Goal: Task Accomplishment & Management: Complete application form

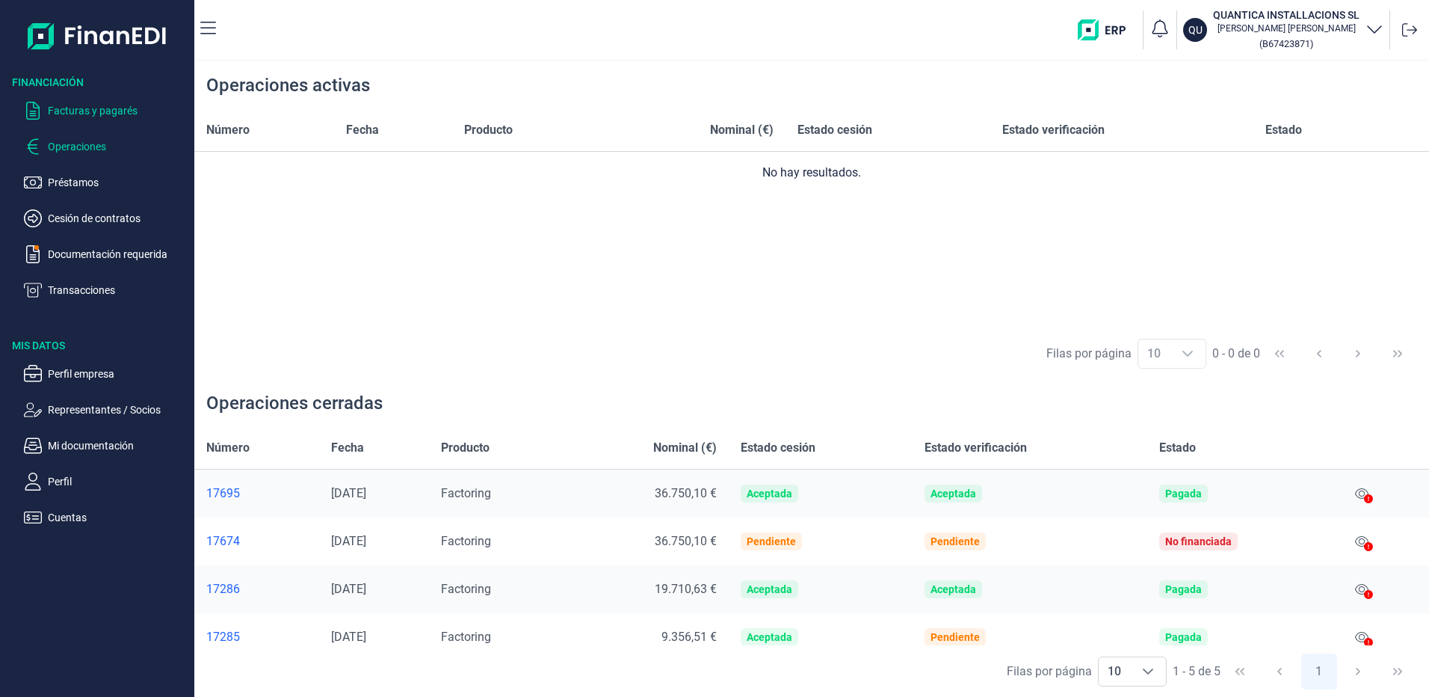
click at [84, 112] on p "Facturas y pagarés" at bounding box center [118, 111] width 140 height 18
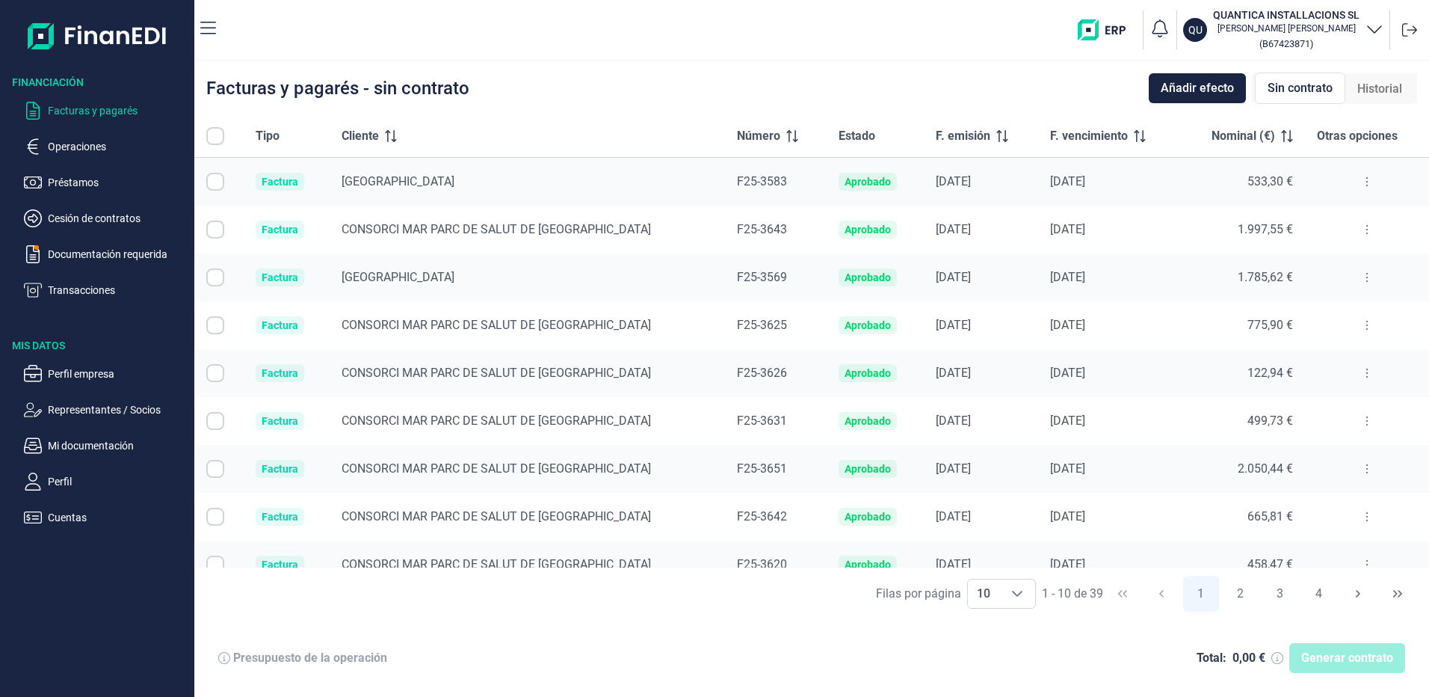
checkbox input "true"
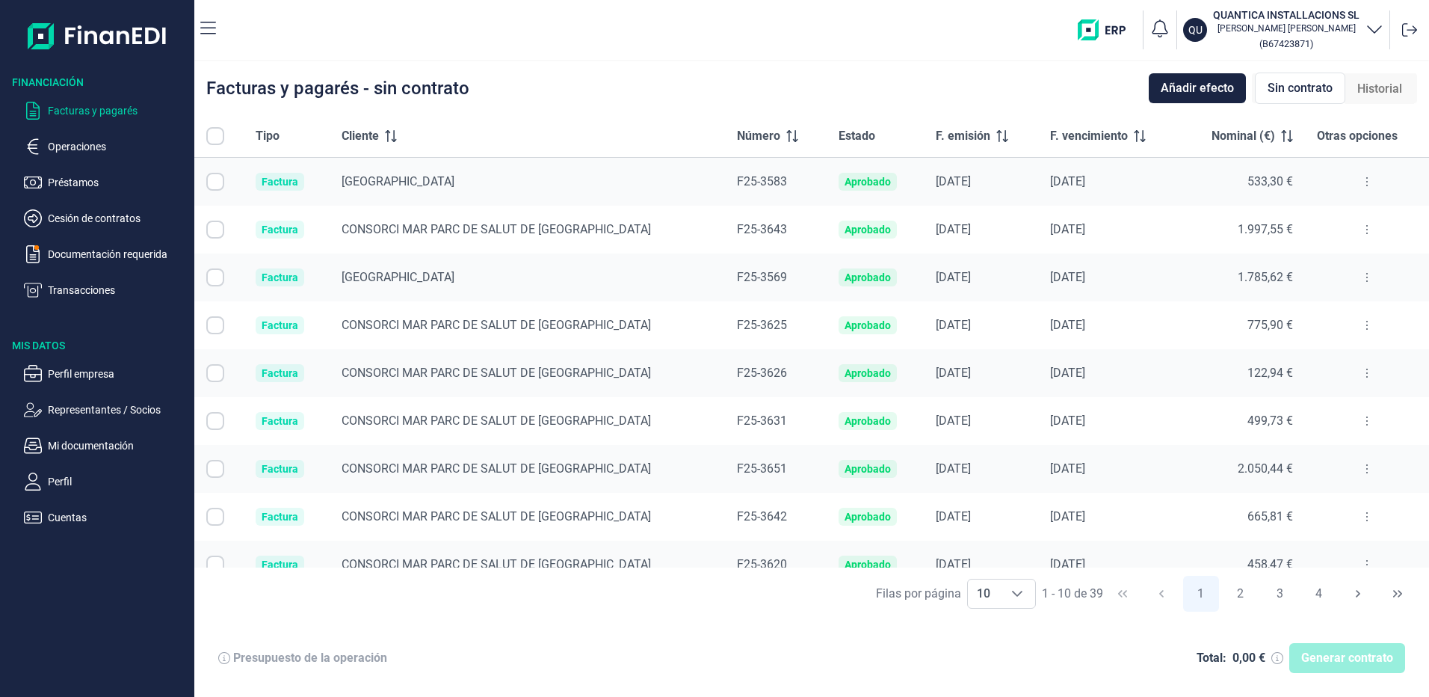
checkbox input "true"
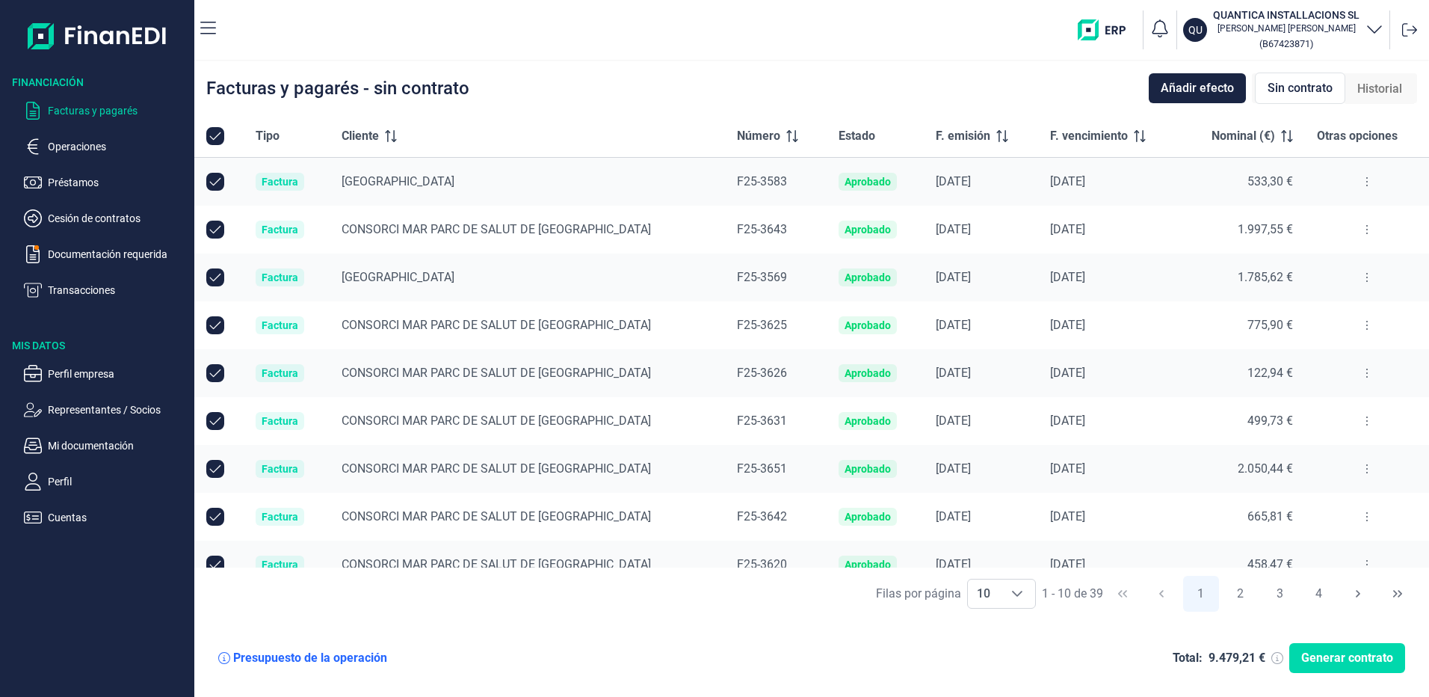
checkbox input "true"
click at [99, 144] on p "Operaciones" at bounding box center [118, 147] width 140 height 18
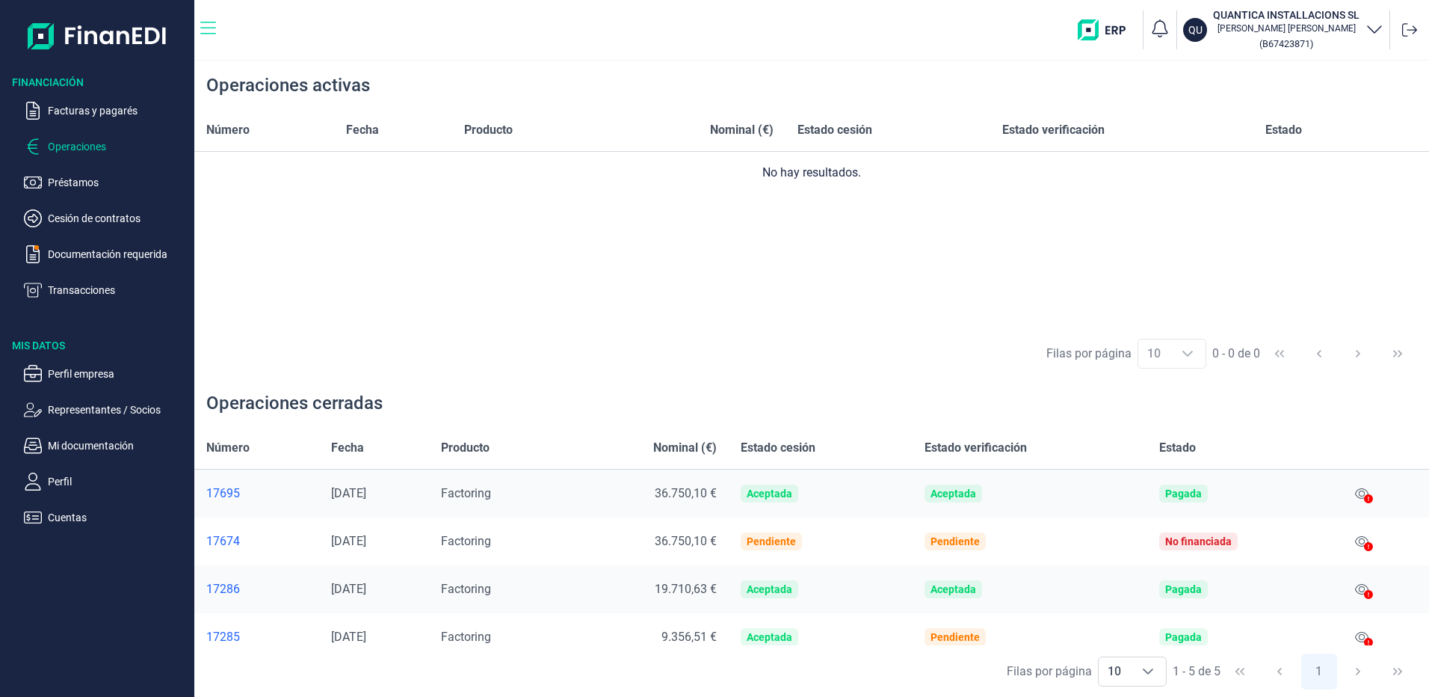
click at [211, 29] on icon "button" at bounding box center [208, 28] width 16 height 18
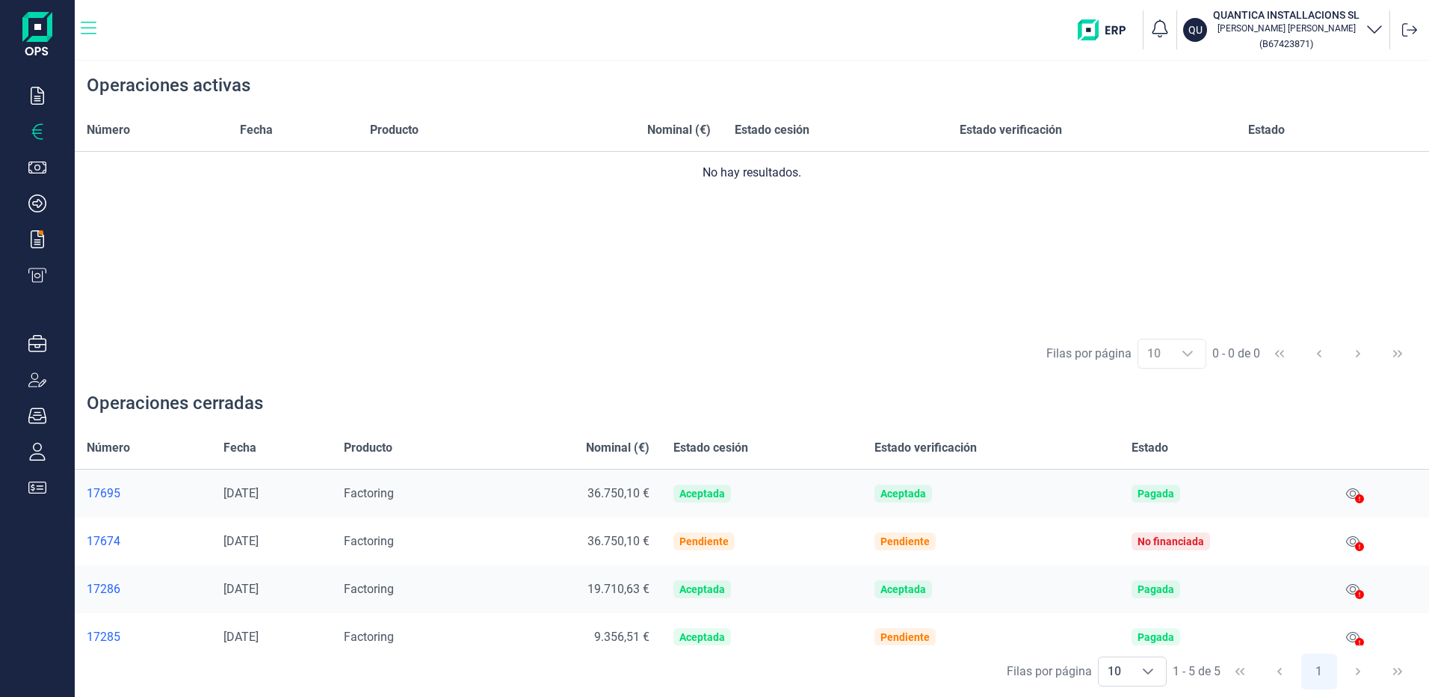
click at [89, 25] on icon "button" at bounding box center [89, 28] width 16 height 18
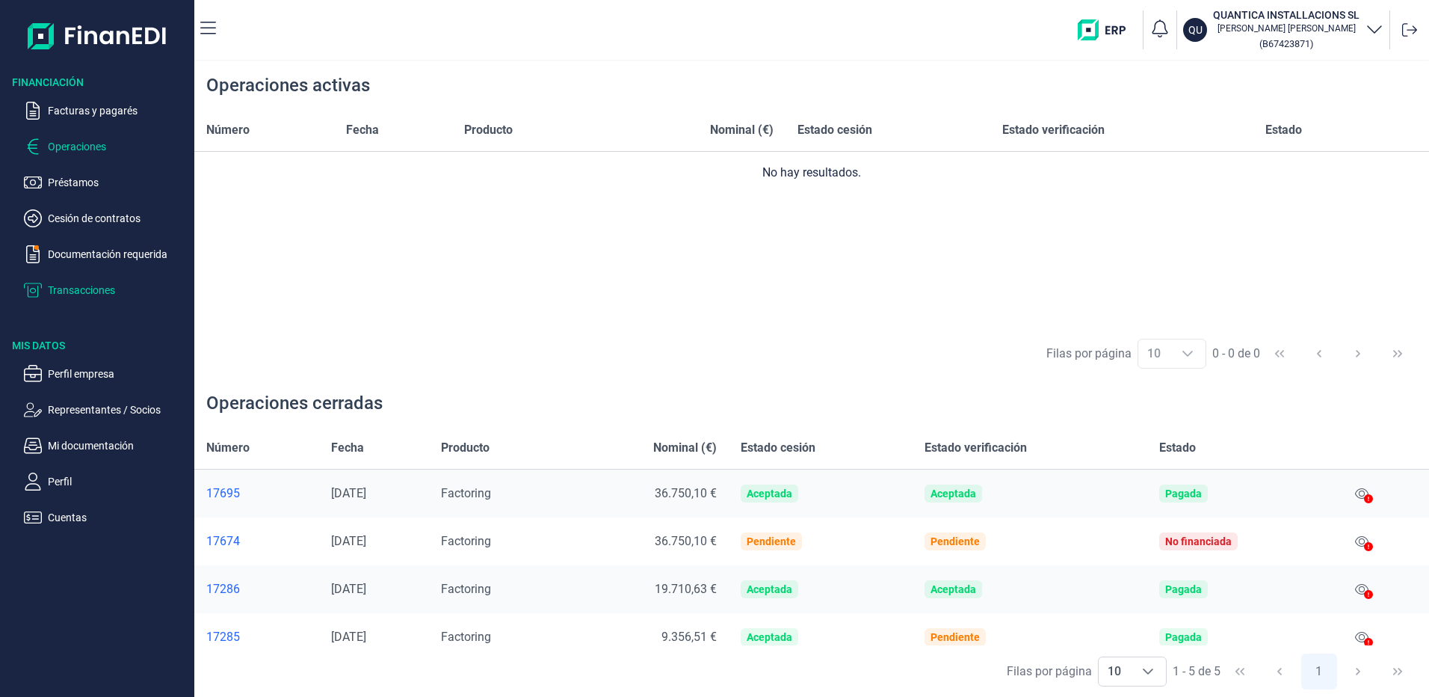
click at [44, 291] on button "Transacciones" at bounding box center [106, 290] width 164 height 18
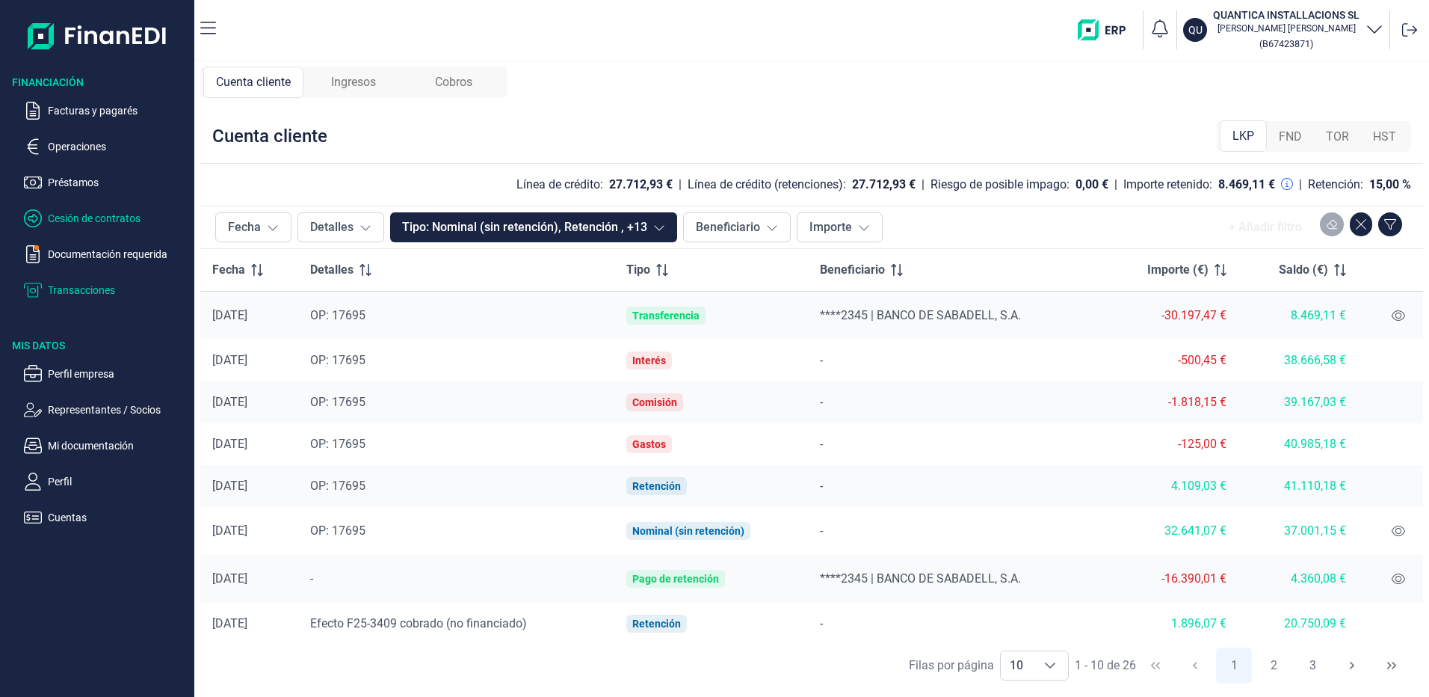
click at [60, 212] on p "Cesión de contratos" at bounding box center [118, 218] width 140 height 18
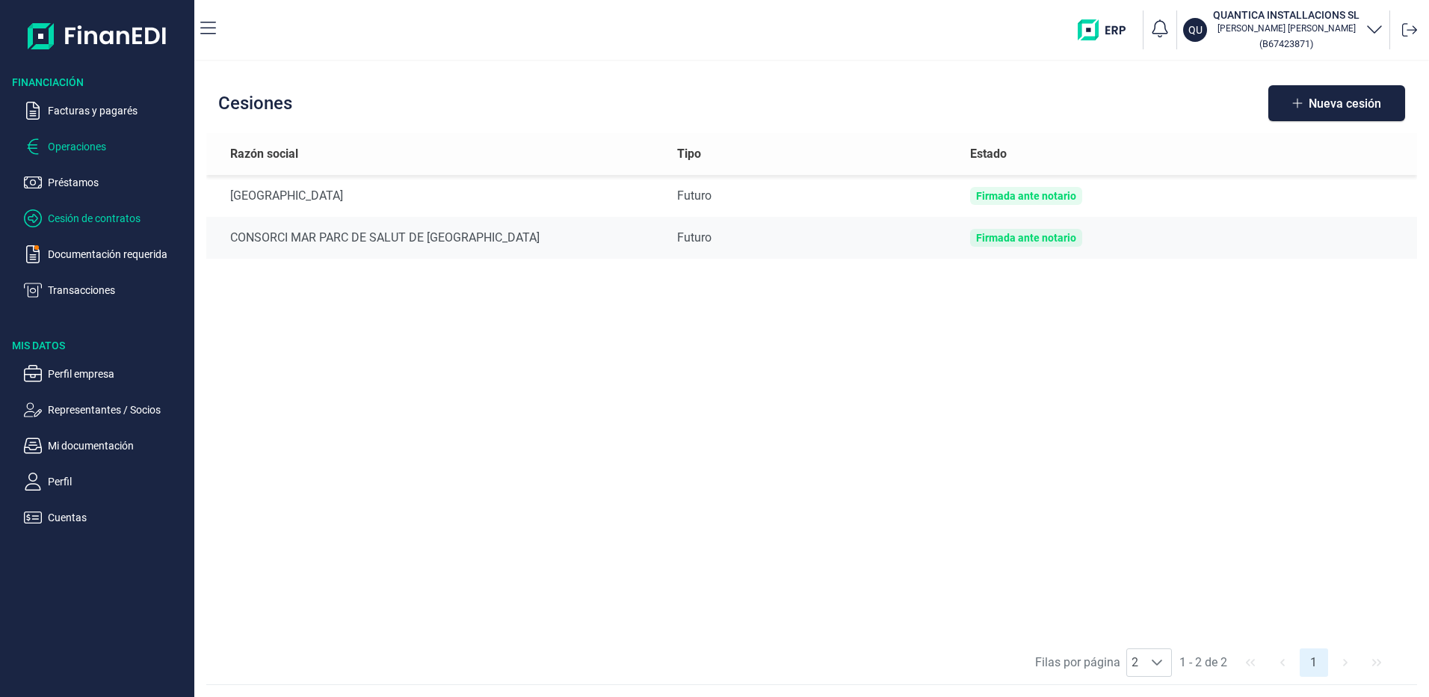
click at [84, 145] on p "Operaciones" at bounding box center [118, 147] width 140 height 18
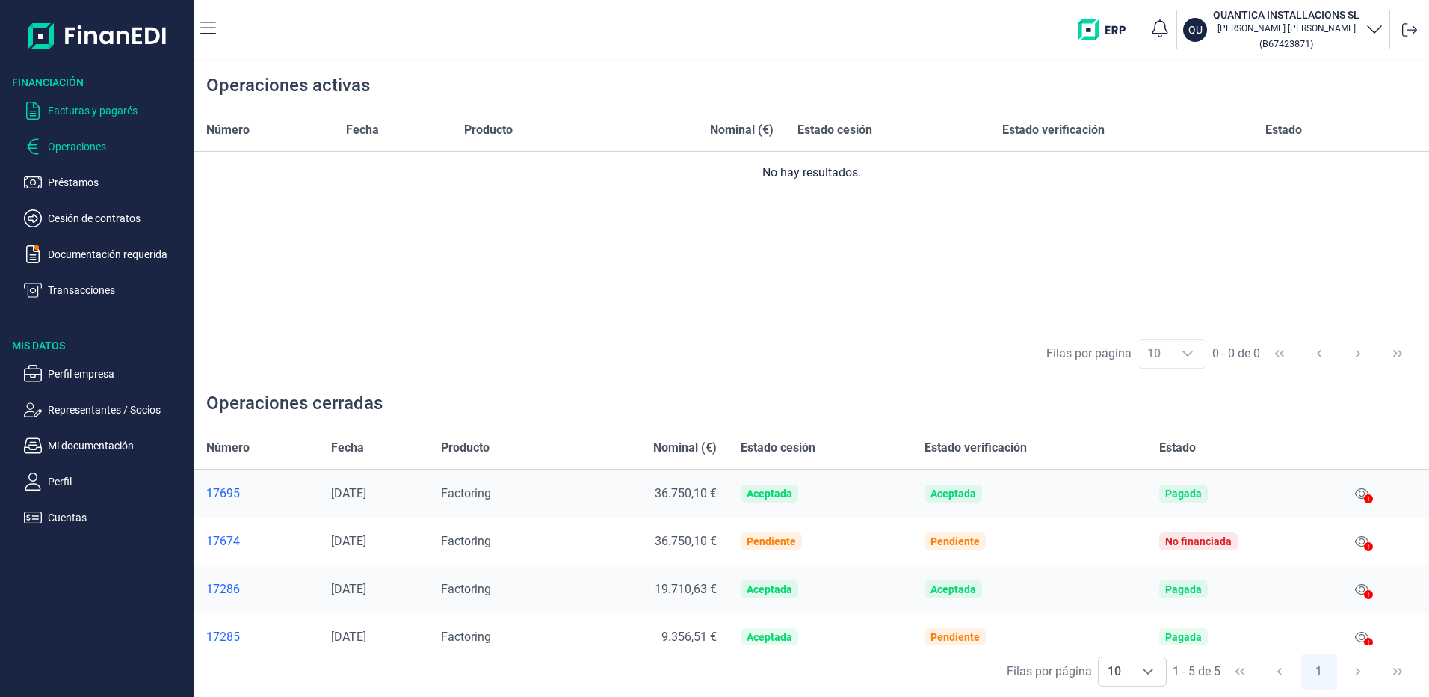
click at [74, 105] on p "Facturas y pagarés" at bounding box center [118, 111] width 140 height 18
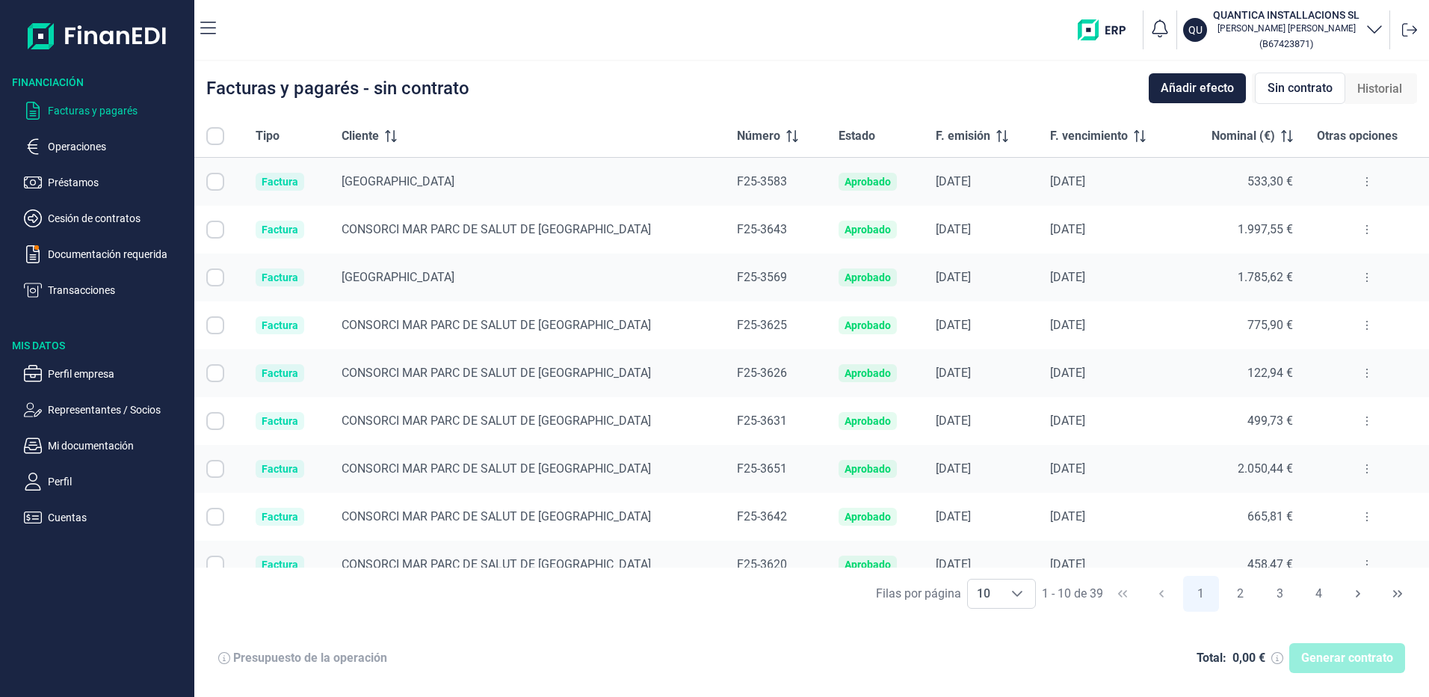
checkbox input "true"
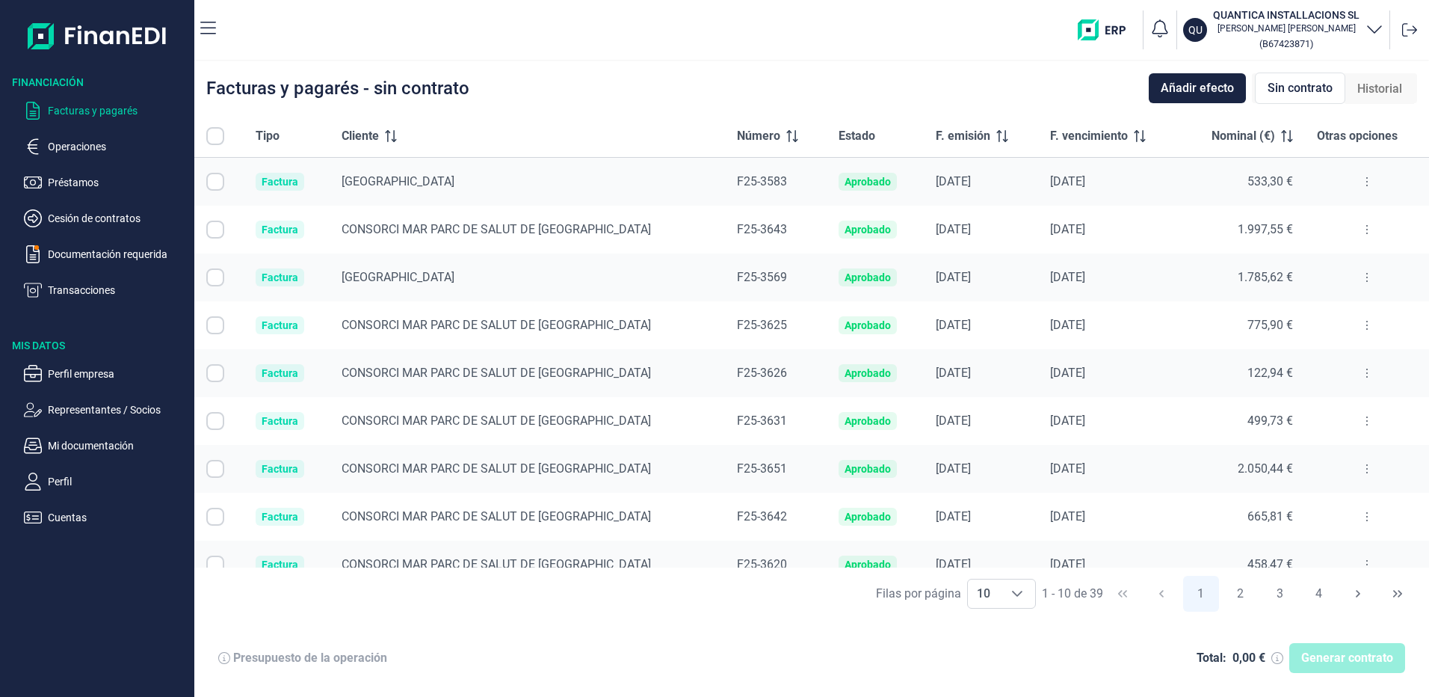
checkbox input "true"
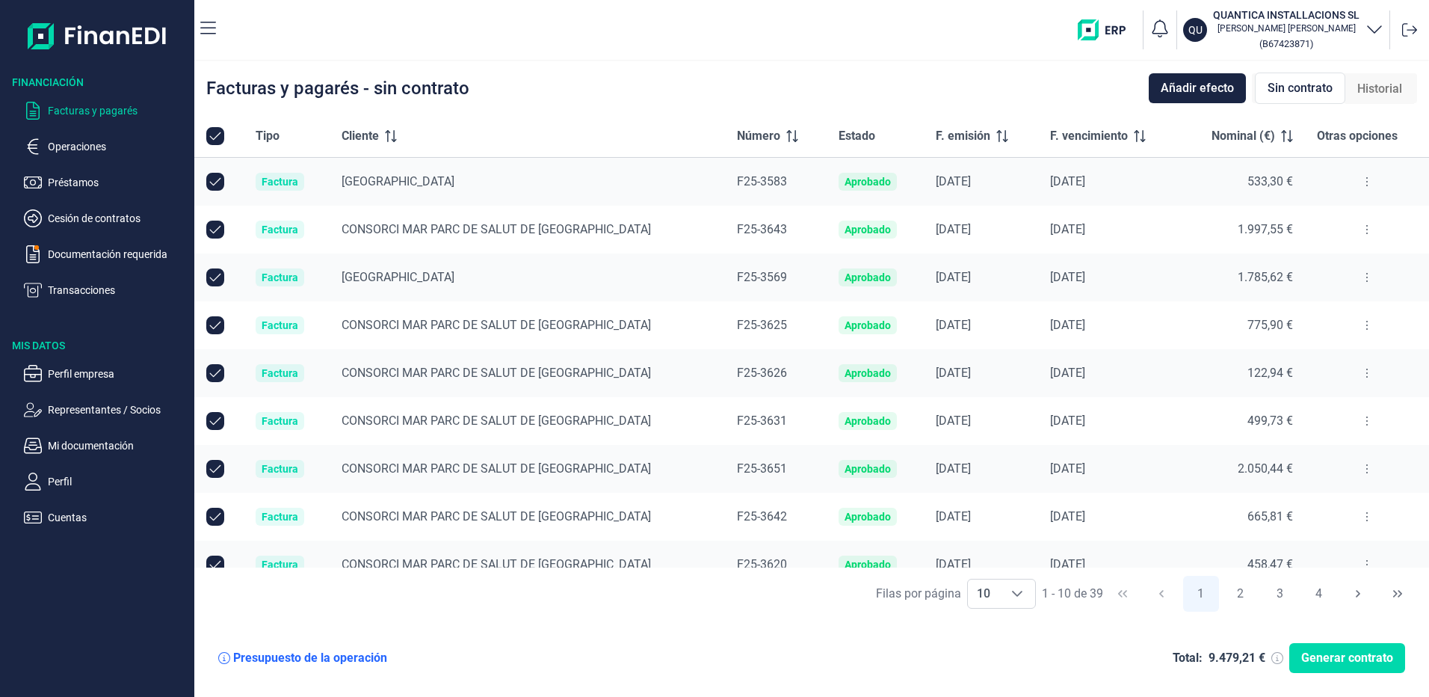
checkbox input "true"
click at [75, 143] on p "Operaciones" at bounding box center [118, 147] width 140 height 18
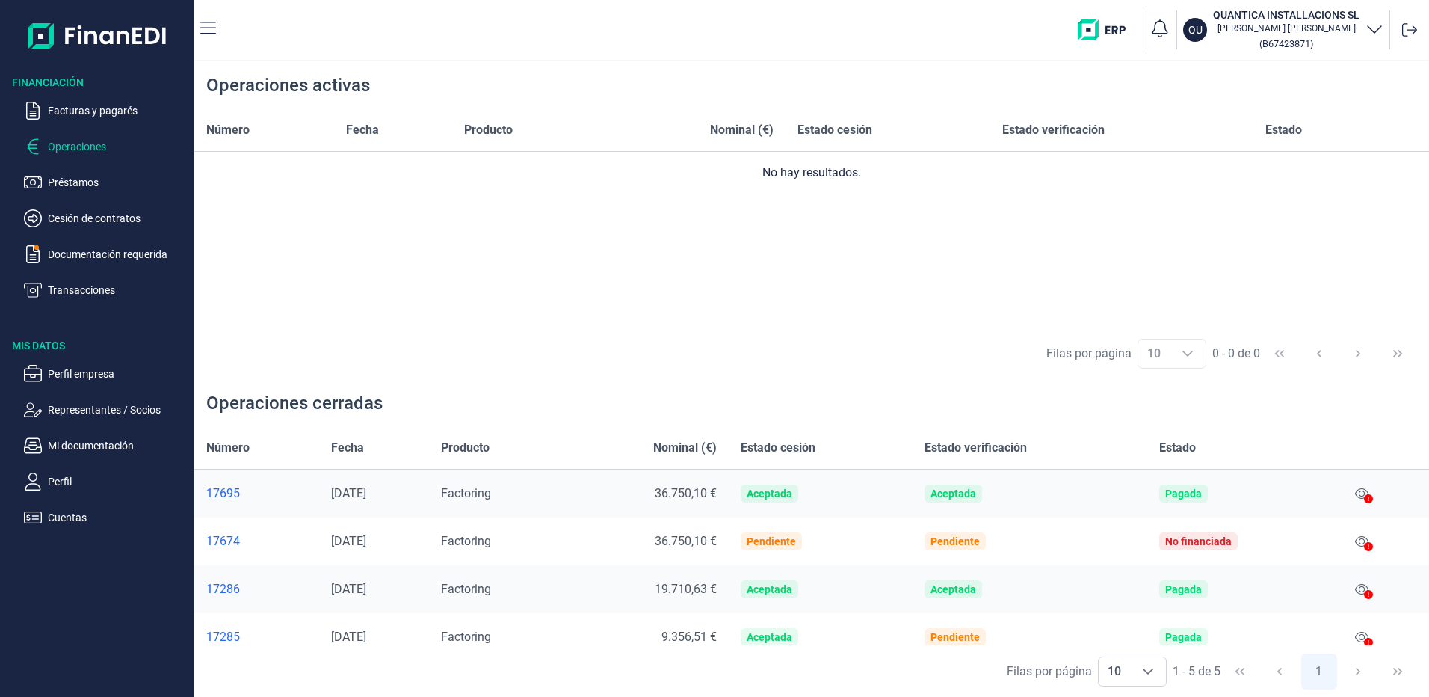
click at [1016, 271] on div "Número Fecha Producto Nominal (€) Estado cesión Estado verificación Estado No h…" at bounding box center [811, 218] width 1235 height 218
click at [72, 217] on p "Cesión de contratos" at bounding box center [118, 218] width 140 height 18
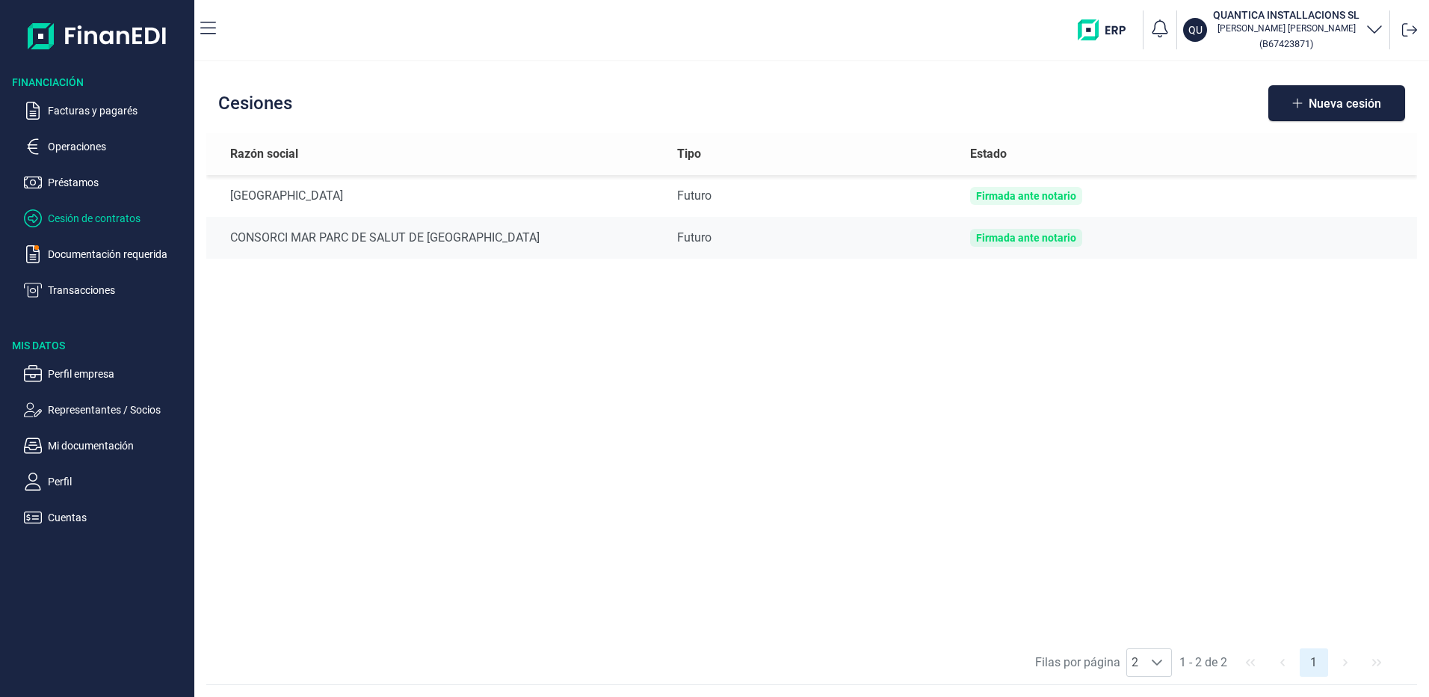
click at [98, 168] on ul "Facturas y pagarés Operaciones Préstamos Cesión de contratos Documentación requ…" at bounding box center [97, 194] width 194 height 209
click at [56, 180] on p "Préstamos" at bounding box center [118, 182] width 140 height 18
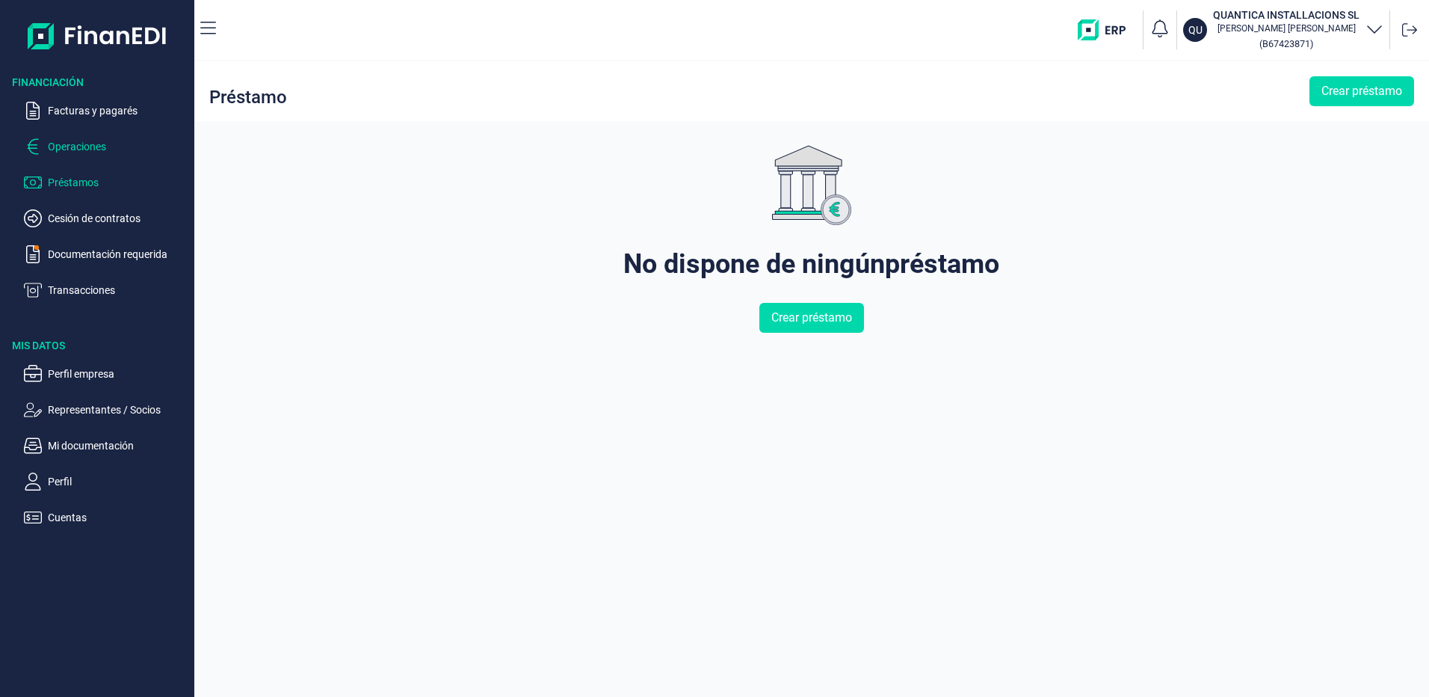
click at [70, 144] on p "Operaciones" at bounding box center [118, 147] width 140 height 18
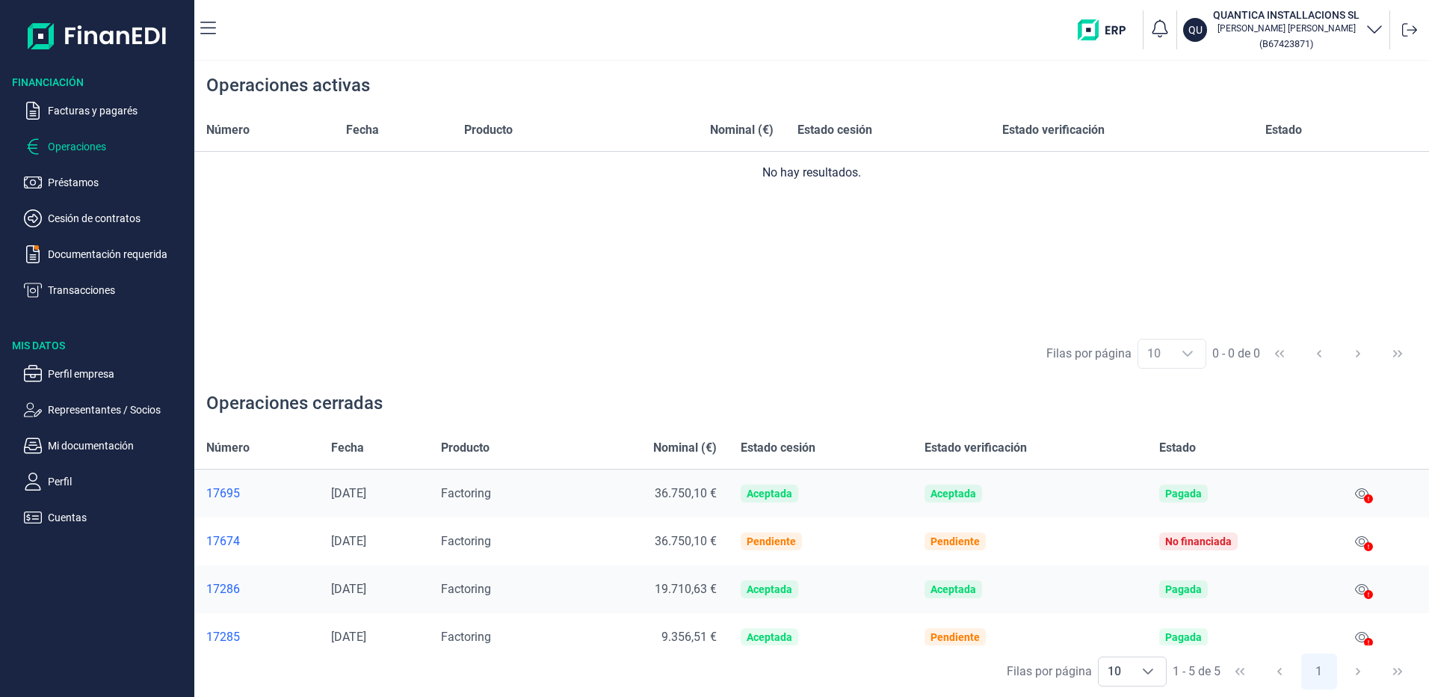
click at [226, 490] on div "17695" at bounding box center [256, 493] width 101 height 15
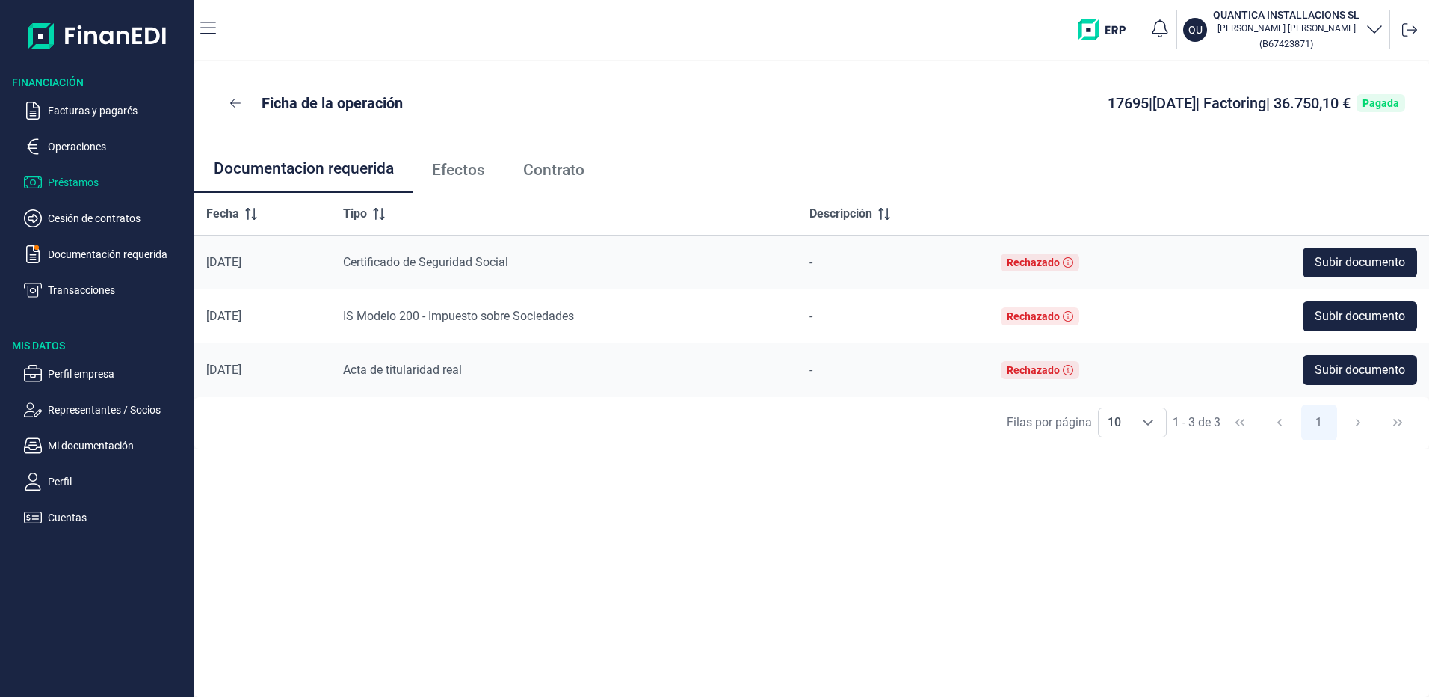
click at [67, 185] on p "Préstamos" at bounding box center [118, 182] width 140 height 18
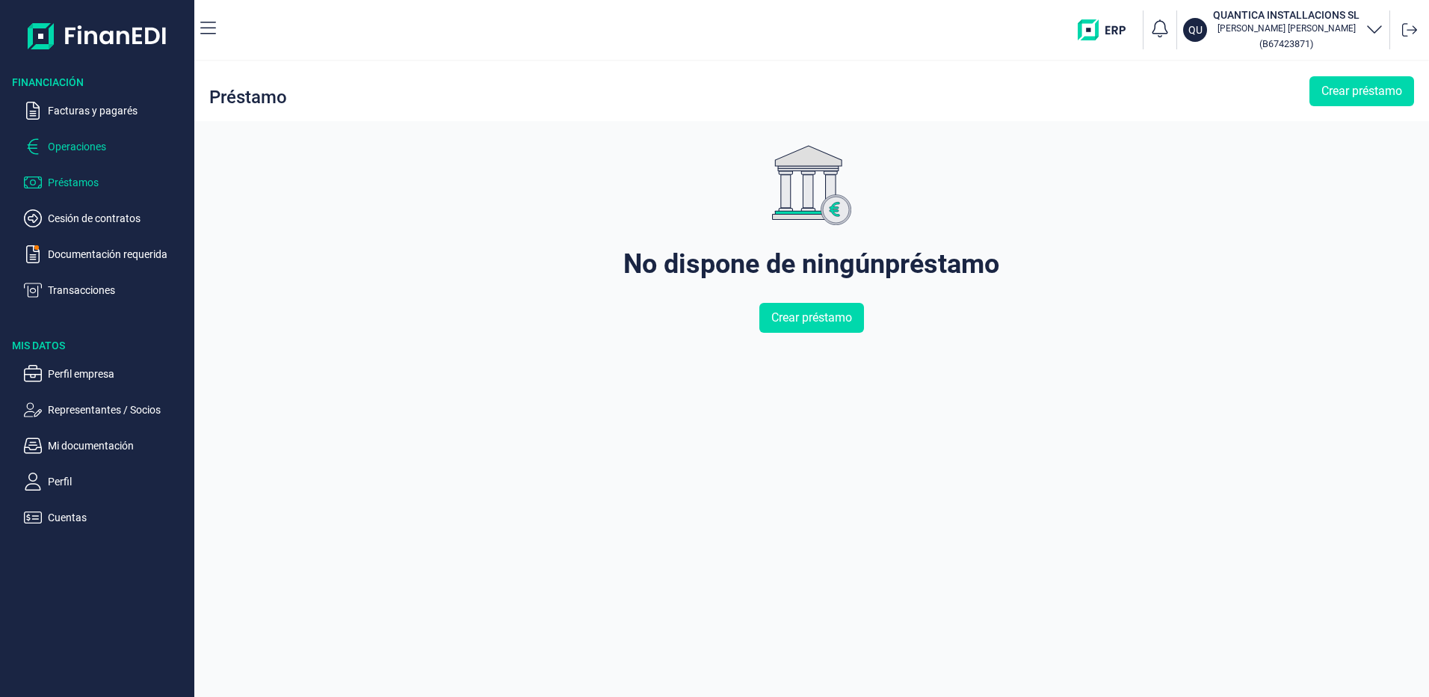
click at [77, 139] on p "Operaciones" at bounding box center [118, 147] width 140 height 18
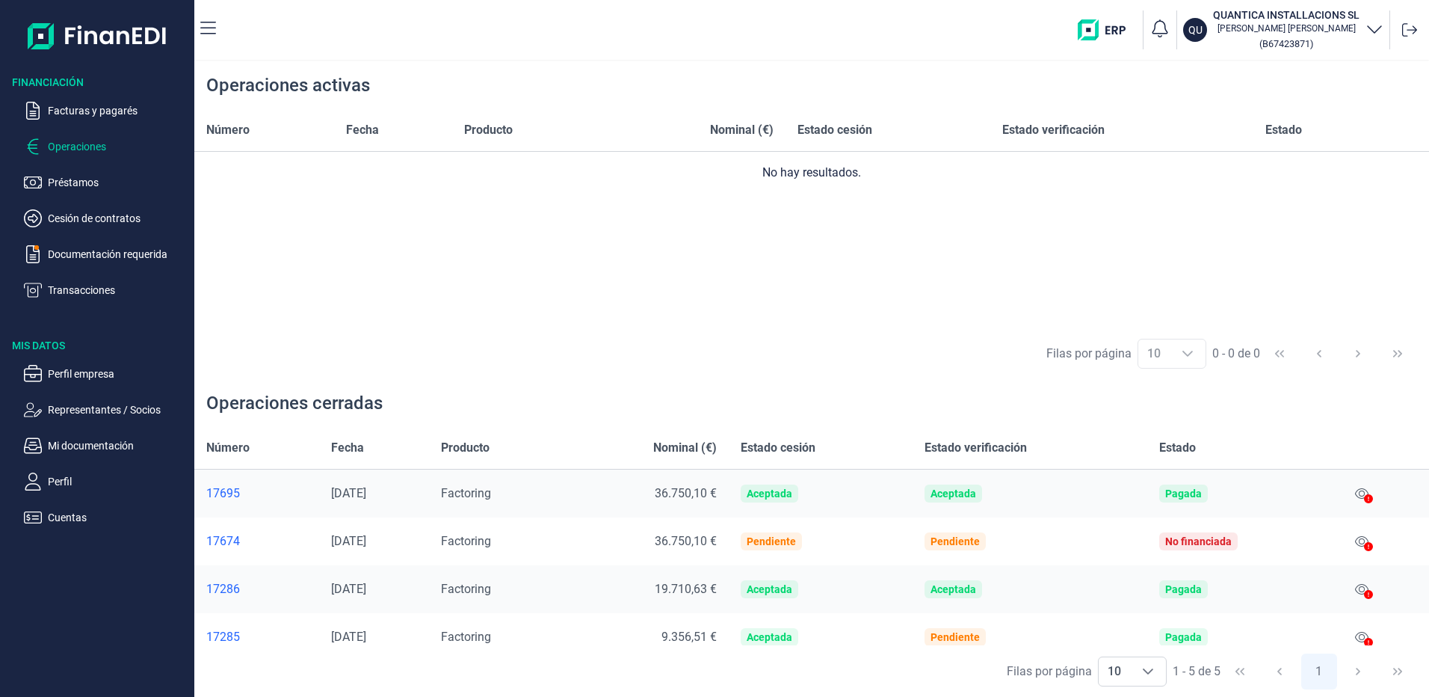
scroll to position [64, 0]
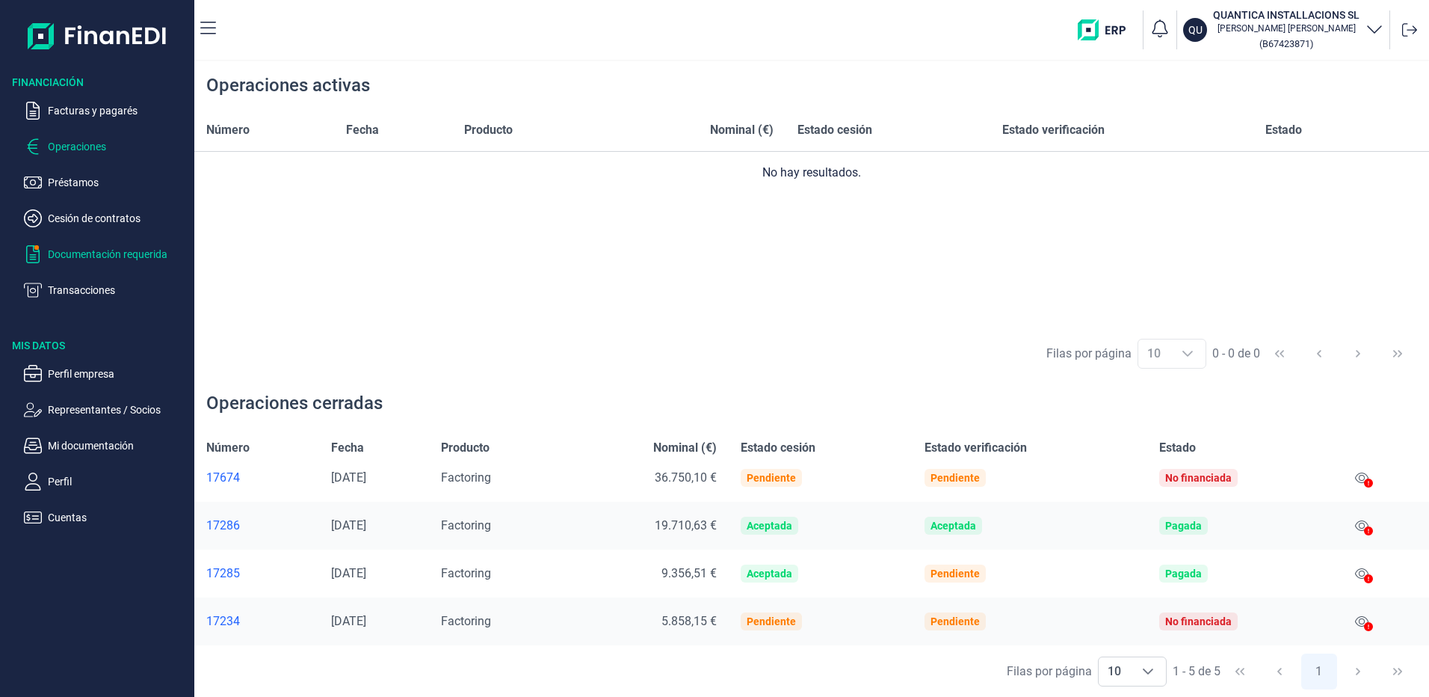
click at [76, 256] on p "Documentación requerida" at bounding box center [118, 254] width 140 height 18
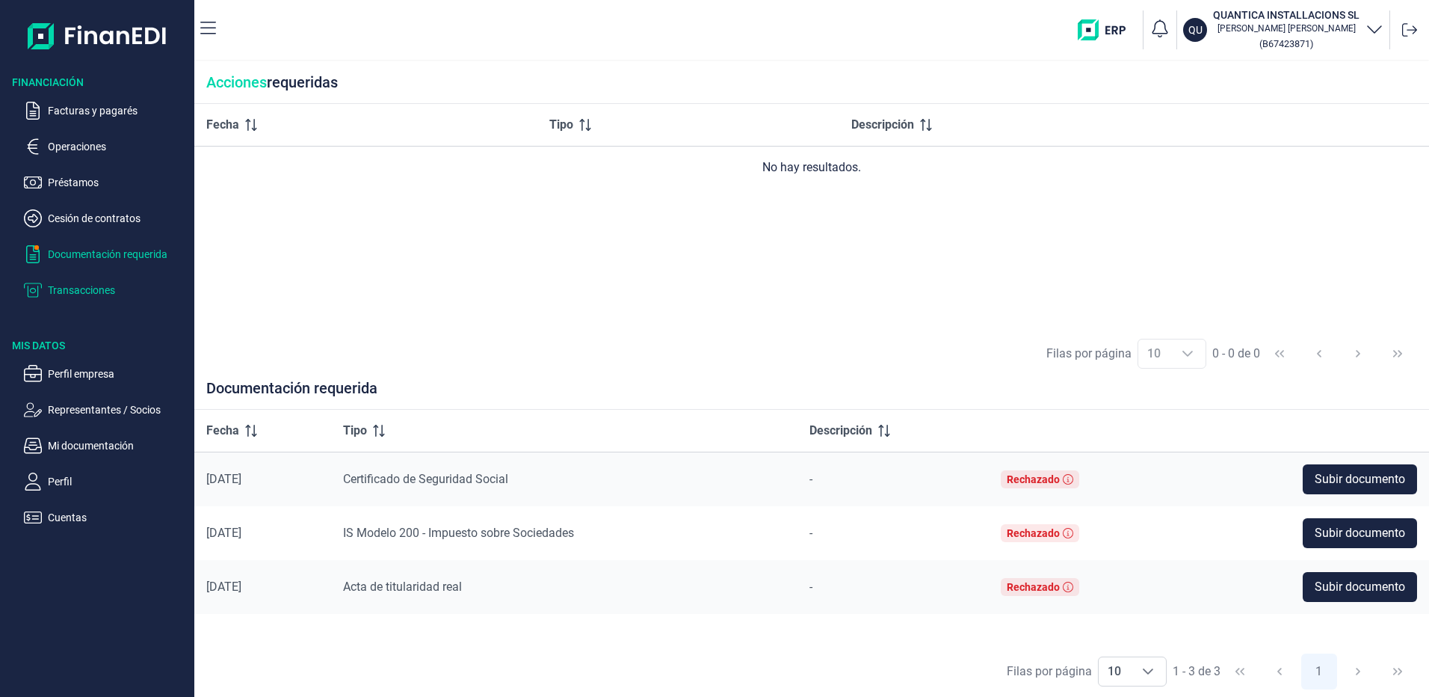
click at [88, 288] on p "Transacciones" at bounding box center [118, 290] width 140 height 18
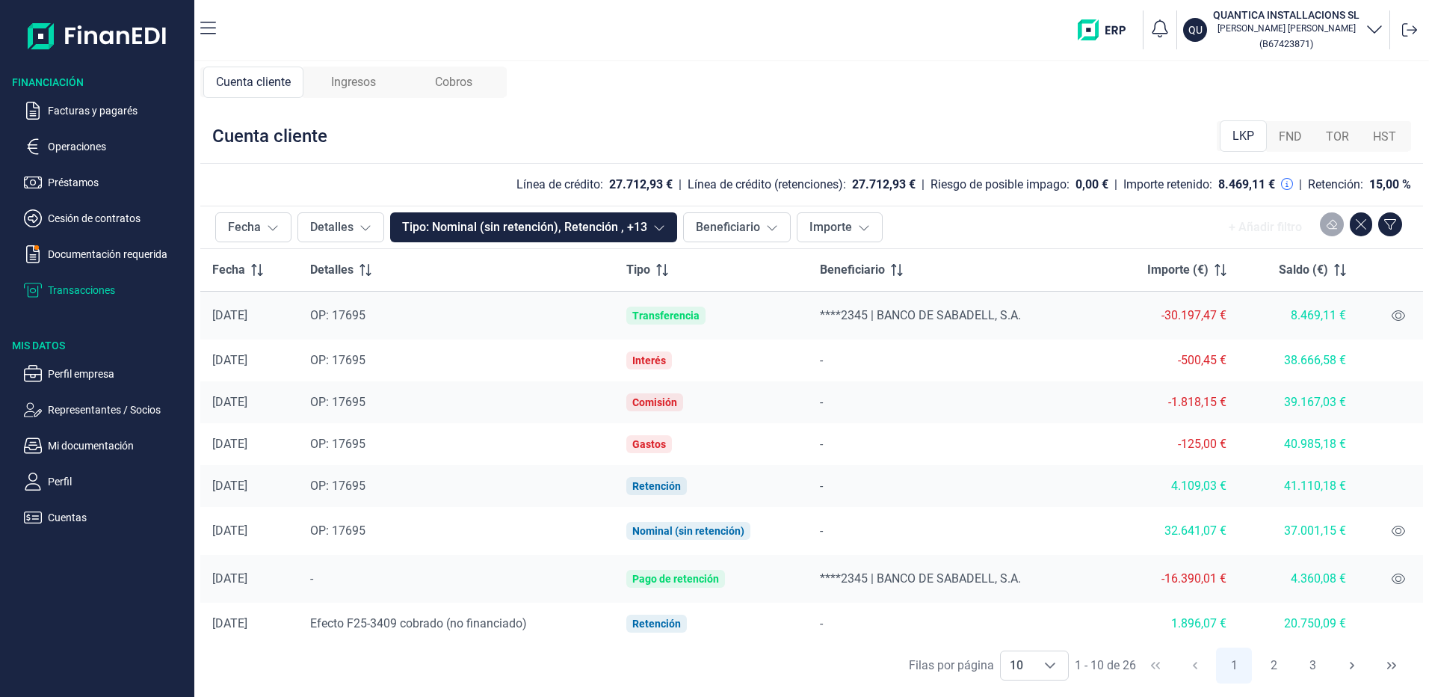
click at [350, 77] on span "Ingresos" at bounding box center [353, 82] width 45 height 18
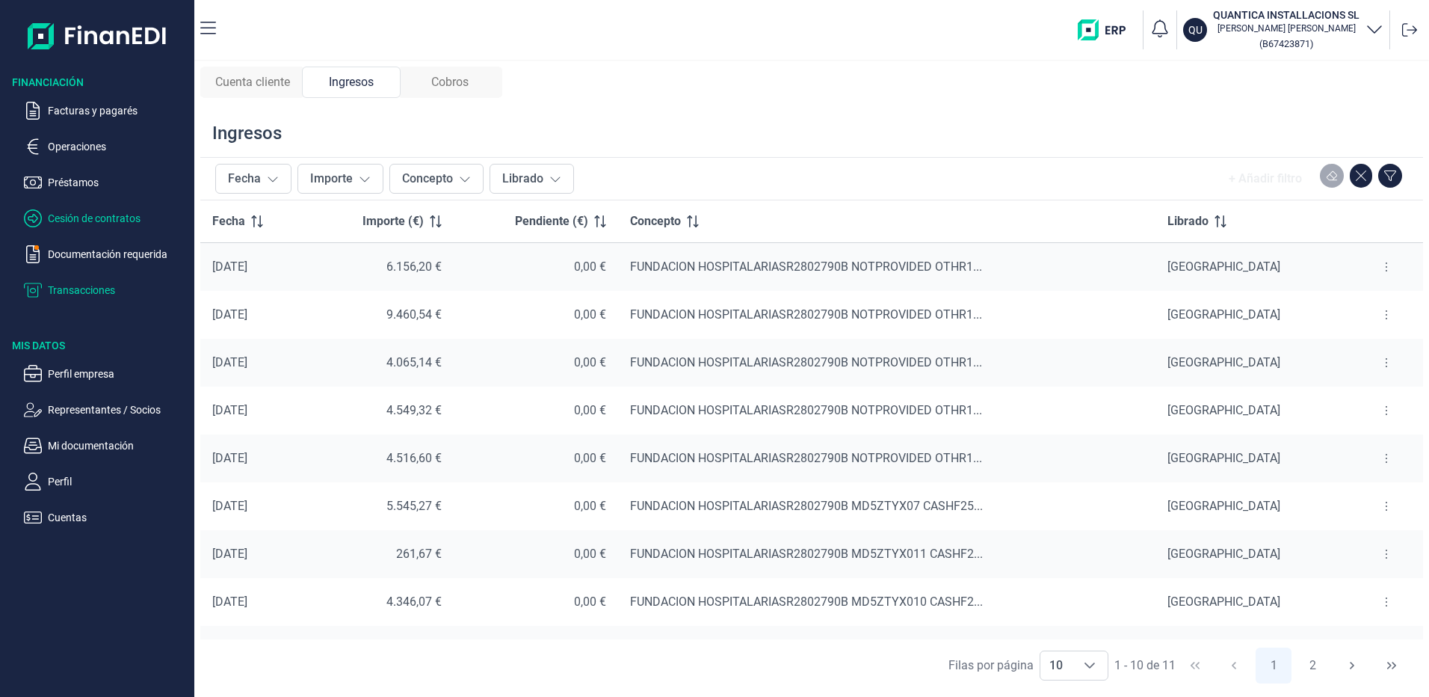
click at [63, 222] on p "Cesión de contratos" at bounding box center [118, 218] width 140 height 18
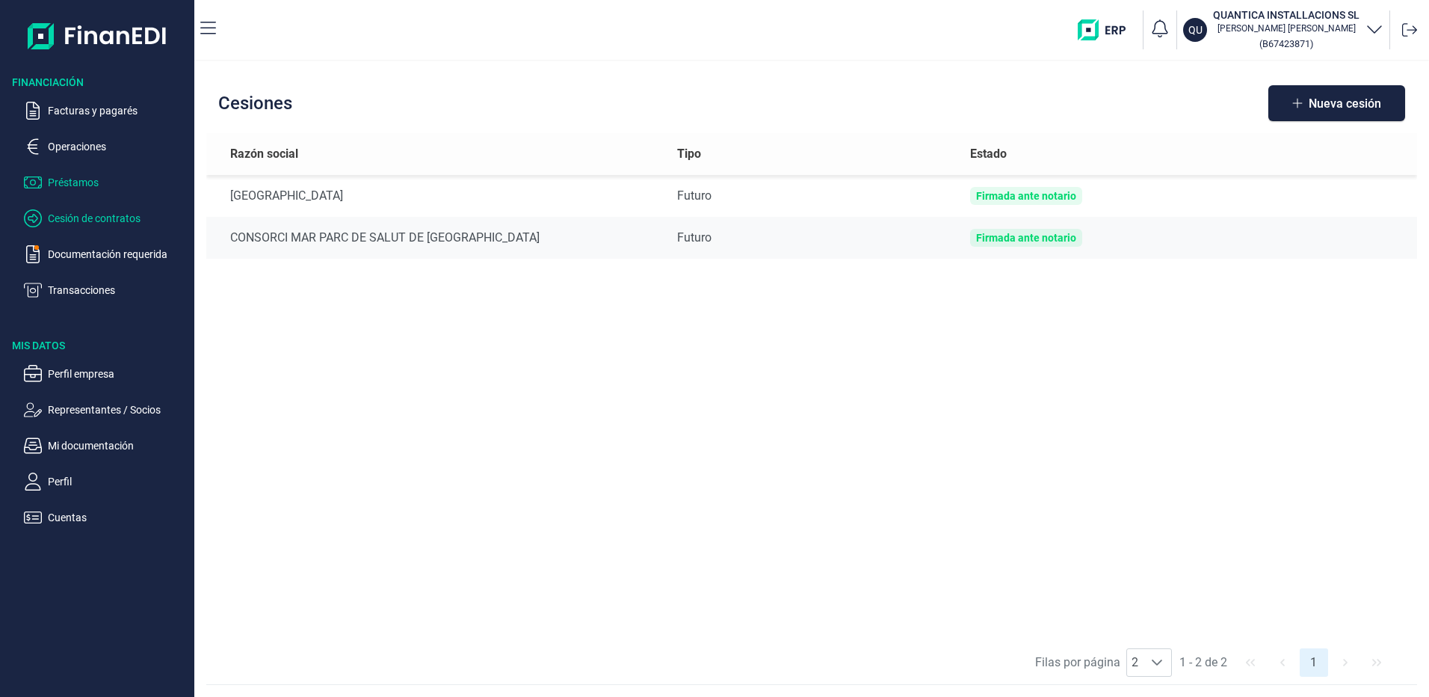
click at [84, 180] on p "Préstamos" at bounding box center [118, 182] width 140 height 18
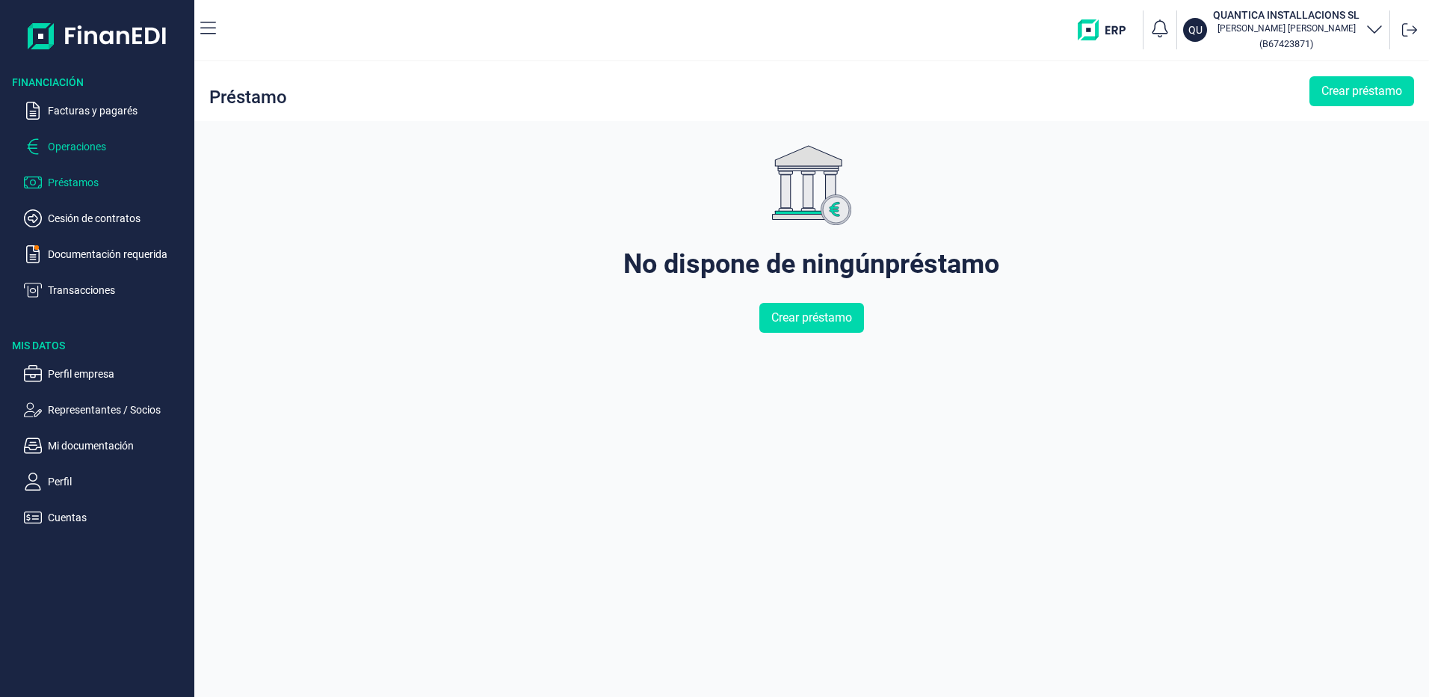
click at [102, 149] on p "Operaciones" at bounding box center [118, 147] width 140 height 18
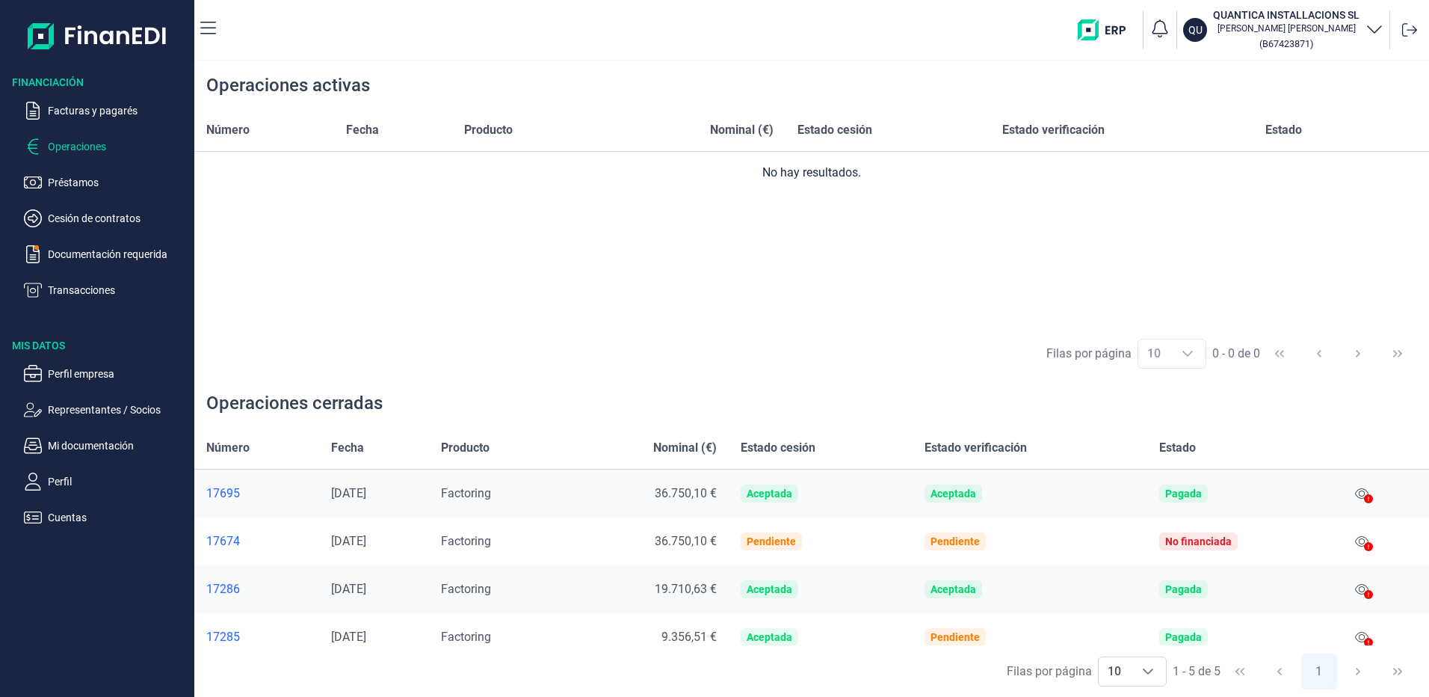
click at [71, 98] on ul "Facturas y pagarés Operaciones Préstamos Cesión de contratos Documentación requ…" at bounding box center [97, 194] width 194 height 209
drag, startPoint x: 71, startPoint y: 98, endPoint x: 105, endPoint y: 109, distance: 35.4
click at [105, 109] on p "Facturas y pagarés" at bounding box center [118, 111] width 140 height 18
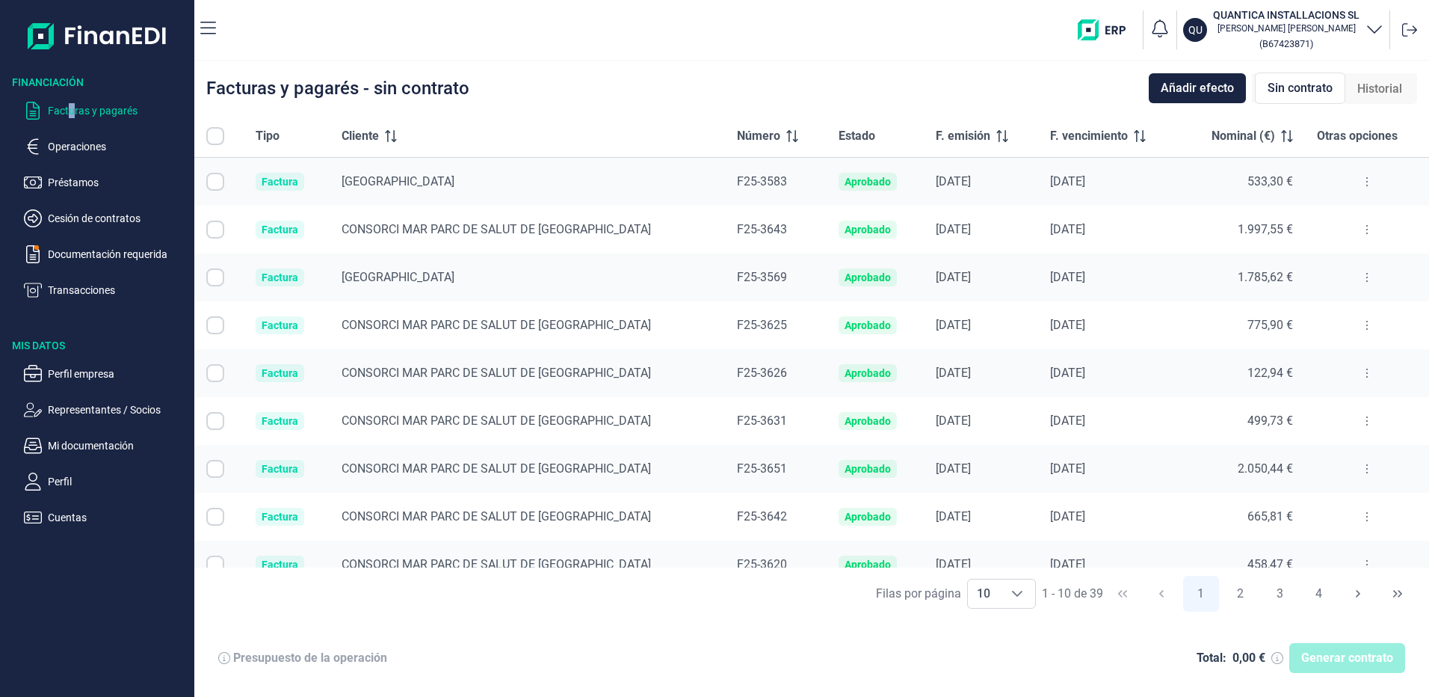
checkbox input "true"
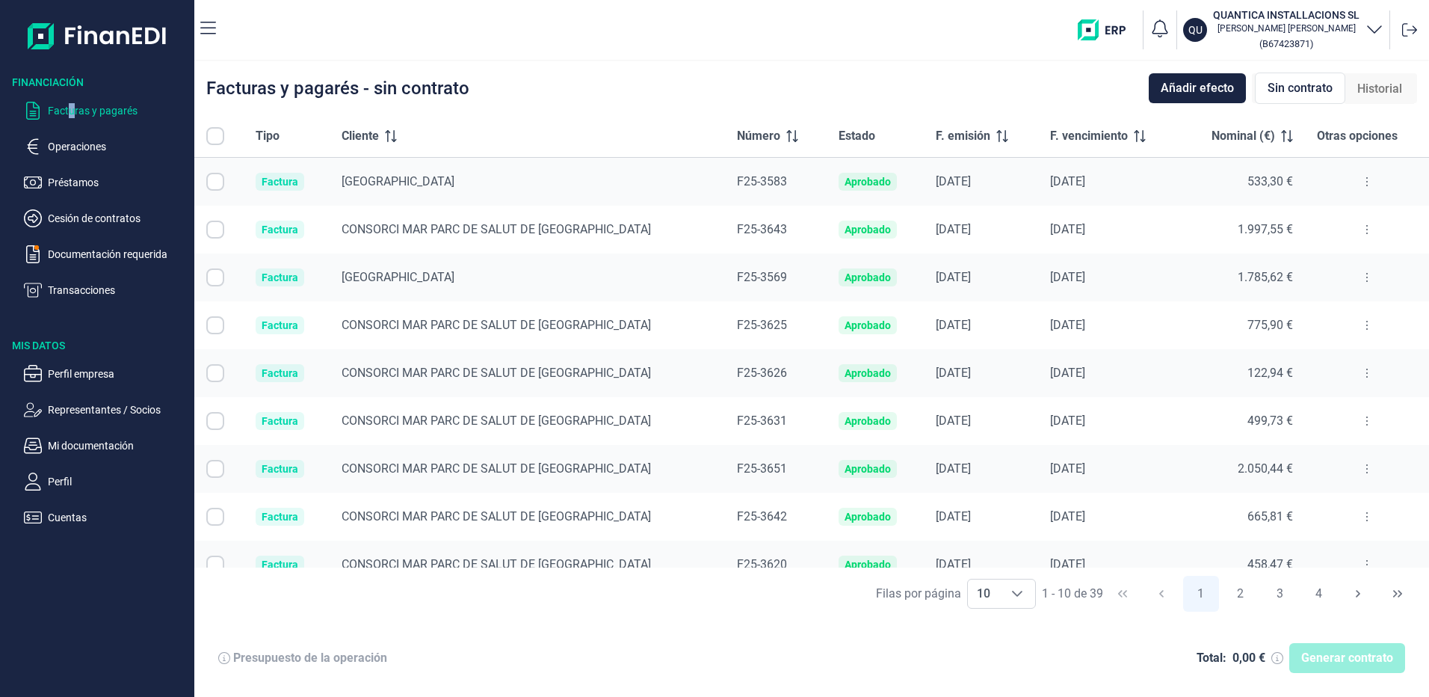
checkbox input "true"
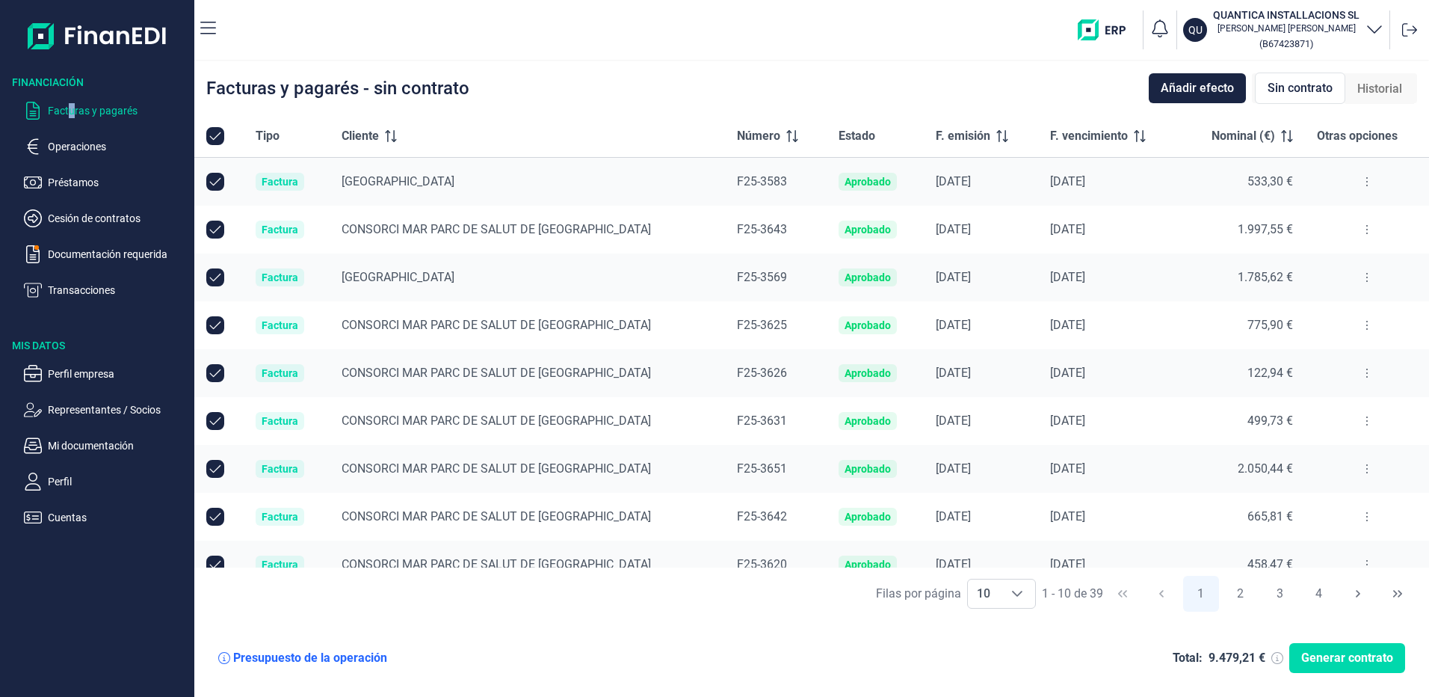
checkbox input "true"
click at [1175, 88] on span "Añadir efecto" at bounding box center [1197, 88] width 73 height 18
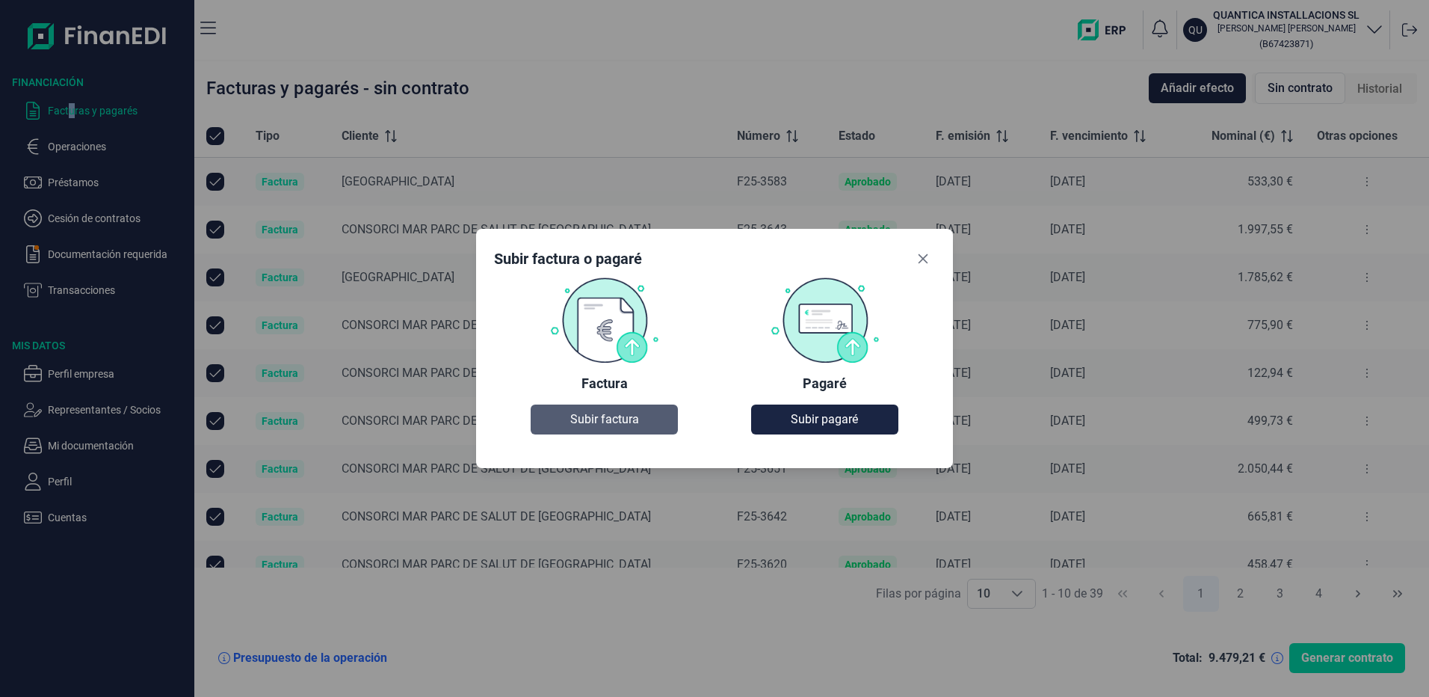
click at [564, 416] on button "Subir factura" at bounding box center [604, 419] width 146 height 30
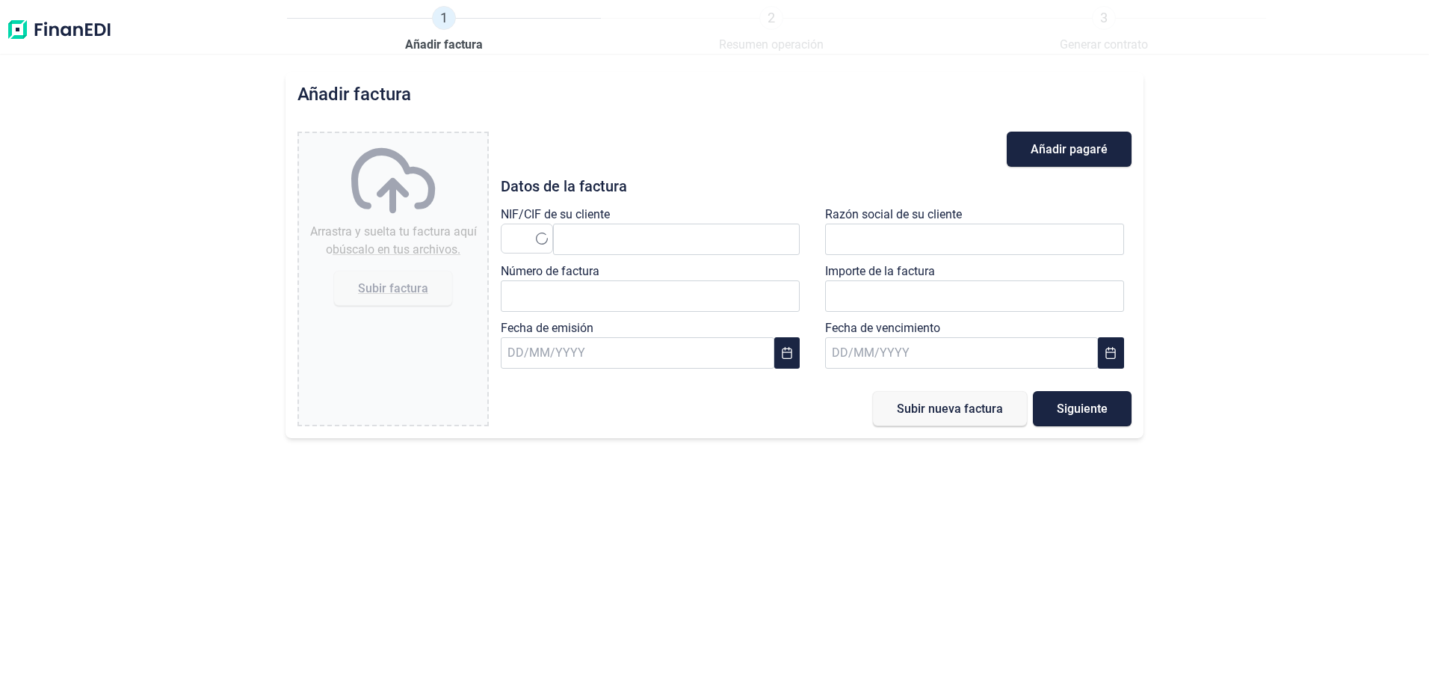
type input "0,00 €"
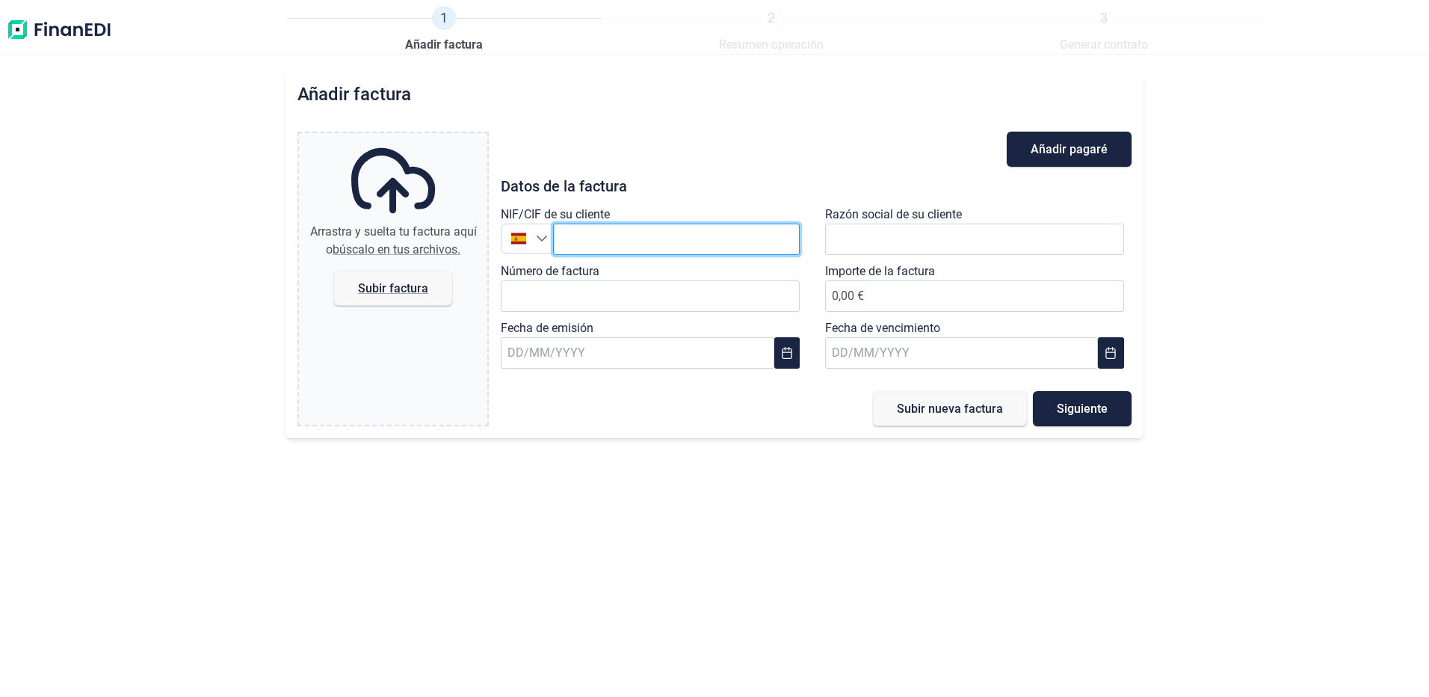
click at [575, 240] on input "text" at bounding box center [676, 238] width 247 height 31
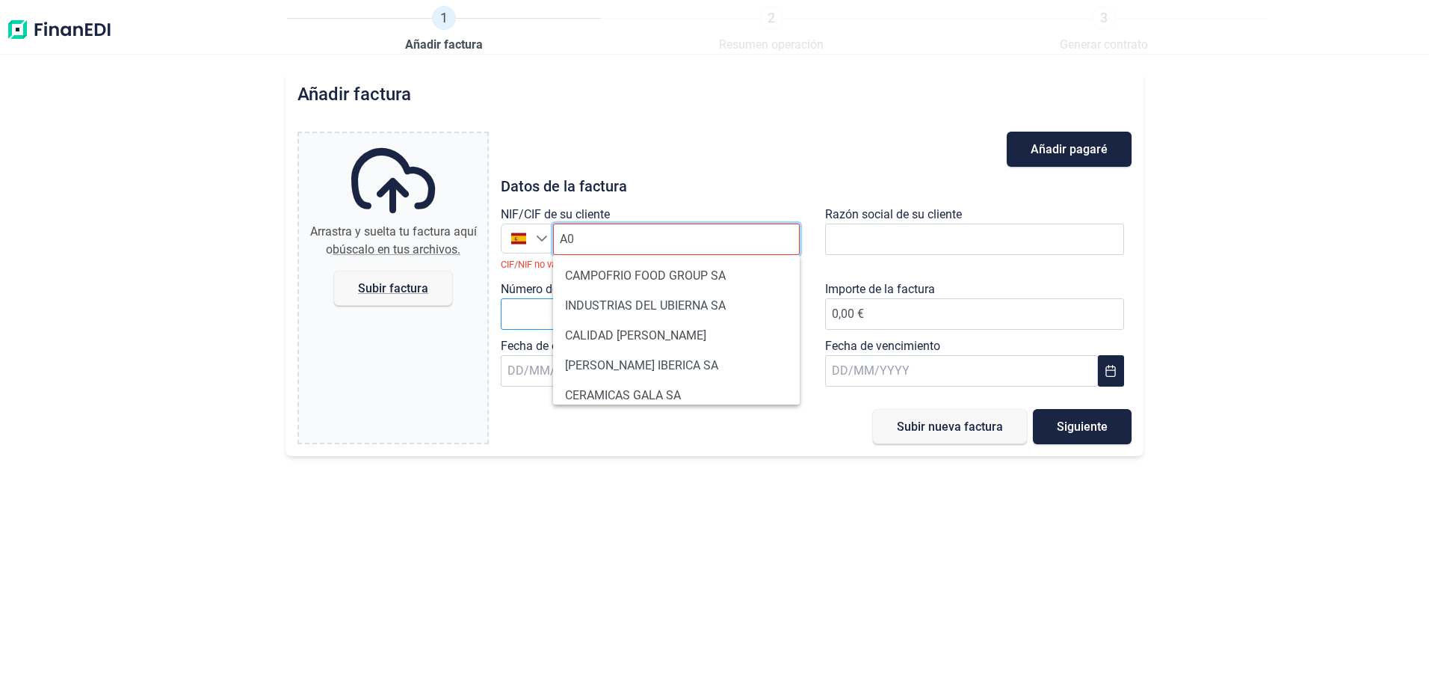
type input "A"
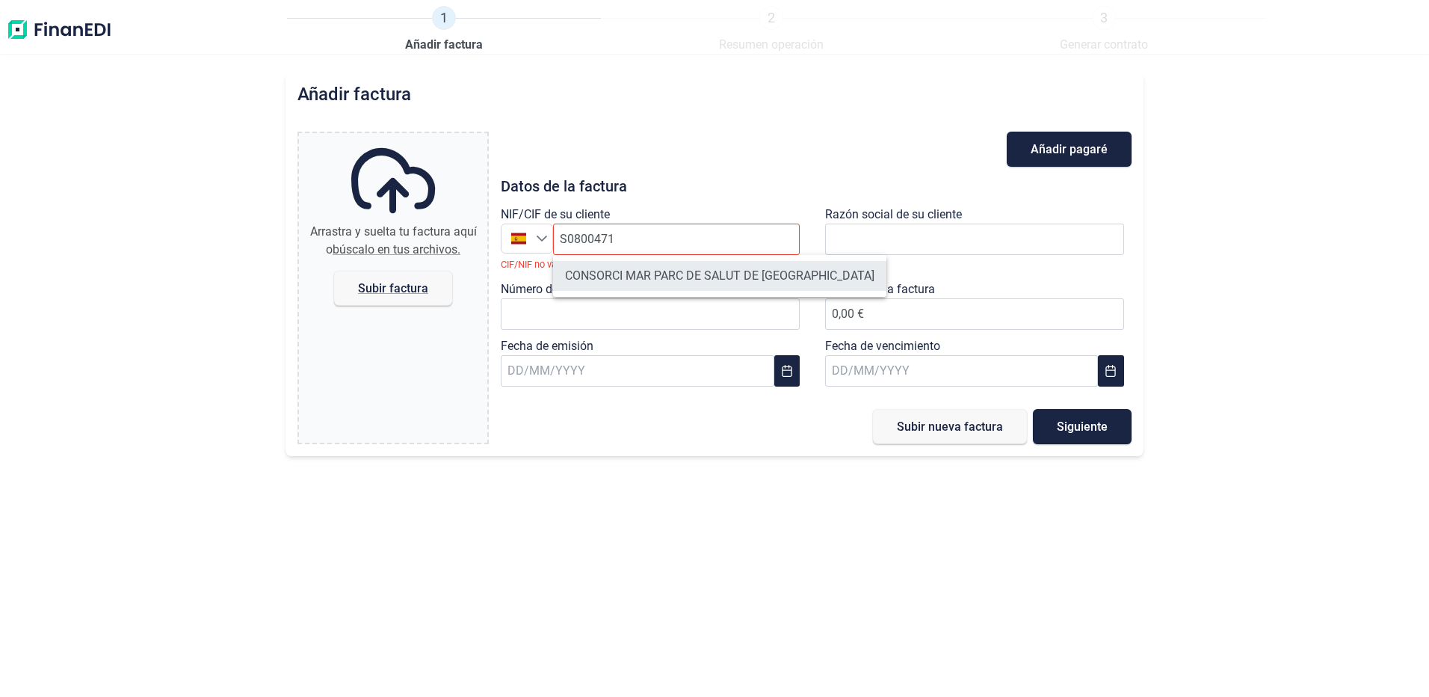
click at [628, 272] on li "CONSORCI MAR PARC DE SALUT DE [GEOGRAPHIC_DATA]" at bounding box center [719, 276] width 333 height 30
type input "S0800471E"
type input "CONSORCI MAR PARC DE SALUT DE [GEOGRAPHIC_DATA]"
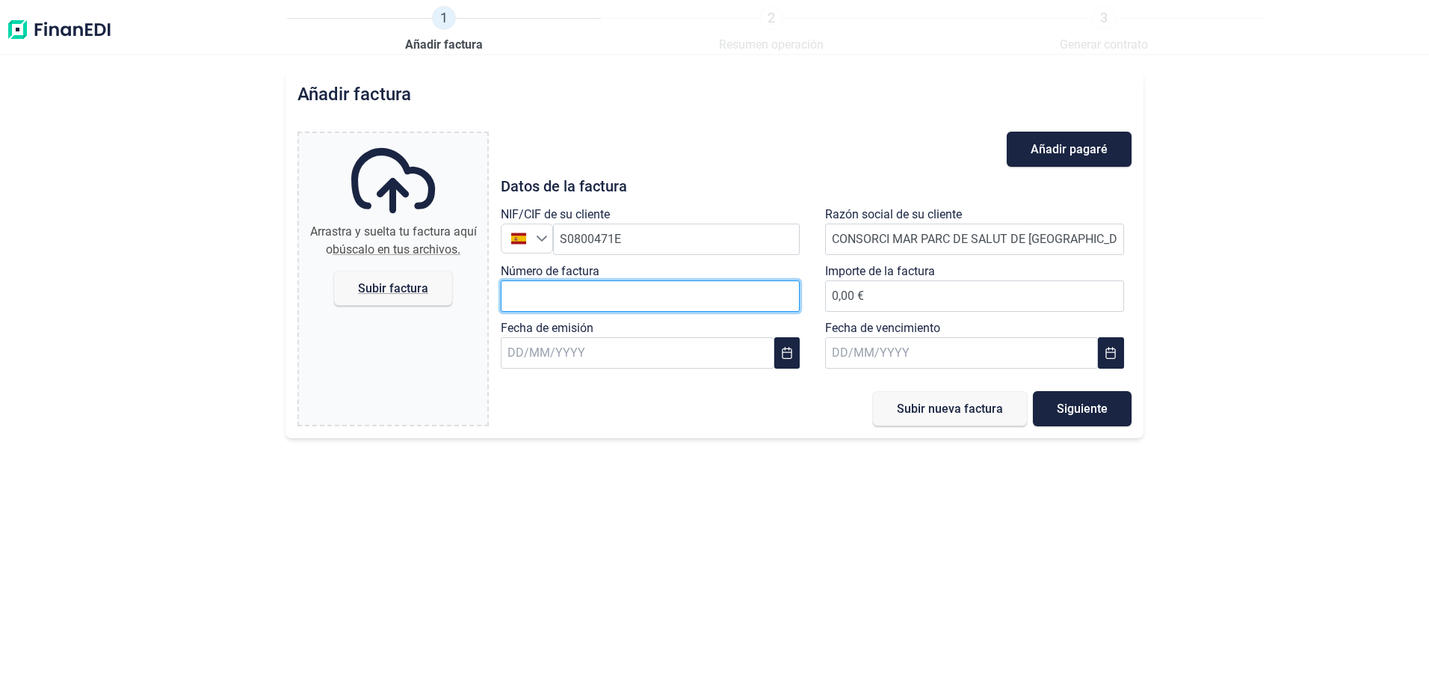
click at [549, 297] on input "Número de factura" at bounding box center [650, 295] width 299 height 31
type input "F25-3697"
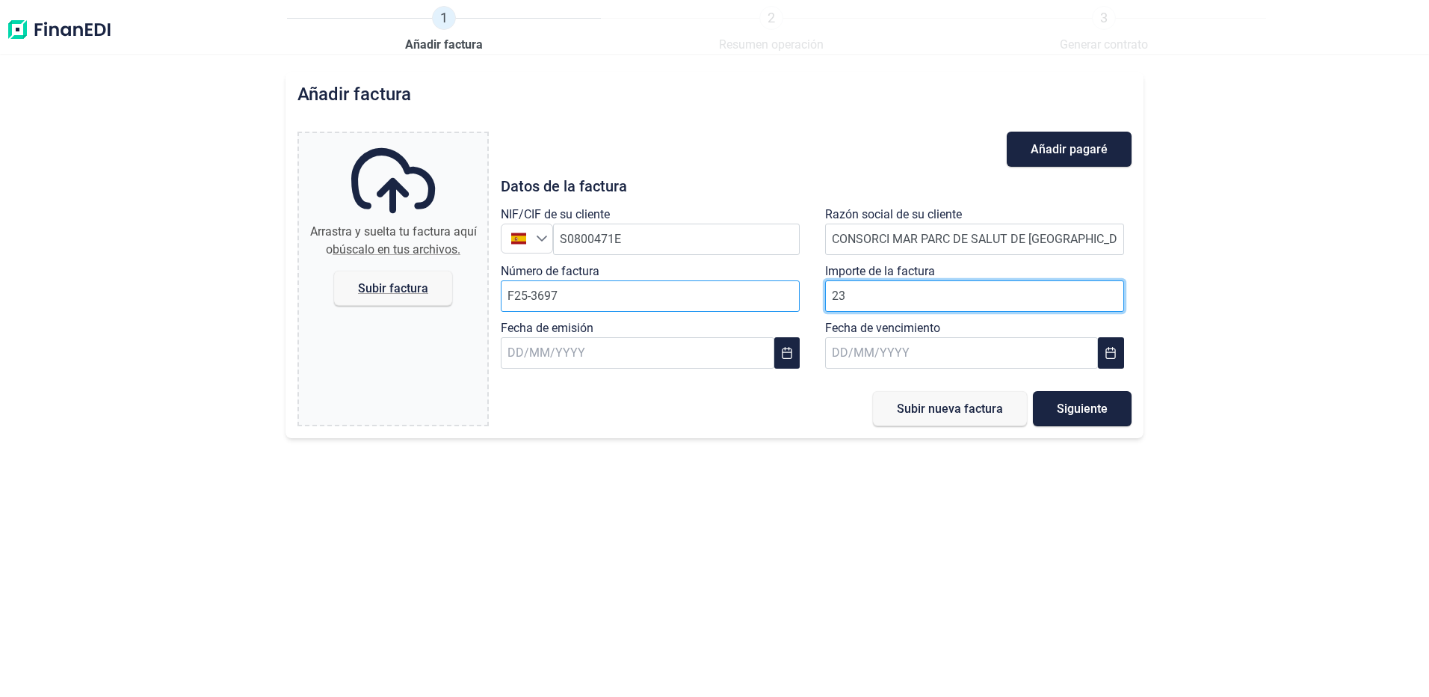
type input "239"
type input "239,29 €"
click at [546, 356] on input "text" at bounding box center [637, 352] width 273 height 31
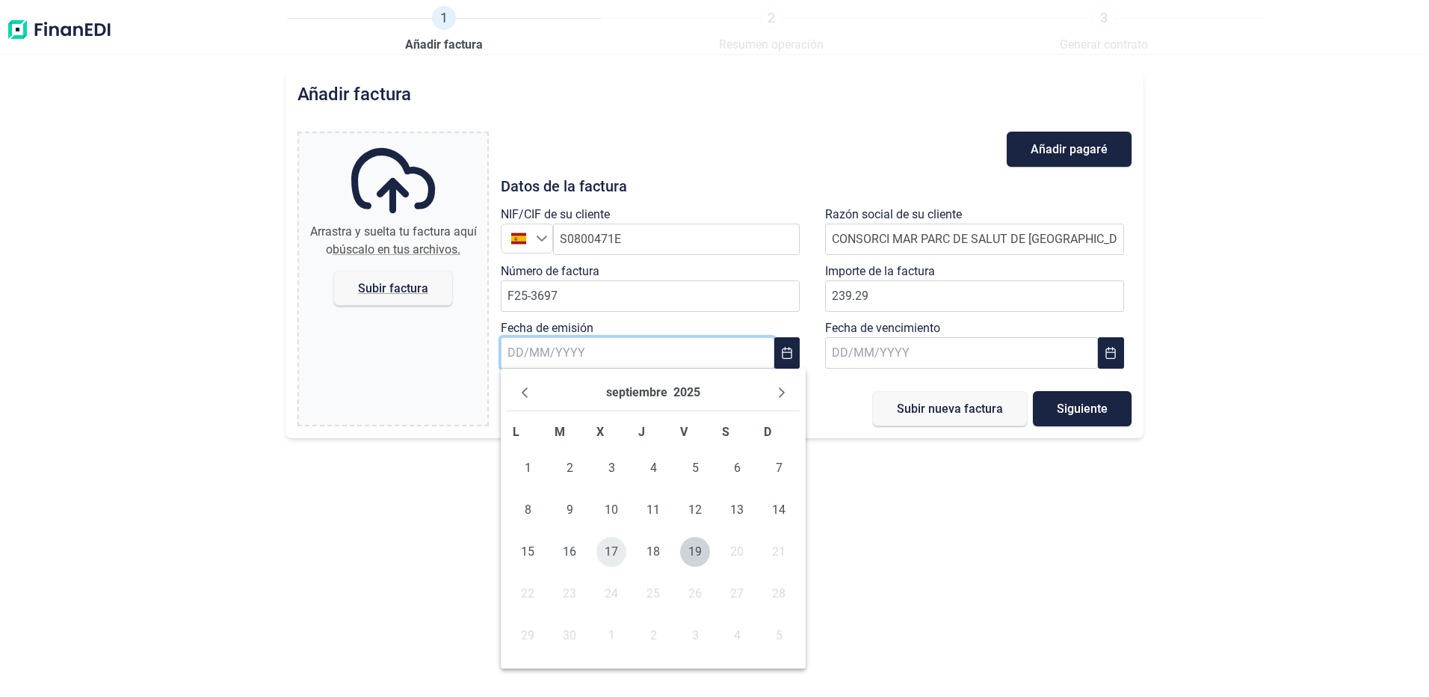
click at [614, 555] on span "17" at bounding box center [611, 552] width 30 height 30
type input "[DATE]"
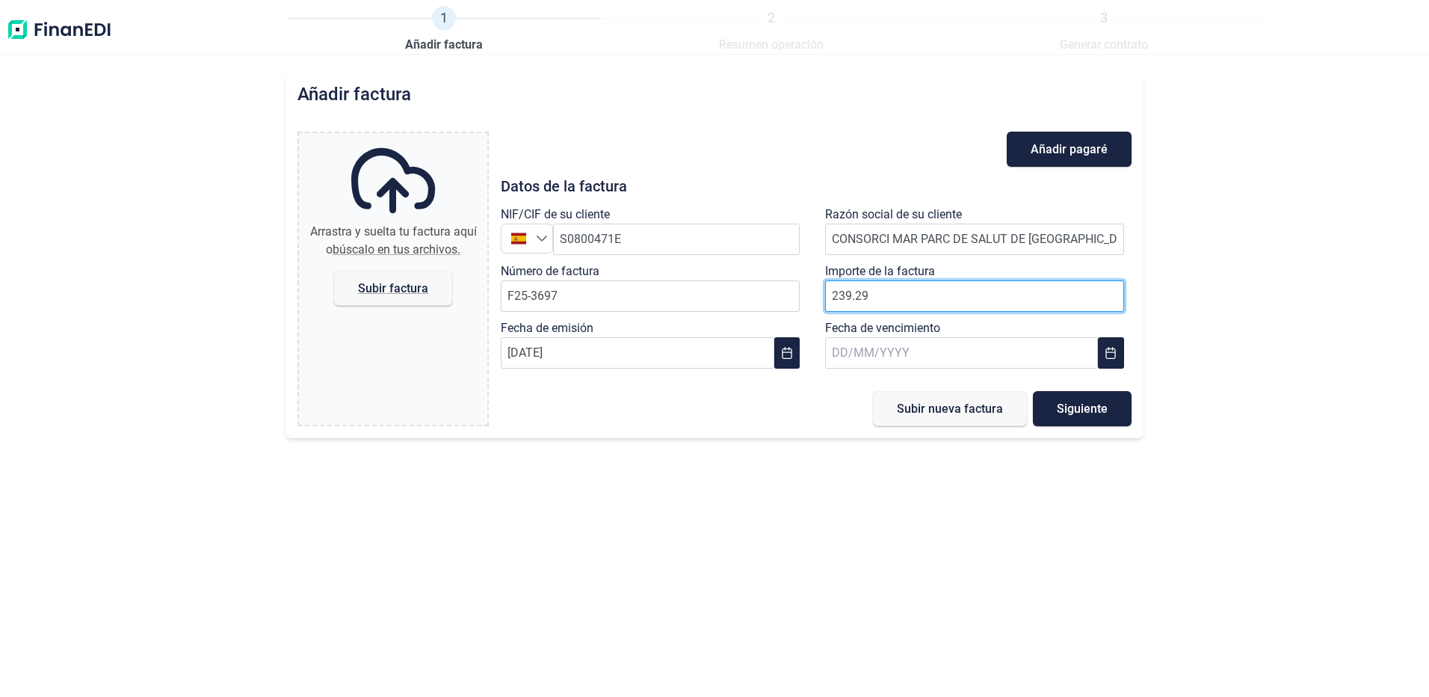
type input "239.29"
drag, startPoint x: 912, startPoint y: 294, endPoint x: 762, endPoint y: 307, distance: 150.0
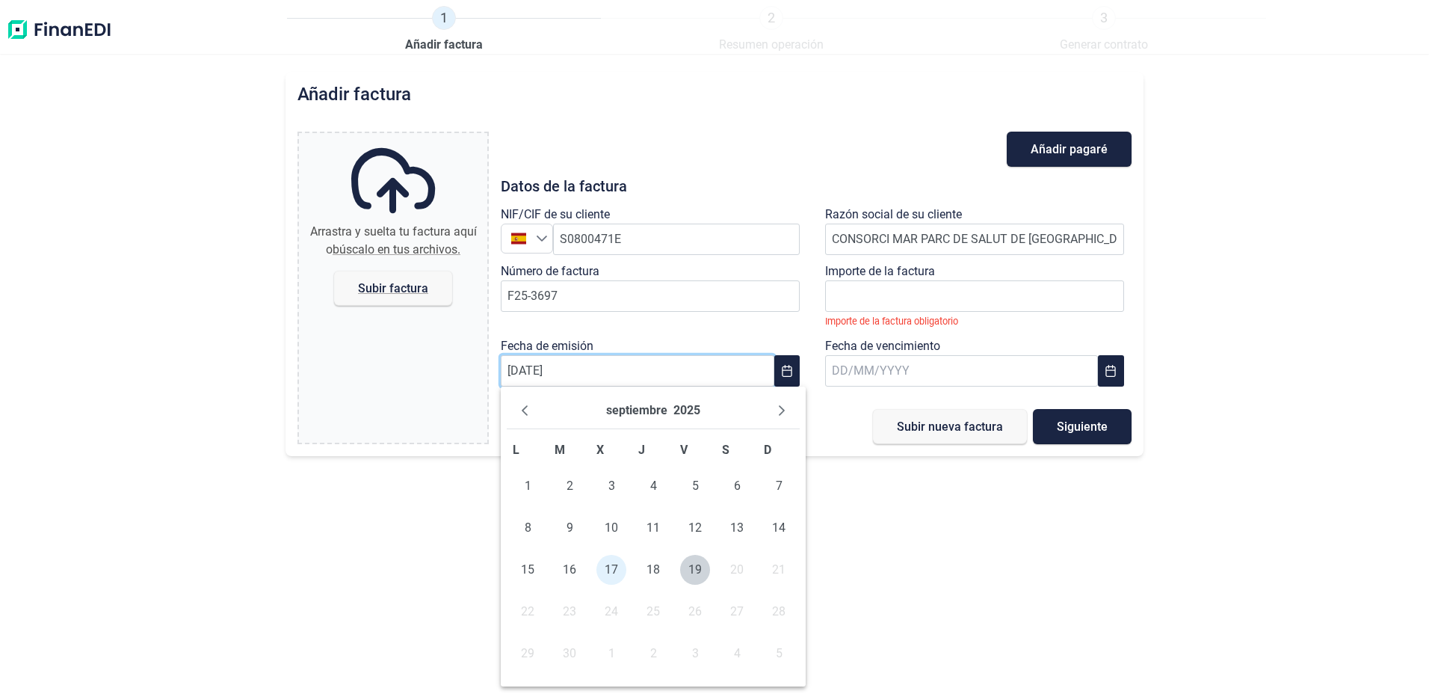
drag, startPoint x: 572, startPoint y: 353, endPoint x: 459, endPoint y: 345, distance: 113.9
click at [459, 345] on div "Arrastra y suelta tu factura aquí o búscalo en tus archivos. Subir factura File…" at bounding box center [713, 288] width 833 height 312
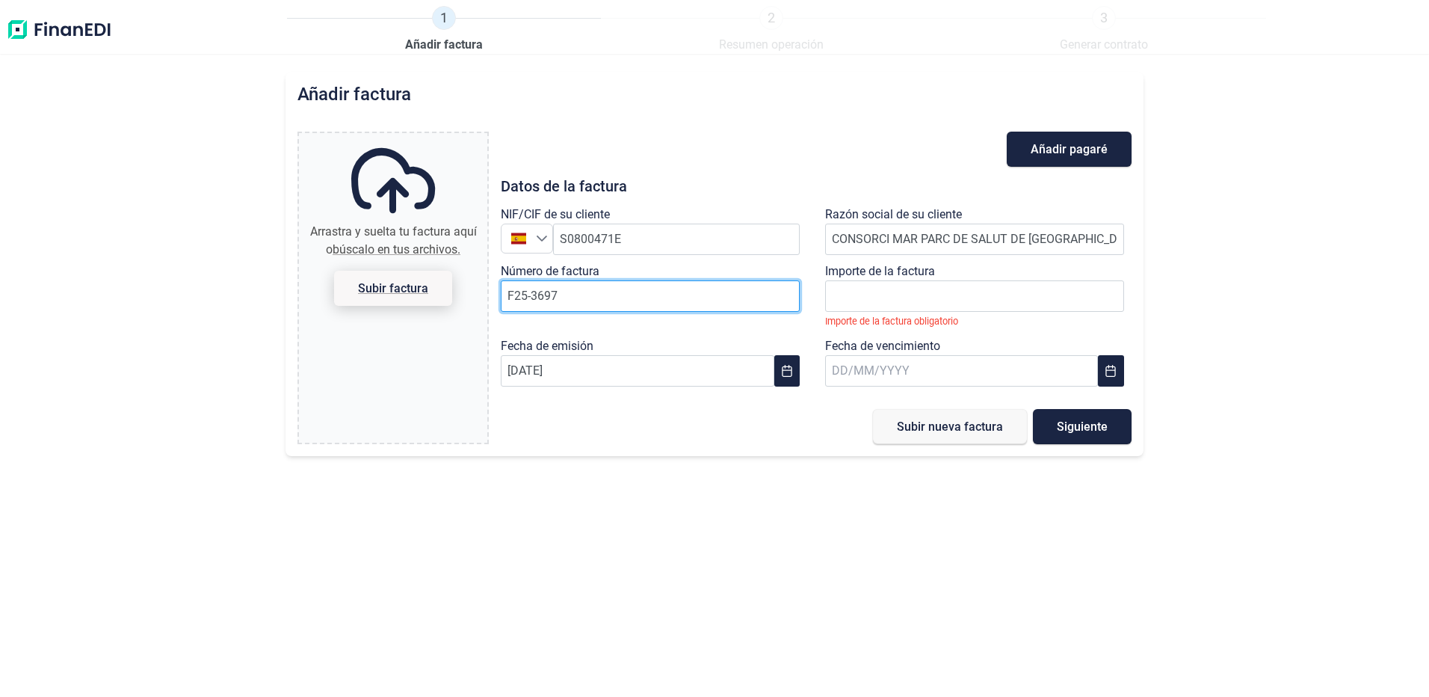
drag, startPoint x: 563, startPoint y: 292, endPoint x: 444, endPoint y: 295, distance: 119.6
click at [444, 295] on div "Arrastra y suelta tu factura aquí o búscalo en tus archivos. Subir factura File…" at bounding box center [713, 288] width 833 height 312
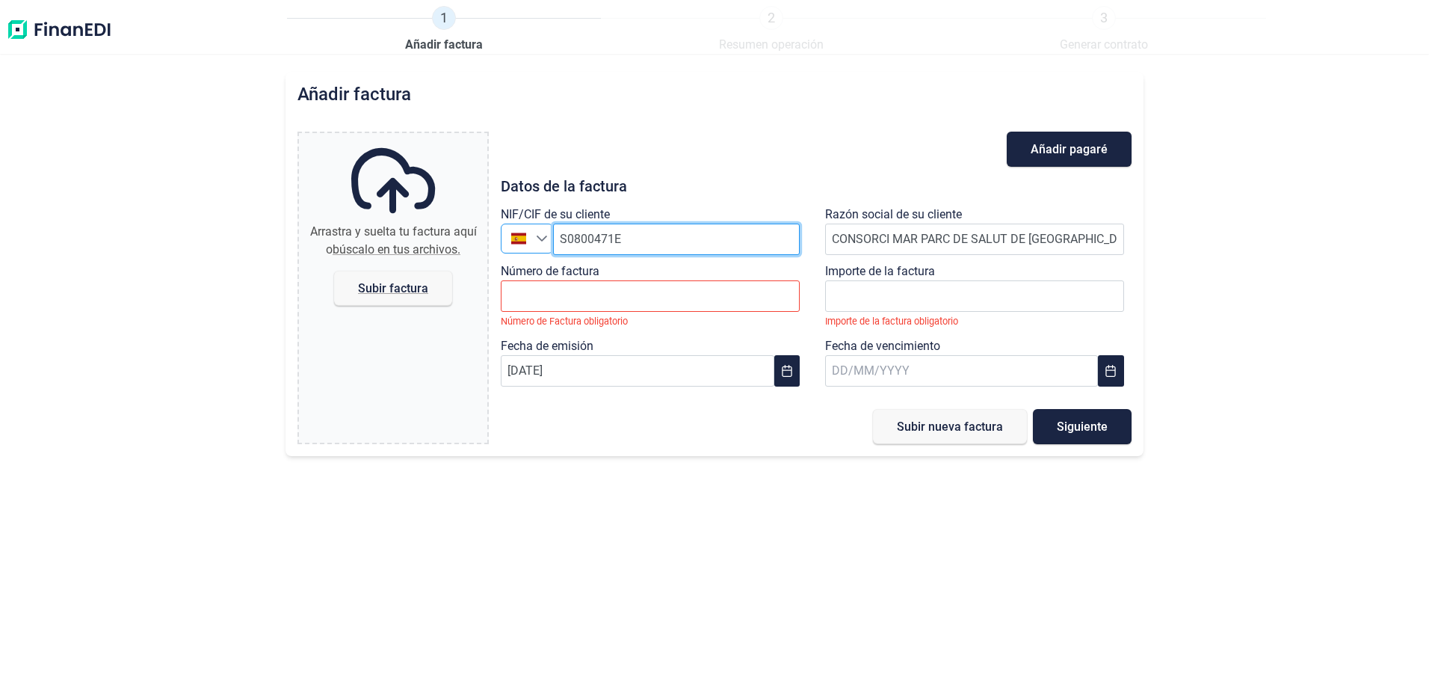
drag, startPoint x: 631, startPoint y: 238, endPoint x: 512, endPoint y: 241, distance: 118.9
click at [512, 241] on div "España S0800471E" at bounding box center [650, 238] width 299 height 31
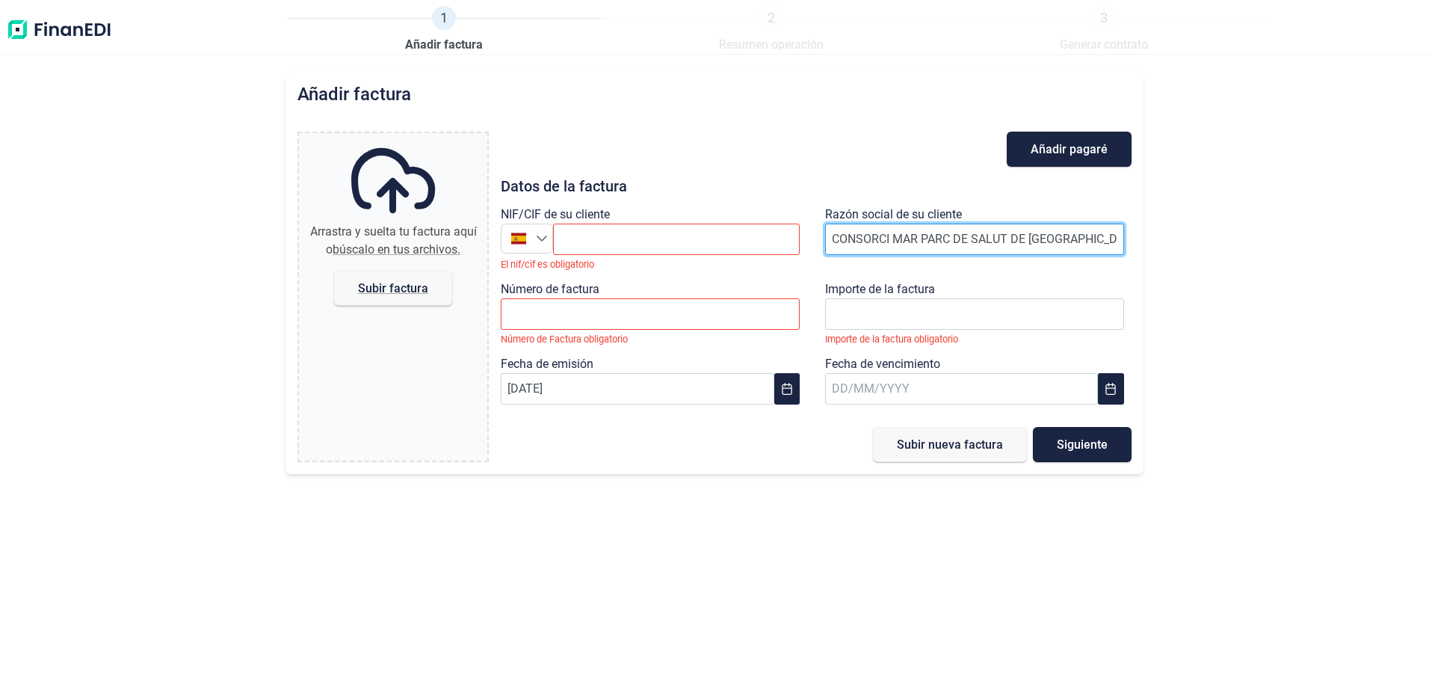
click at [1056, 243] on input "CONSORCI MAR PARC DE SALUT DE [GEOGRAPHIC_DATA]" at bounding box center [974, 238] width 299 height 31
drag, startPoint x: 1097, startPoint y: 238, endPoint x: 756, endPoint y: 310, distance: 348.2
click at [759, 278] on div "NIF/CIF de su cliente España El nif/cif es obligatorio Razón social de su clien…" at bounding box center [816, 309] width 648 height 206
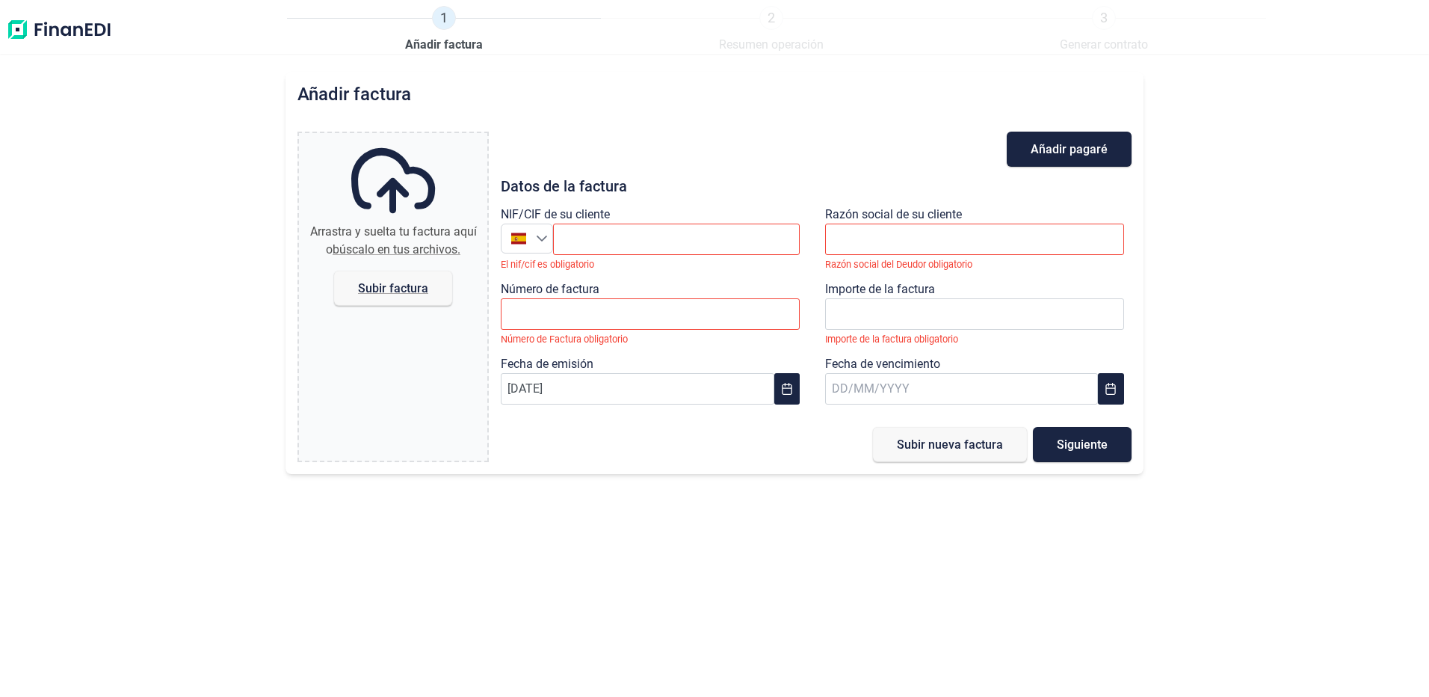
click at [79, 28] on img at bounding box center [59, 30] width 106 height 48
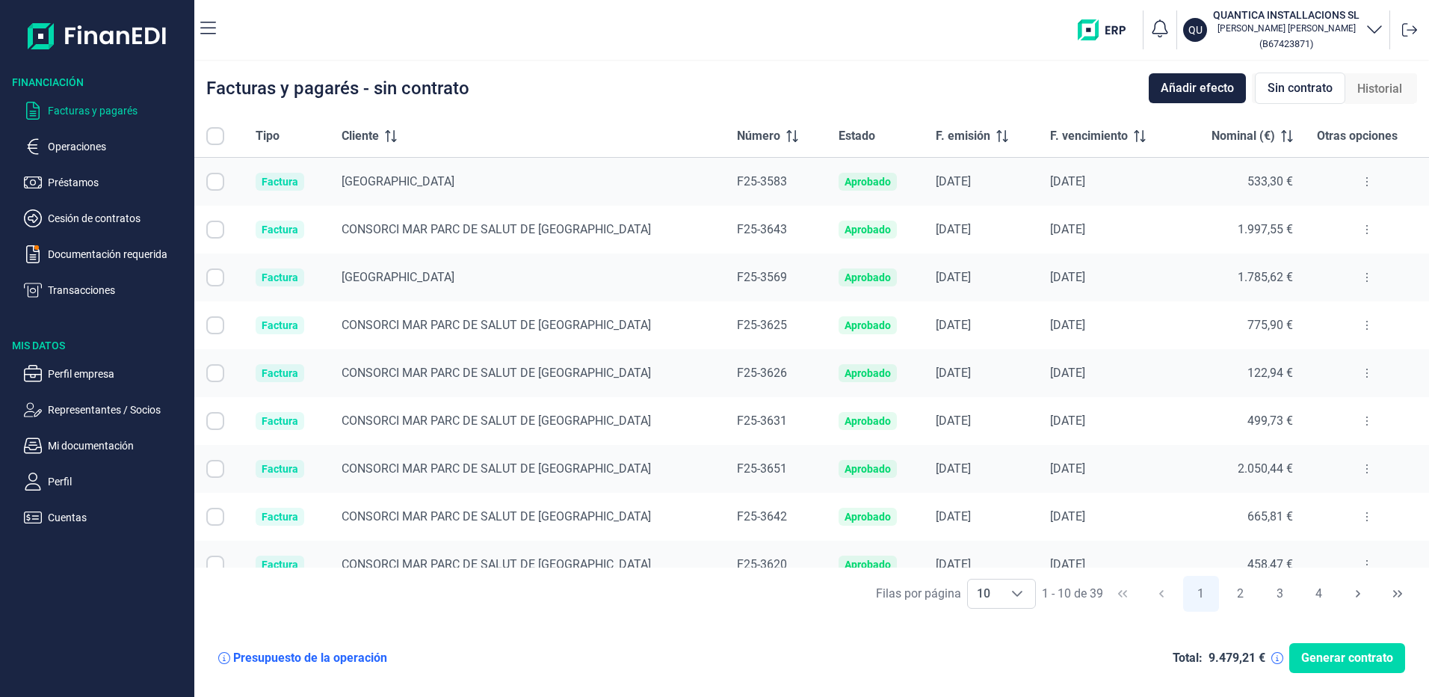
checkbox input "true"
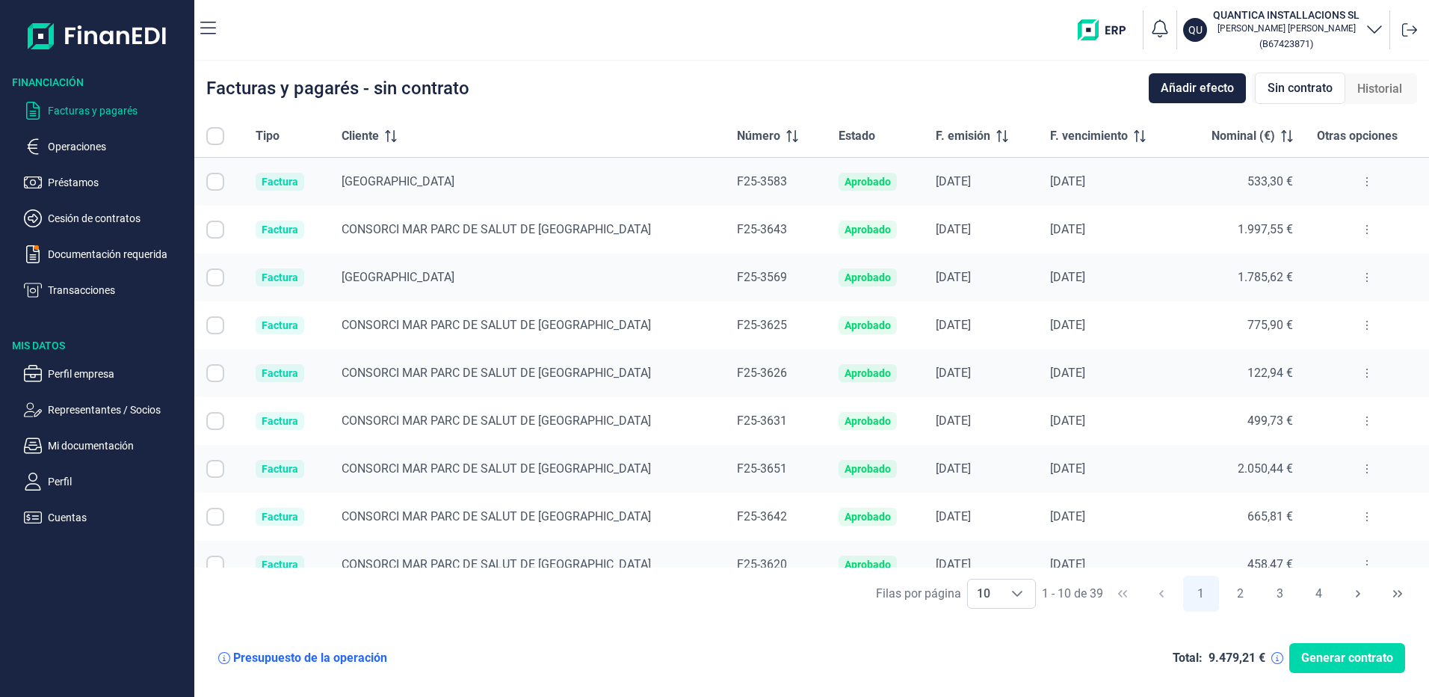
checkbox input "true"
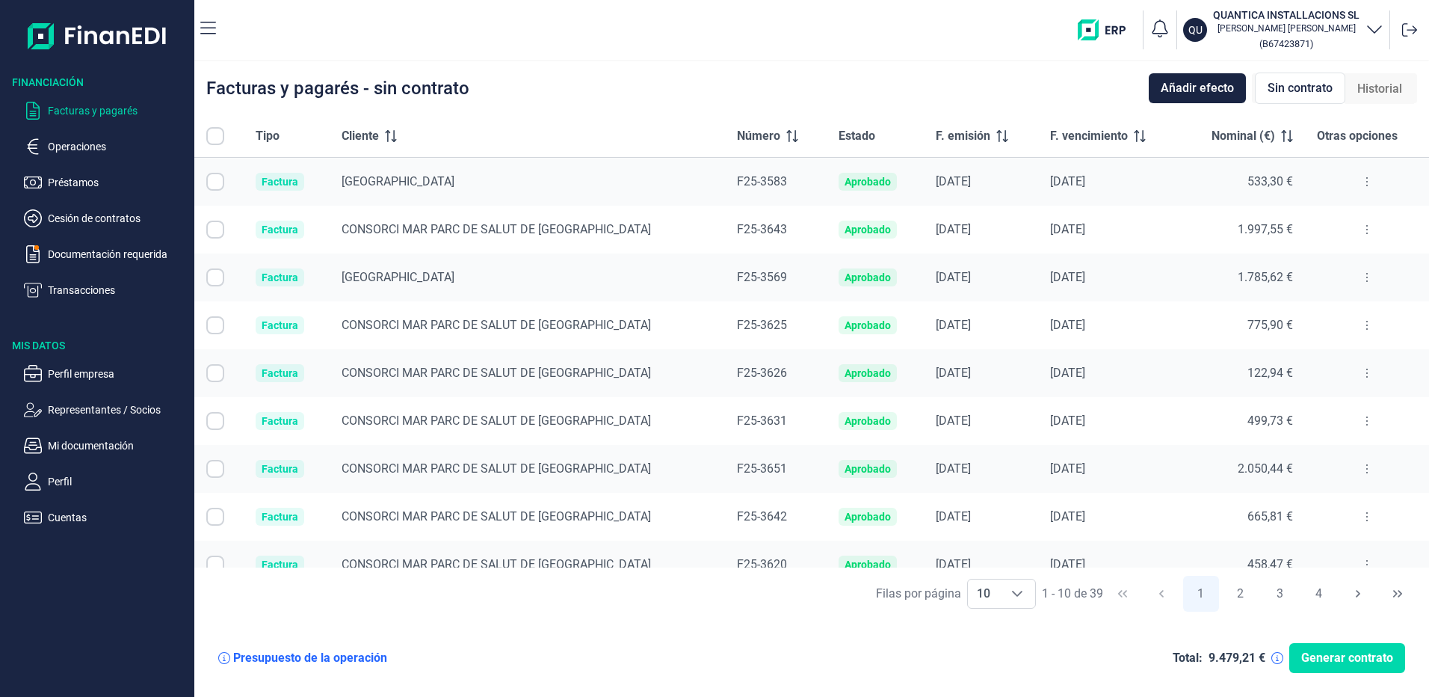
checkbox input "true"
click at [51, 478] on p "Perfil" at bounding box center [118, 481] width 140 height 18
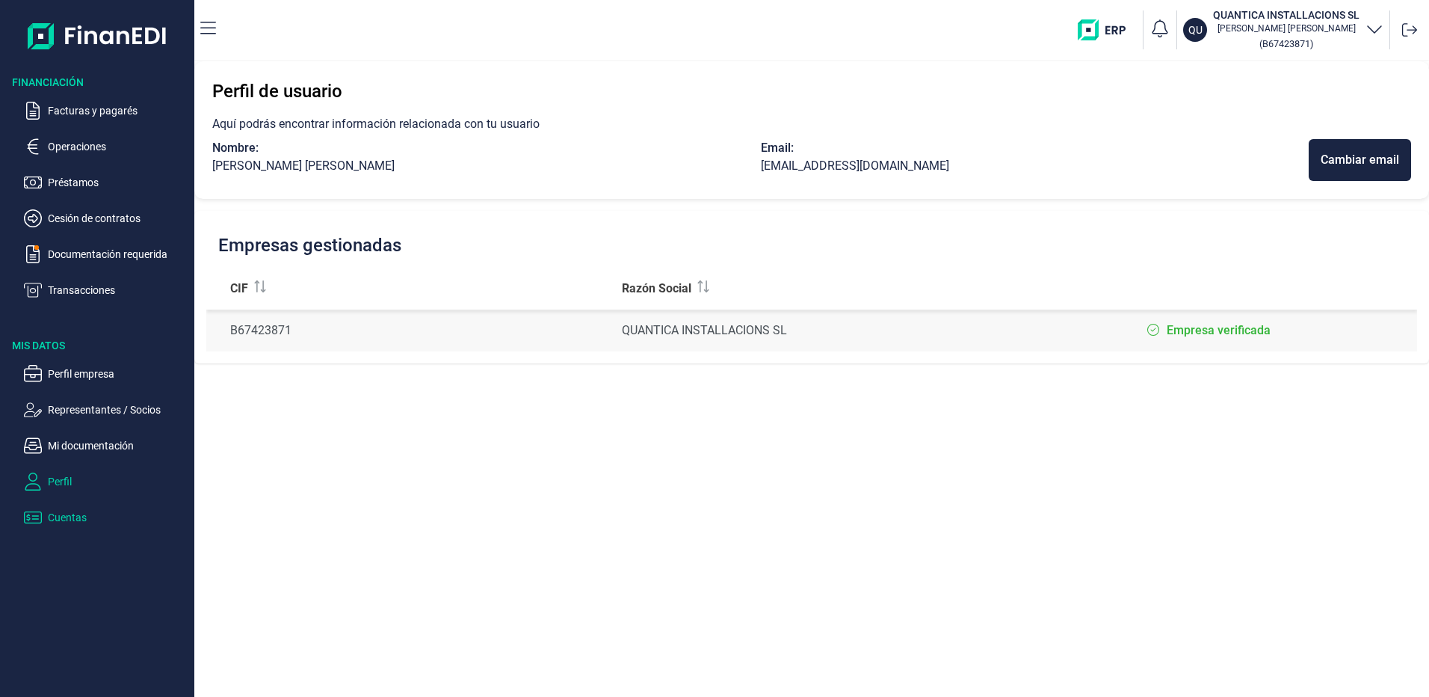
click at [63, 519] on p "Cuentas" at bounding box center [118, 517] width 140 height 18
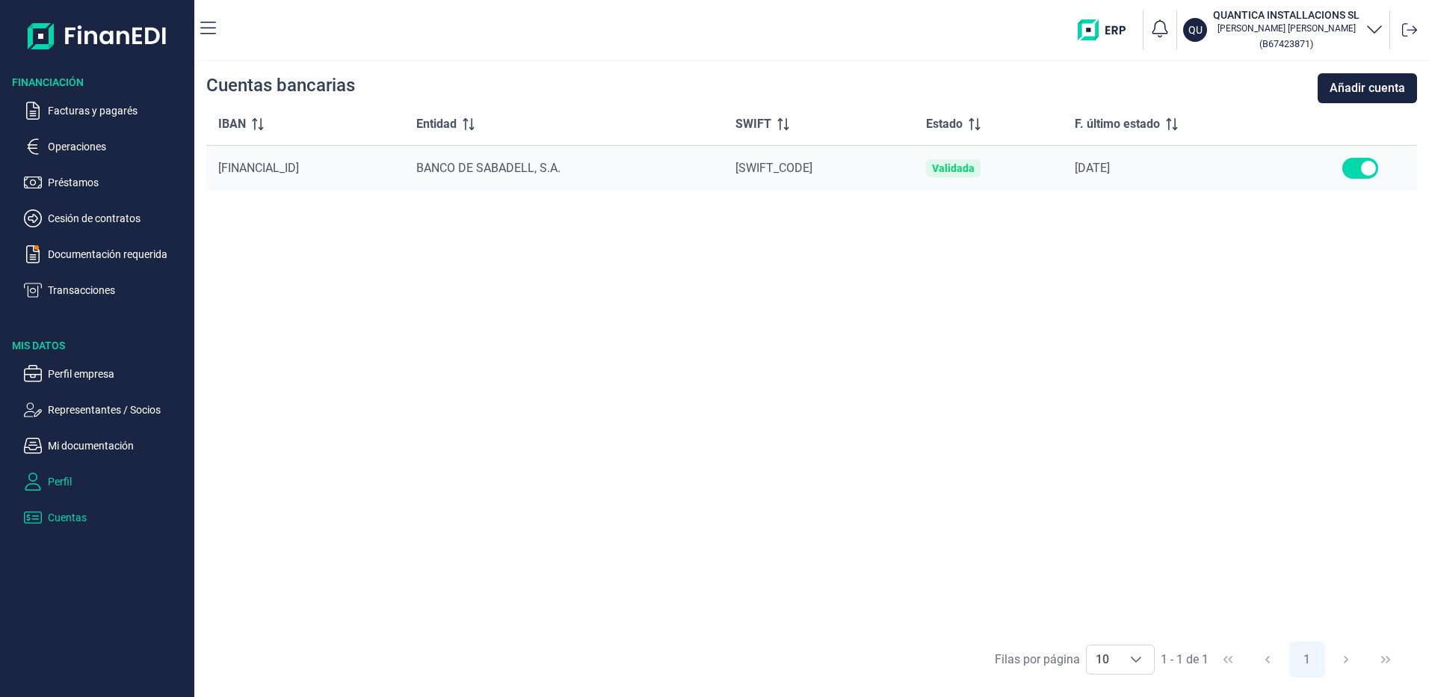
click at [68, 475] on p "Perfil" at bounding box center [118, 481] width 140 height 18
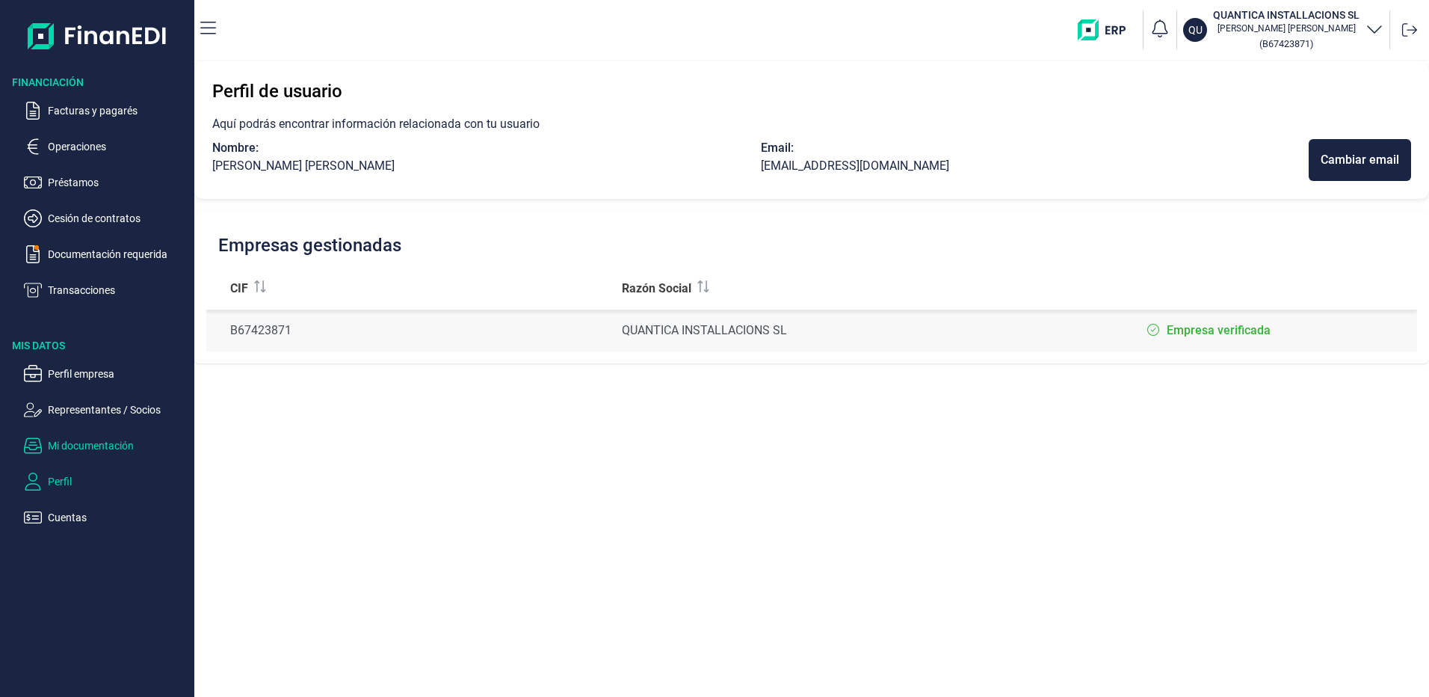
click at [60, 440] on p "Mi documentación" at bounding box center [118, 445] width 140 height 18
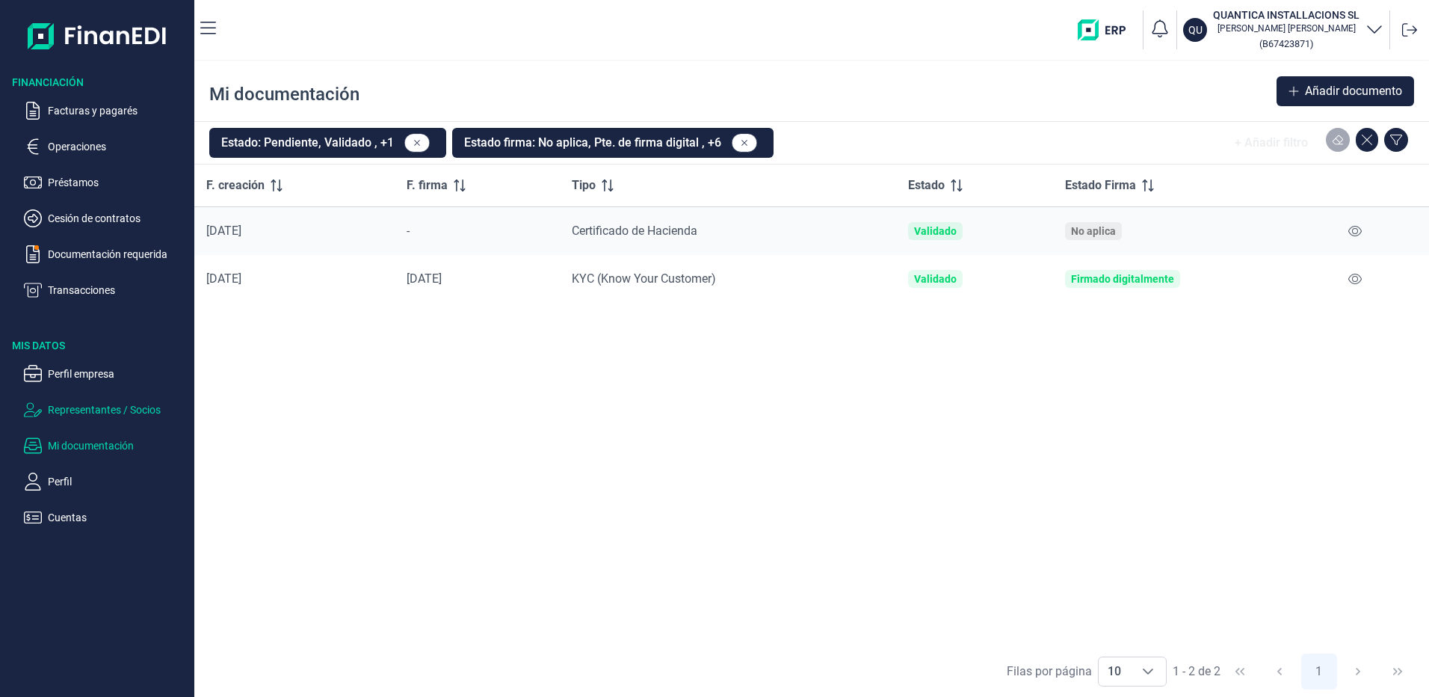
click at [94, 413] on p "Representantes / Socios" at bounding box center [118, 410] width 140 height 18
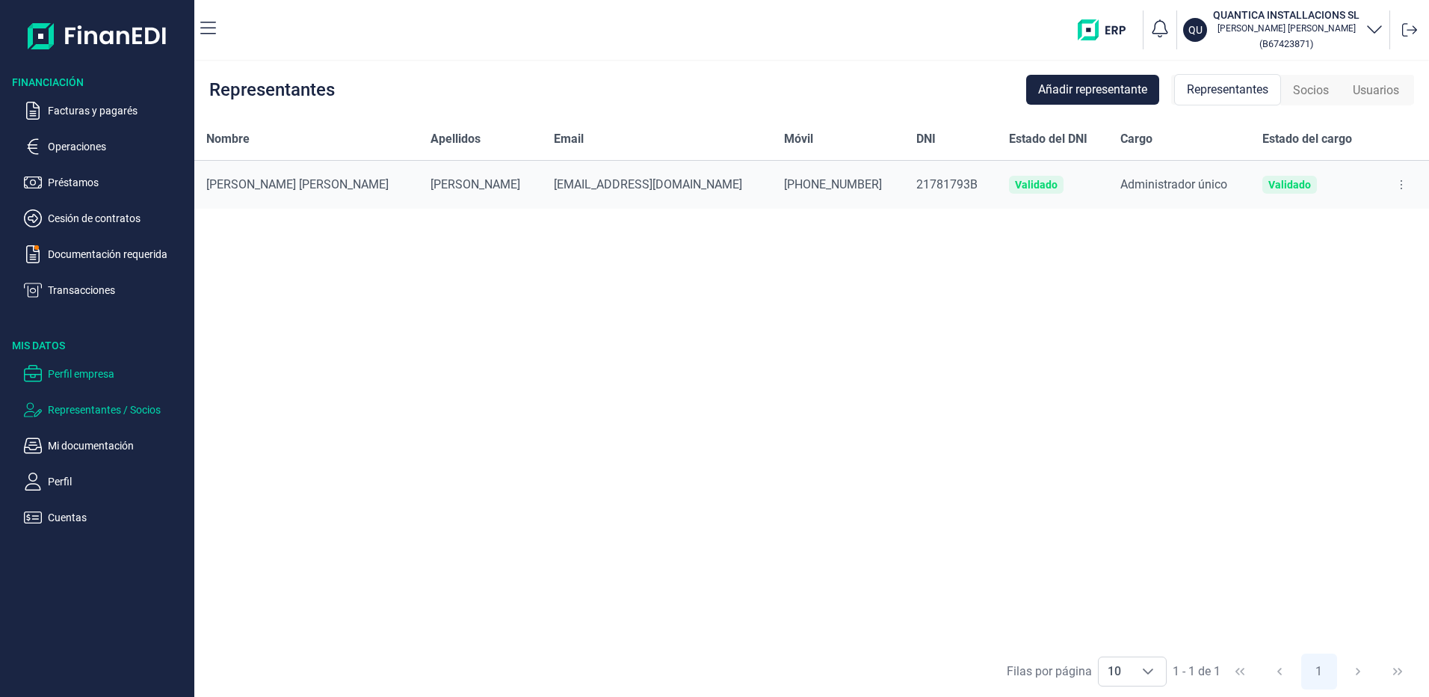
click at [44, 378] on button "Perfil empresa" at bounding box center [106, 374] width 164 height 18
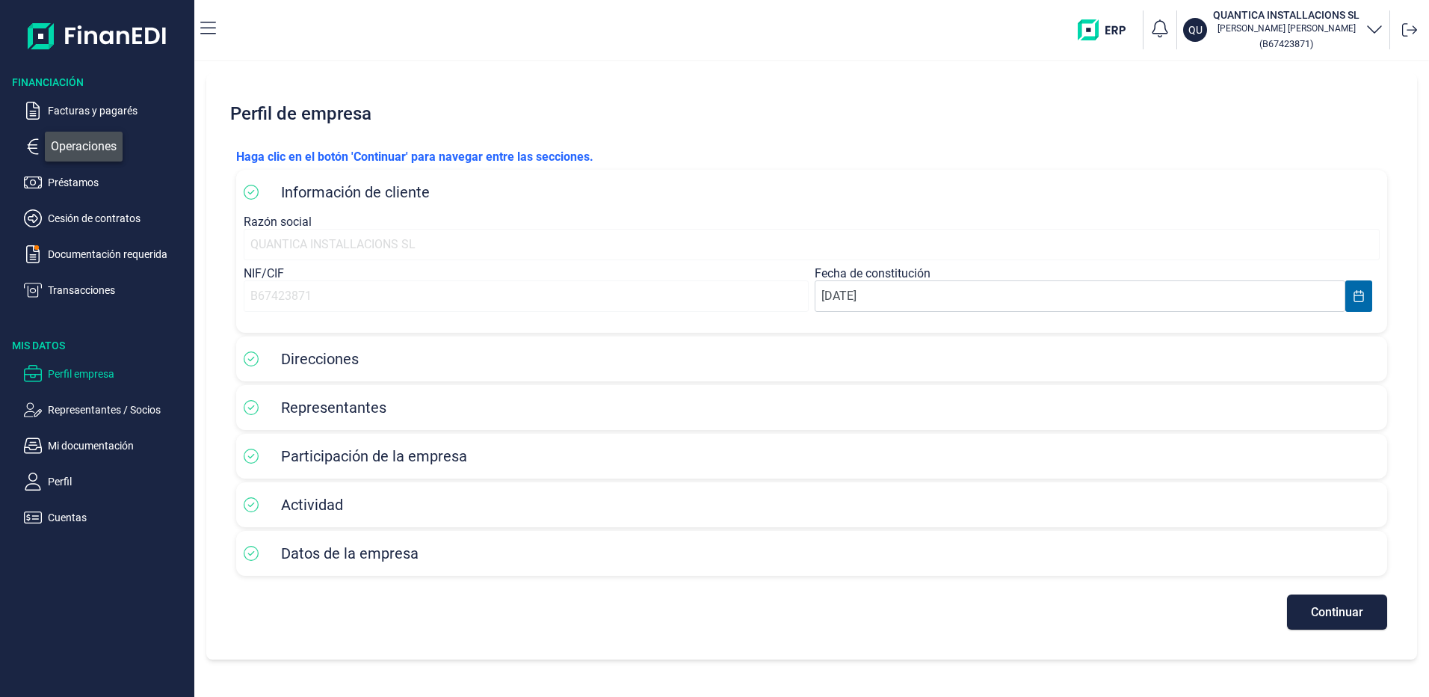
drag, startPoint x: 40, startPoint y: 146, endPoint x: 99, endPoint y: 200, distance: 79.8
click at [41, 144] on icon "button" at bounding box center [33, 147] width 18 height 18
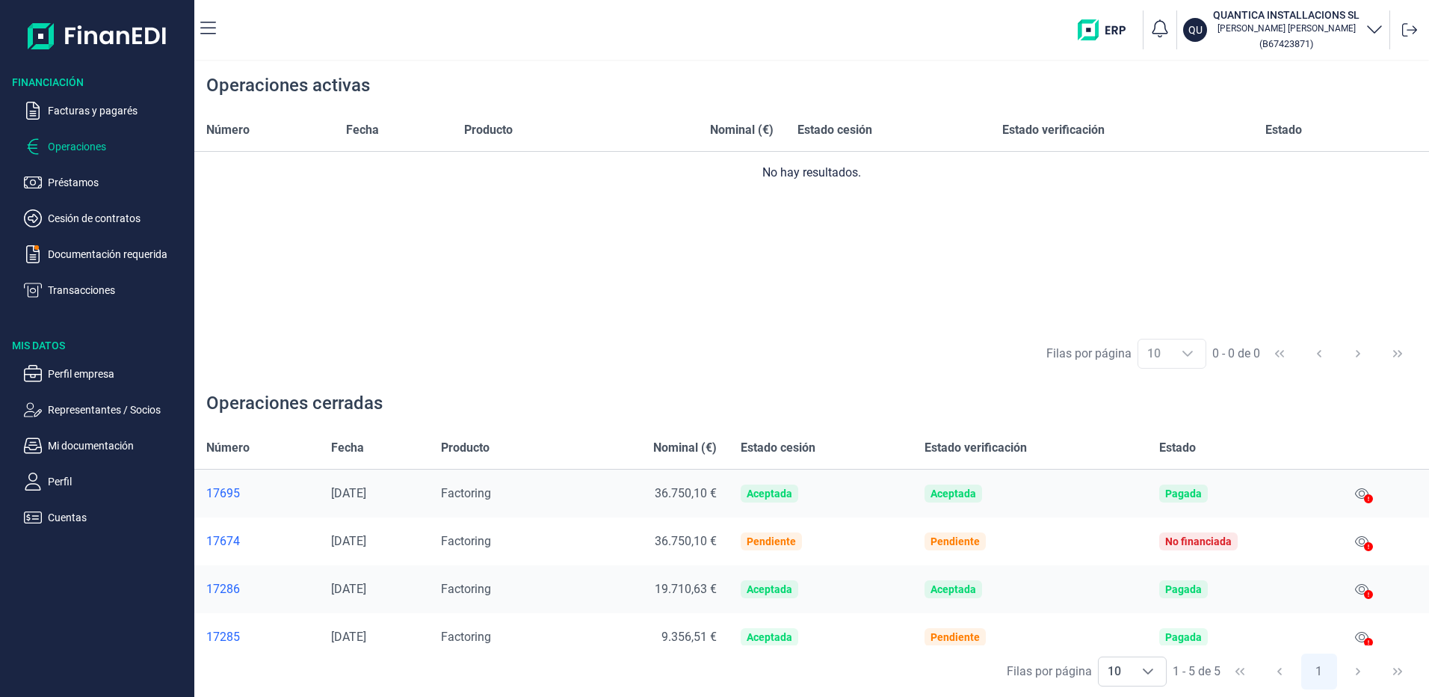
click at [1392, 664] on div "[PERSON_NAME] por página 10 10 10 1 - 5 de 5 1" at bounding box center [811, 671] width 1235 height 52
click at [1138, 672] on div "Choose" at bounding box center [1148, 671] width 36 height 28
click at [1125, 646] on li "20" at bounding box center [1131, 638] width 69 height 36
type input "20"
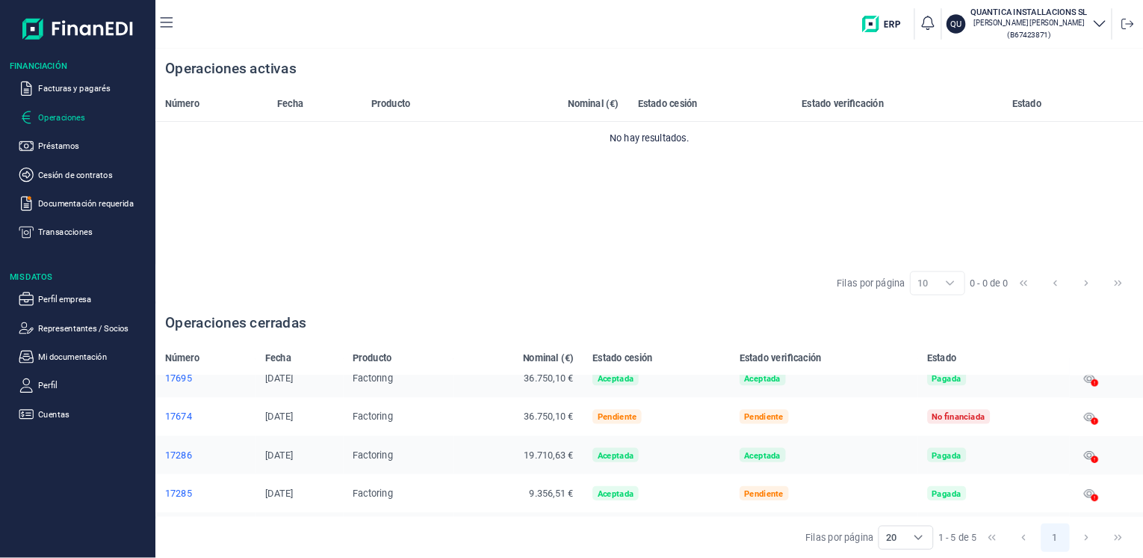
scroll to position [0, 0]
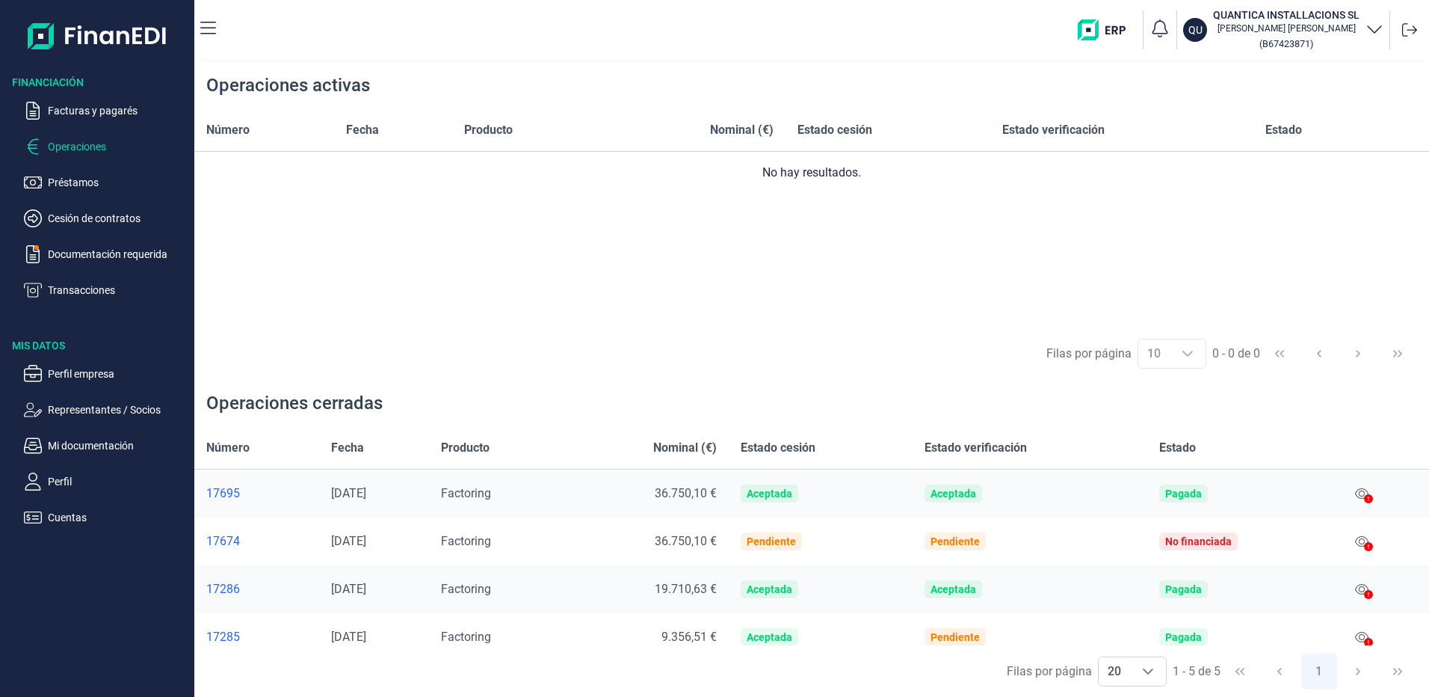
click at [878, 318] on div "Número Fecha Producto Nominal (€) Estado cesión Estado verificación Estado No h…" at bounding box center [811, 218] width 1235 height 218
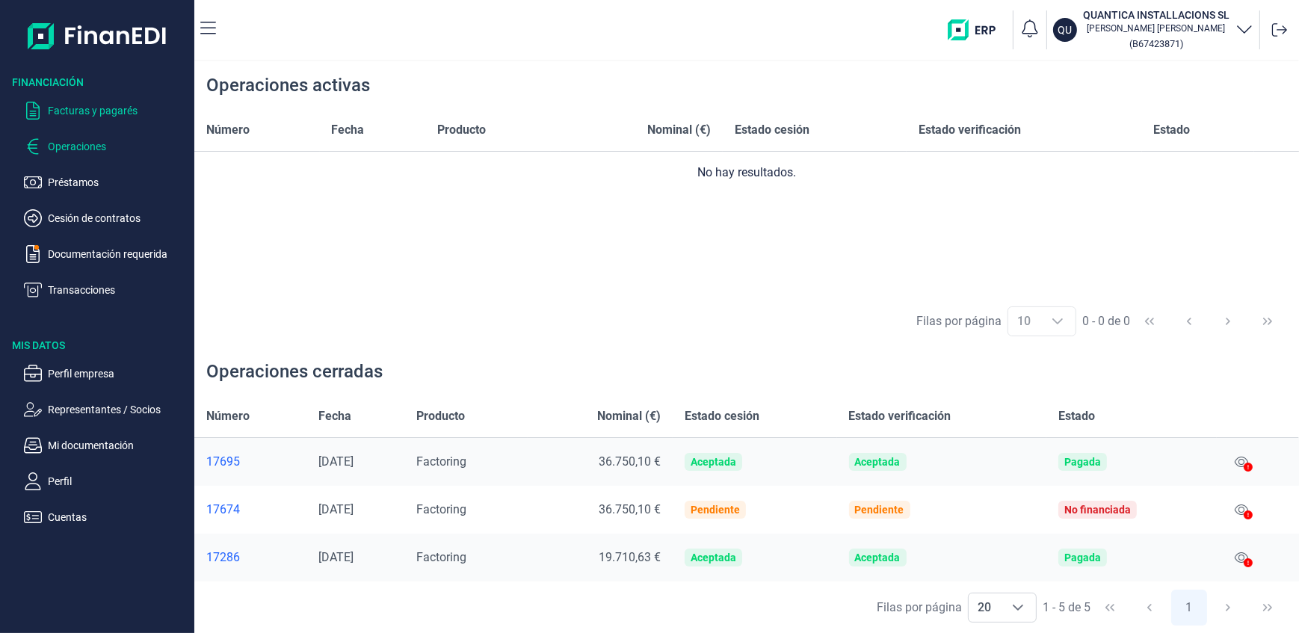
click at [51, 113] on p "Facturas y pagarés" at bounding box center [118, 111] width 140 height 18
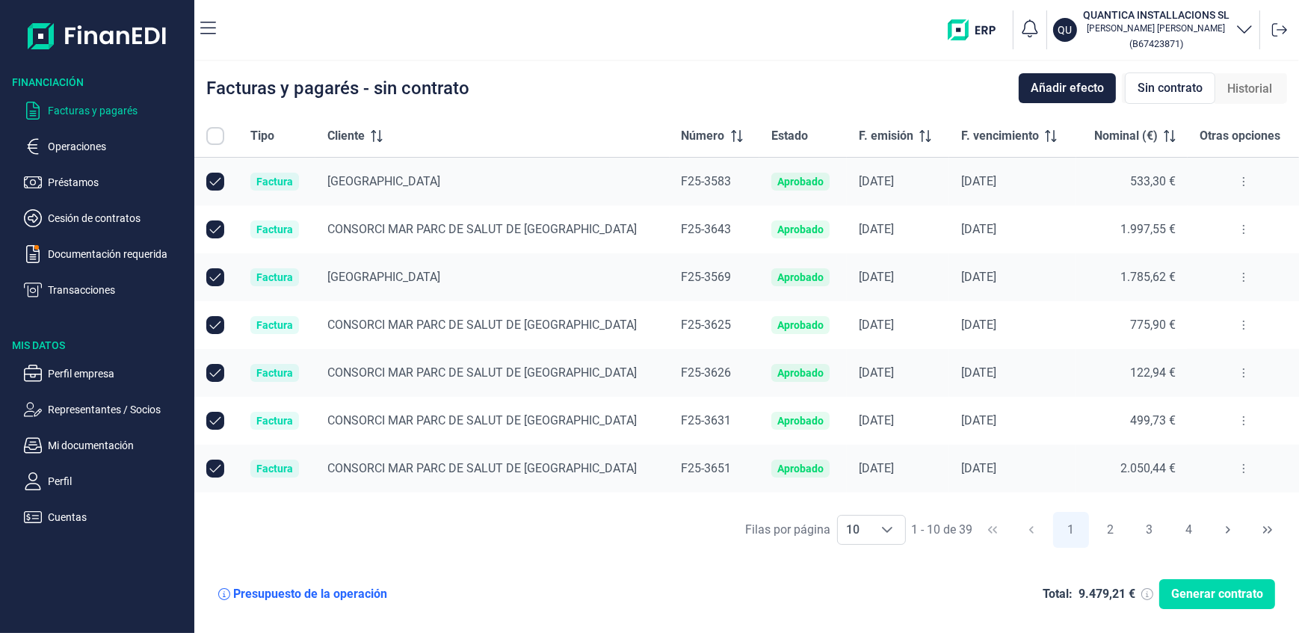
checkbox input "true"
click at [1073, 87] on span "Añadir efecto" at bounding box center [1067, 88] width 73 height 18
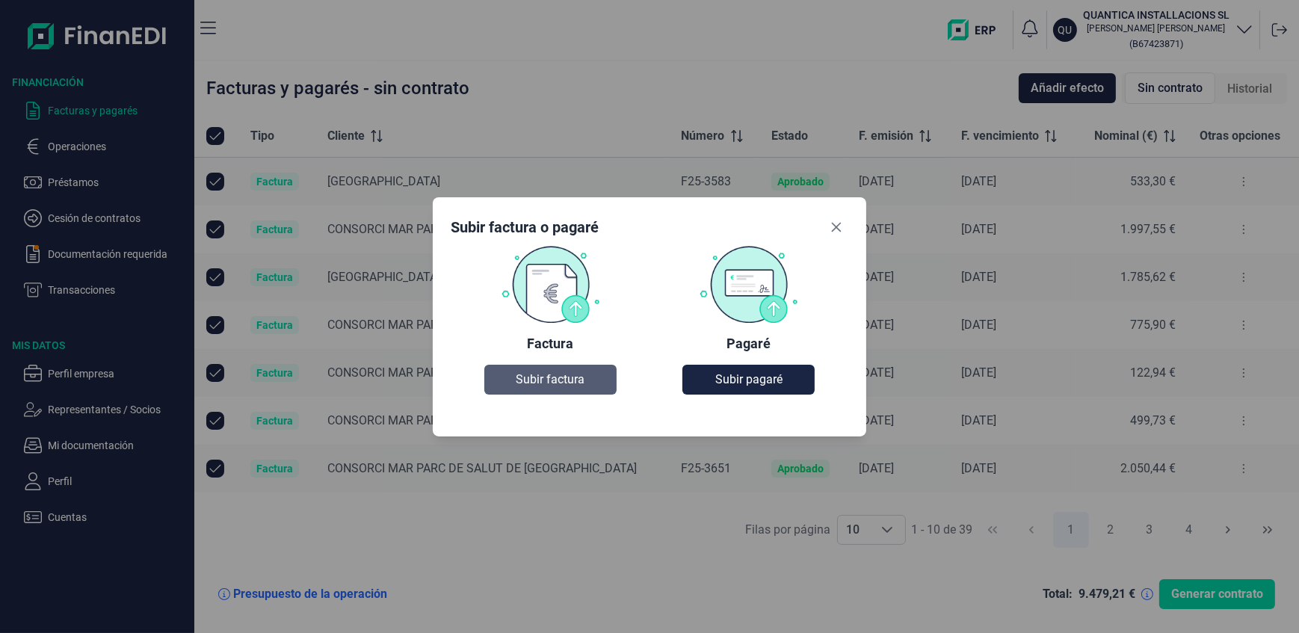
click at [552, 371] on span "Subir factura" at bounding box center [550, 380] width 69 height 18
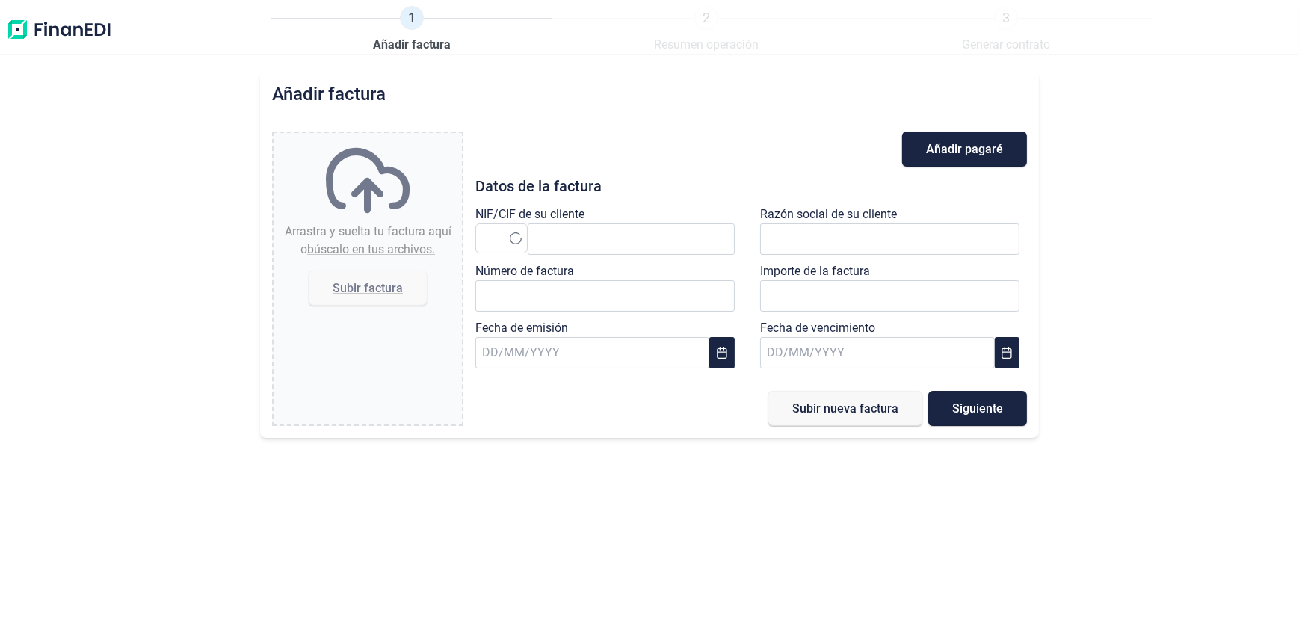
type input "0,00 €"
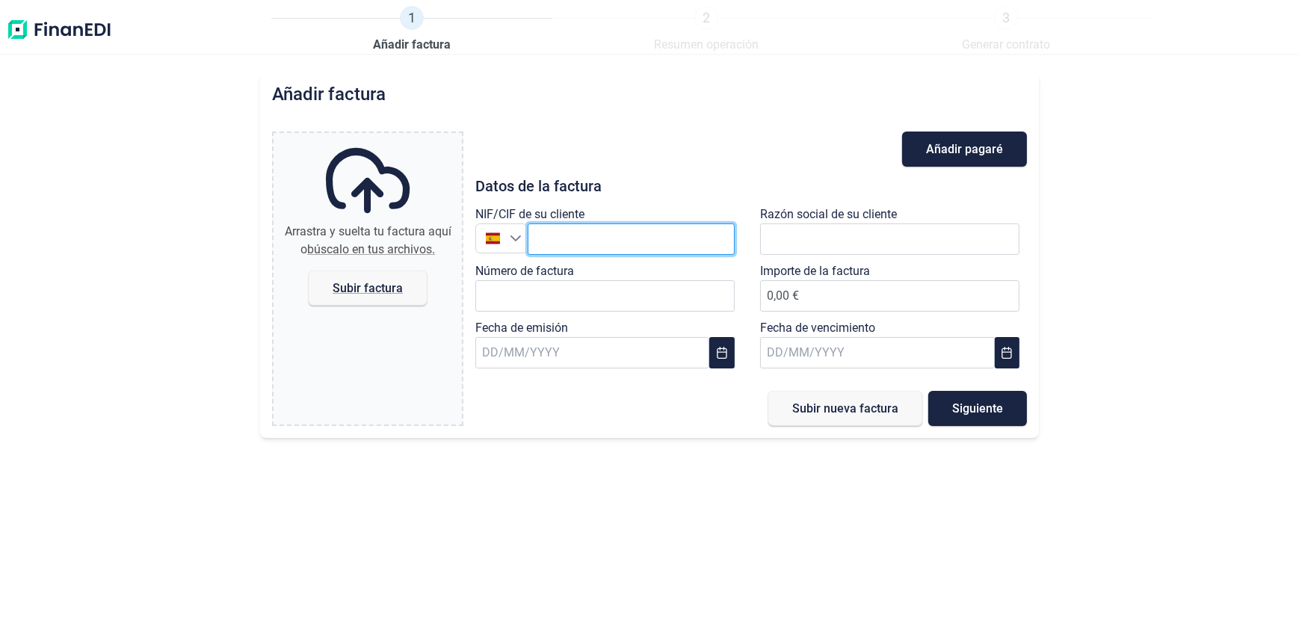
click at [646, 240] on input "text" at bounding box center [631, 238] width 207 height 31
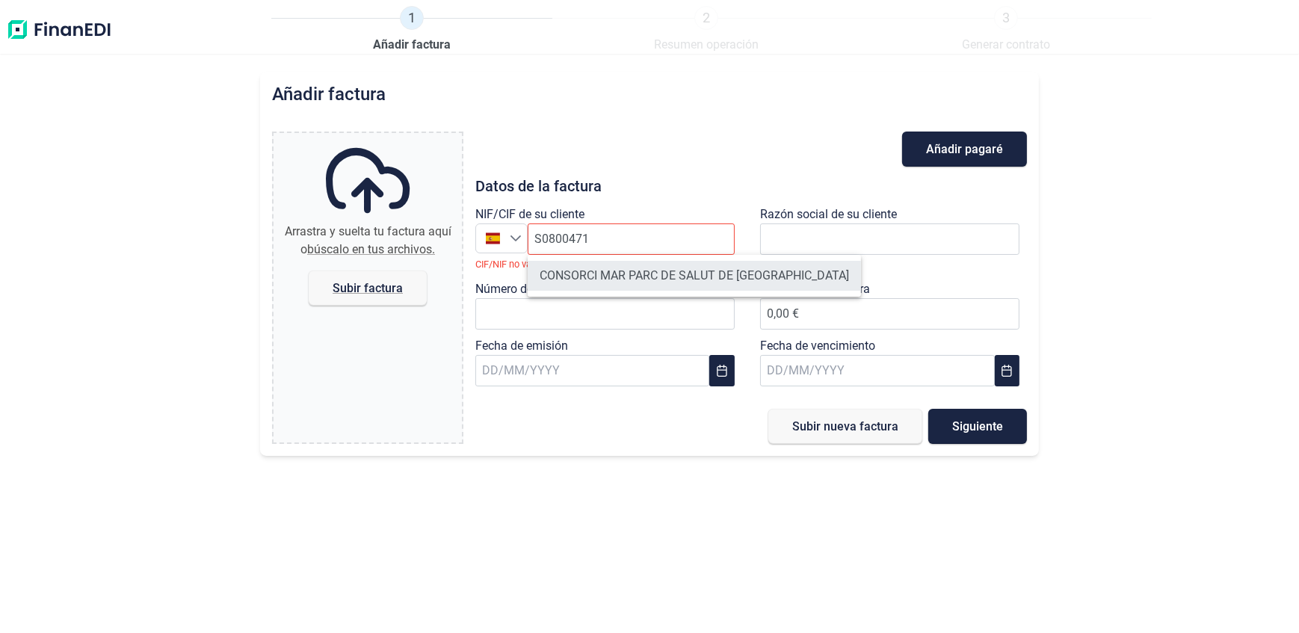
click at [562, 262] on li "CONSORCI MAR PARC DE SALUT DE [GEOGRAPHIC_DATA]" at bounding box center [694, 276] width 333 height 30
type input "S0800471E"
type input "CONSORCI MAR PARC DE SALUT DE [GEOGRAPHIC_DATA]"
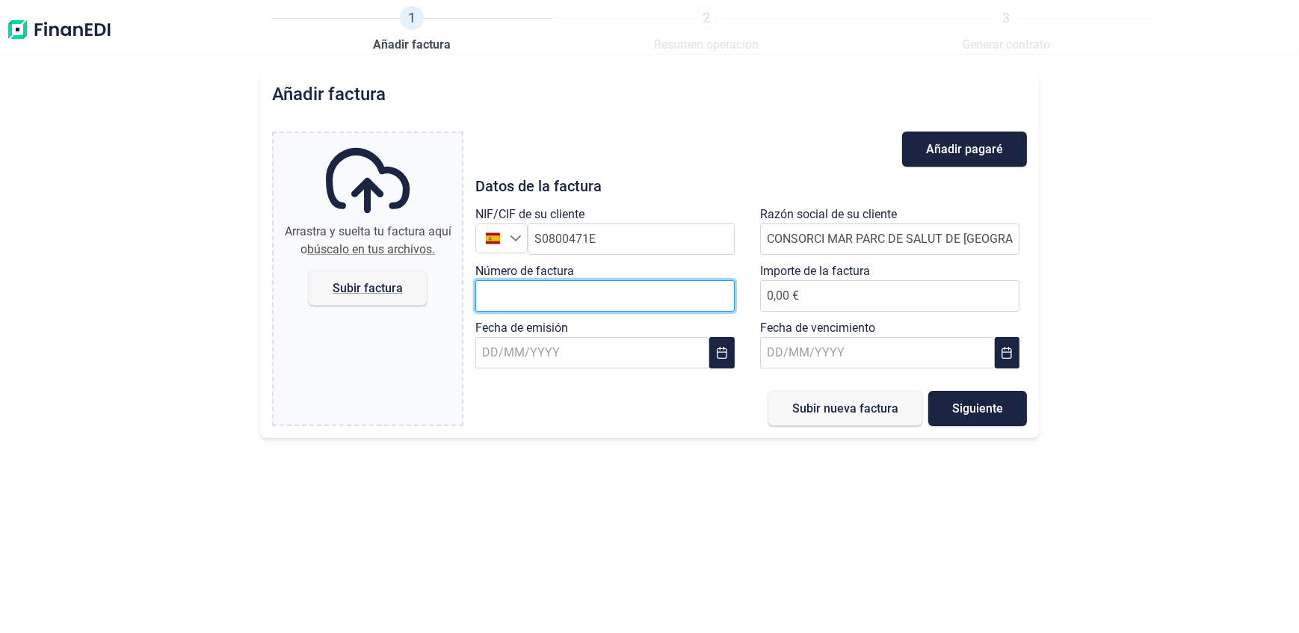
click at [560, 284] on input "Número de factura" at bounding box center [604, 295] width 259 height 31
type input "f"
type input "2"
type input "F25-3697"
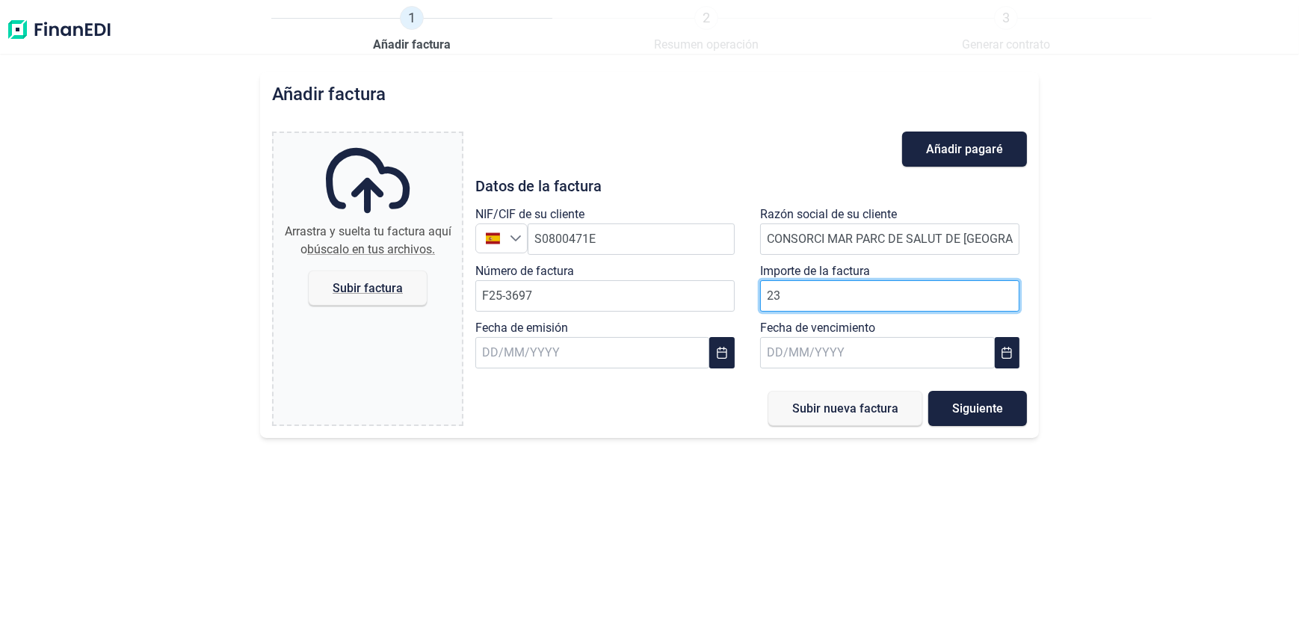
type input "239"
type input "239,29 €"
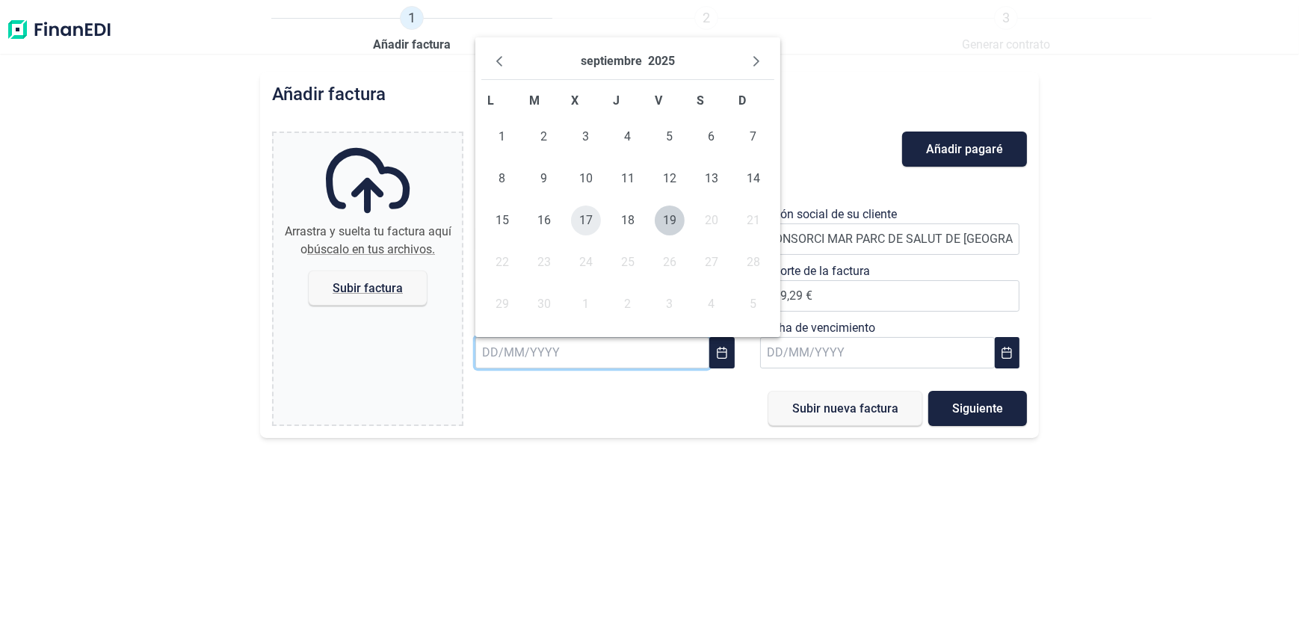
click at [574, 215] on span "17" at bounding box center [586, 221] width 30 height 30
type input "[DATE]"
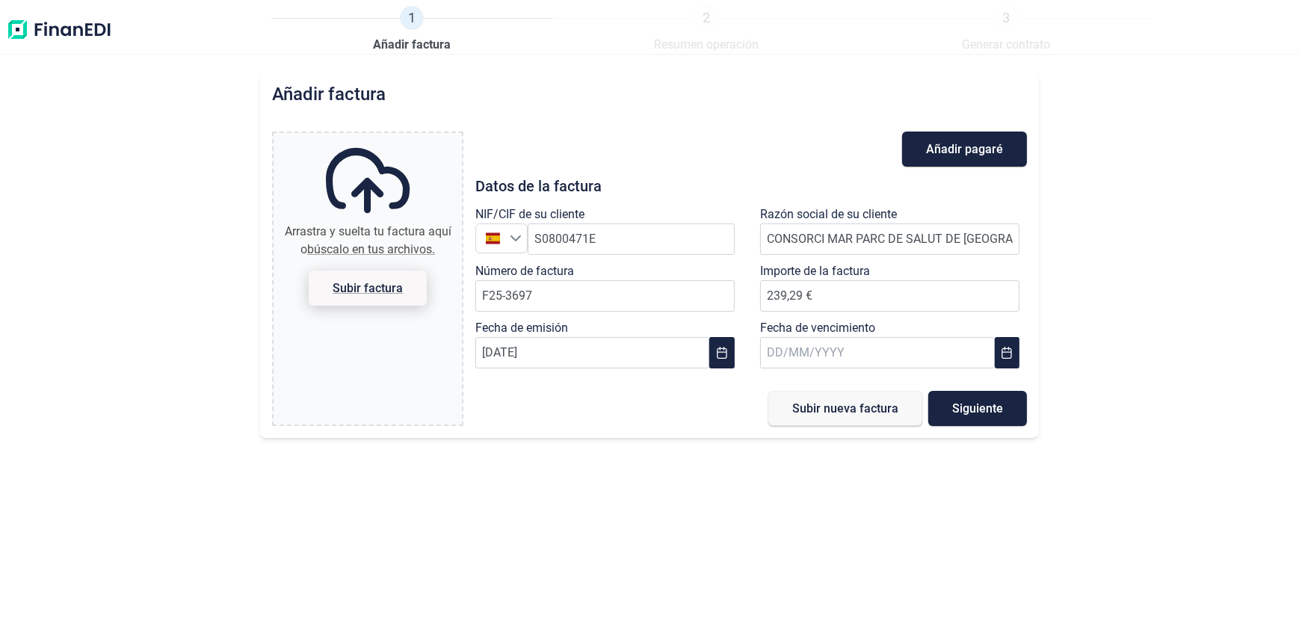
click at [384, 285] on span "Subir factura" at bounding box center [368, 287] width 70 height 11
click at [384, 138] on input "Arrastra y suelta tu factura aquí o búscalo en tus archivos. Subir factura" at bounding box center [368, 135] width 188 height 4
type input "C:\fakepath\F25-3697 PSM.pdf"
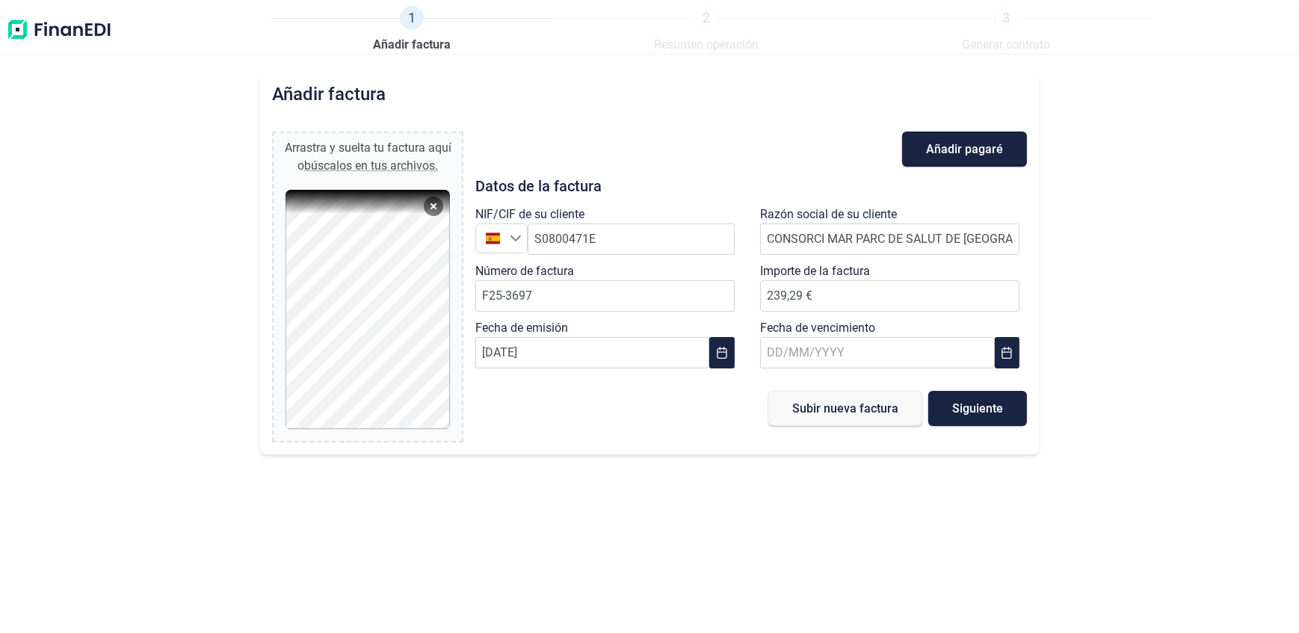
click at [986, 403] on span "Siguiente" at bounding box center [977, 408] width 51 height 11
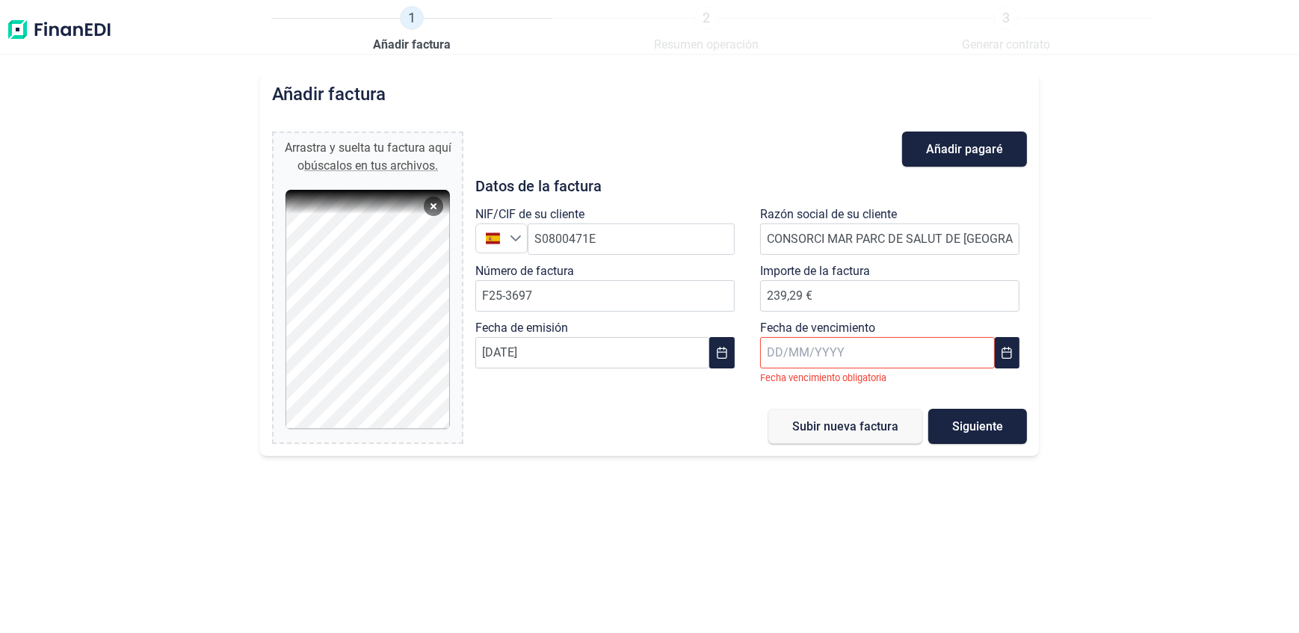
click at [800, 347] on input "text" at bounding box center [877, 352] width 235 height 31
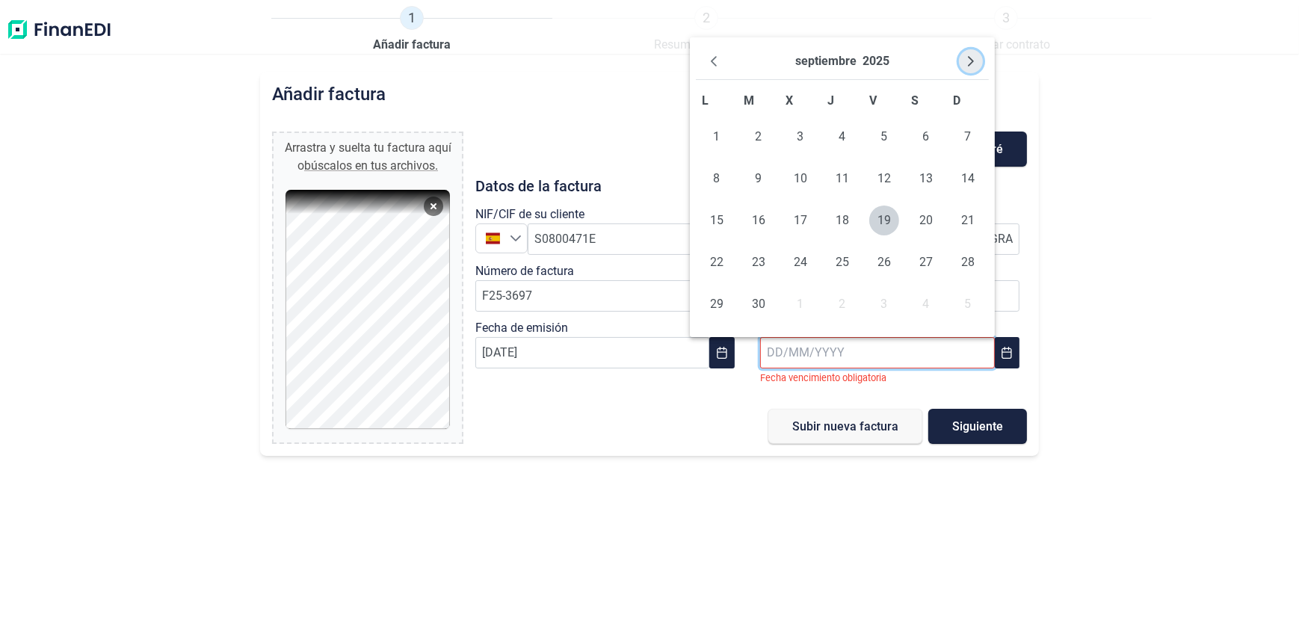
click at [972, 57] on icon "Next Month" at bounding box center [971, 61] width 12 height 12
click at [717, 260] on span "17" at bounding box center [717, 262] width 30 height 30
type input "[DATE]"
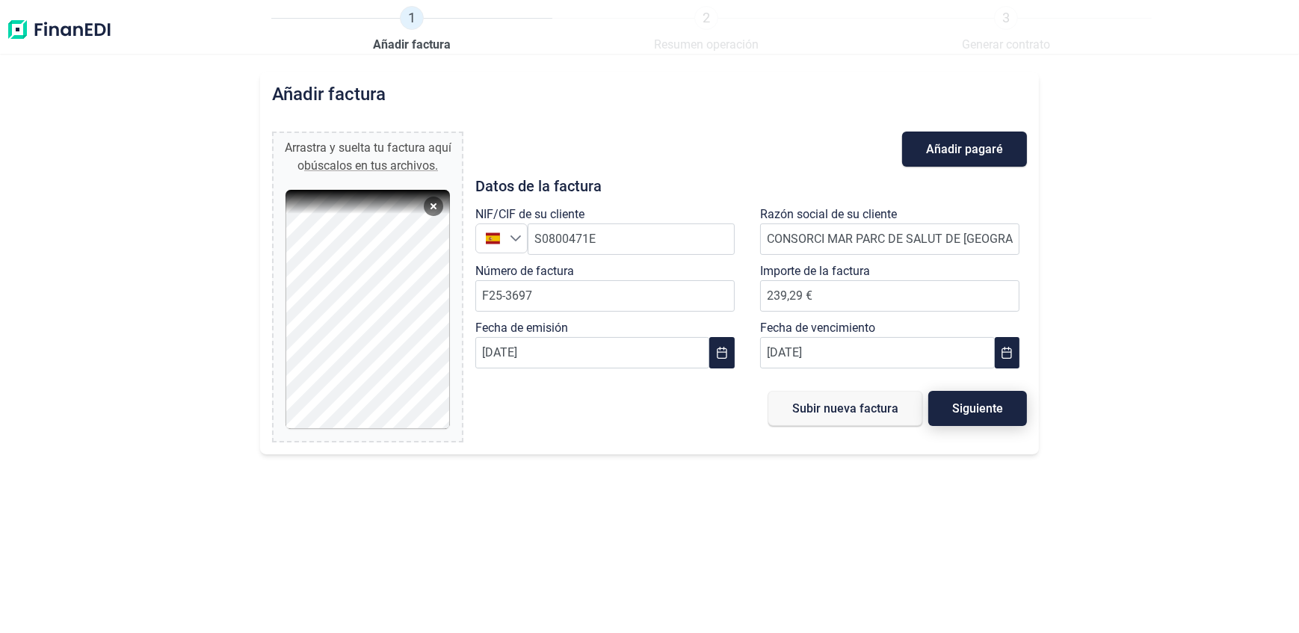
click at [977, 411] on span "Siguiente" at bounding box center [977, 408] width 51 height 11
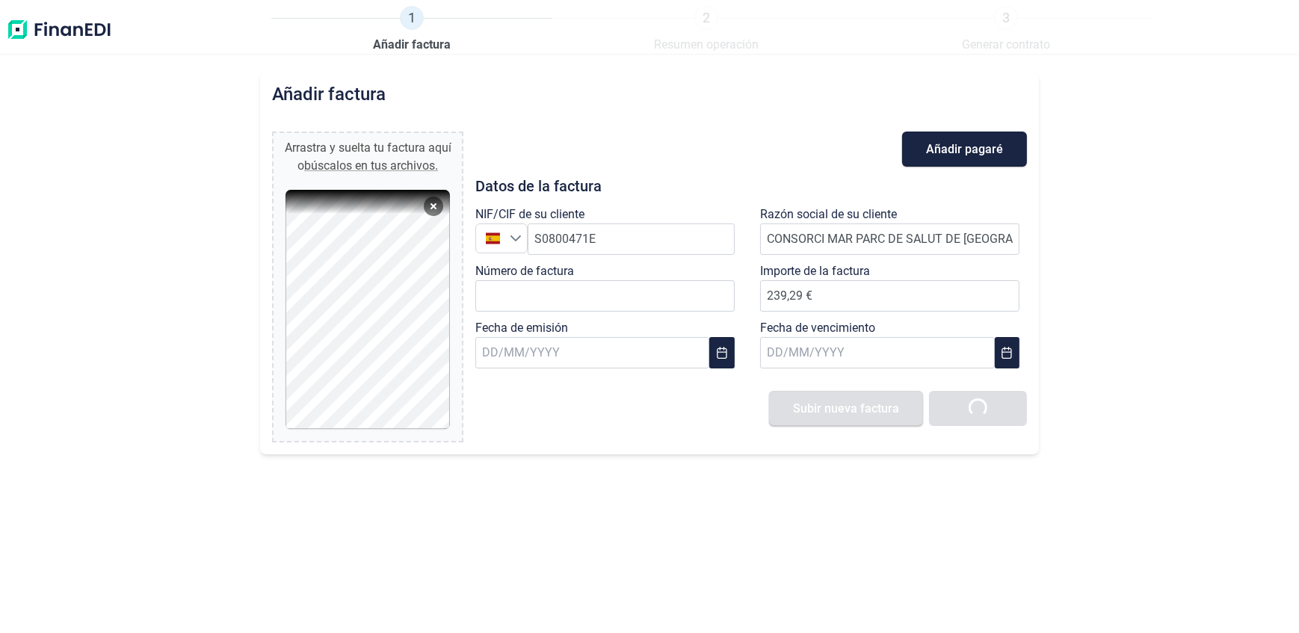
type input "0,00 €"
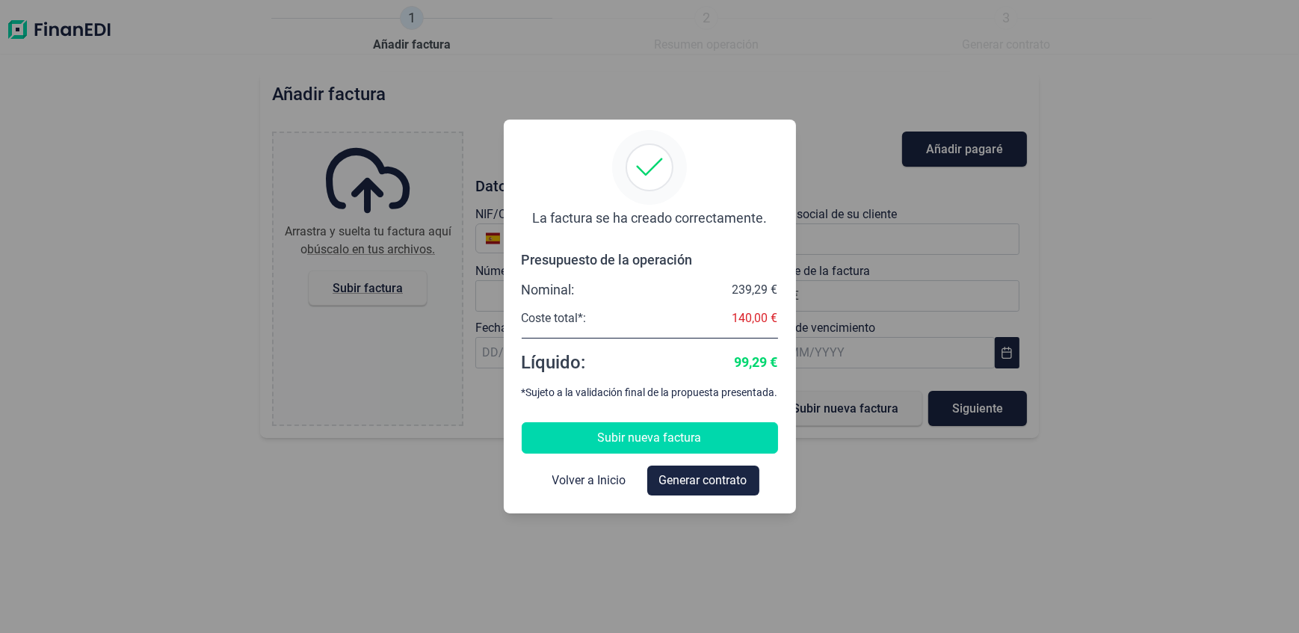
click at [655, 443] on span "Subir nueva factura" at bounding box center [650, 438] width 104 height 18
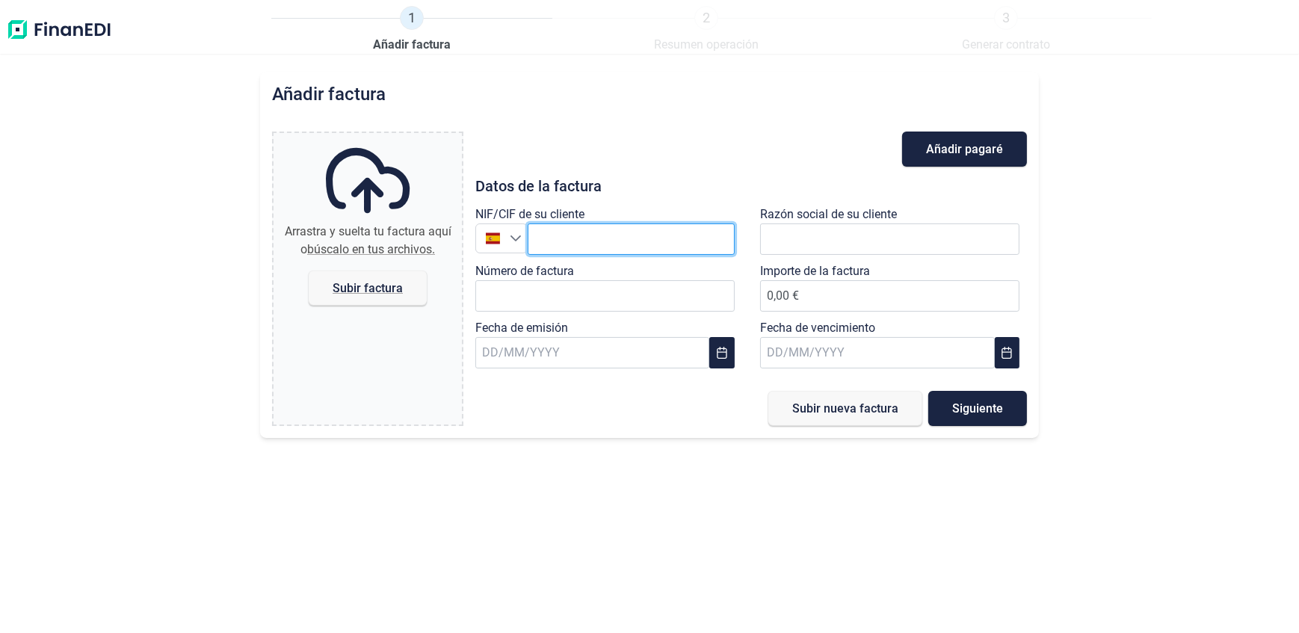
click at [568, 247] on input "text" at bounding box center [631, 238] width 207 height 31
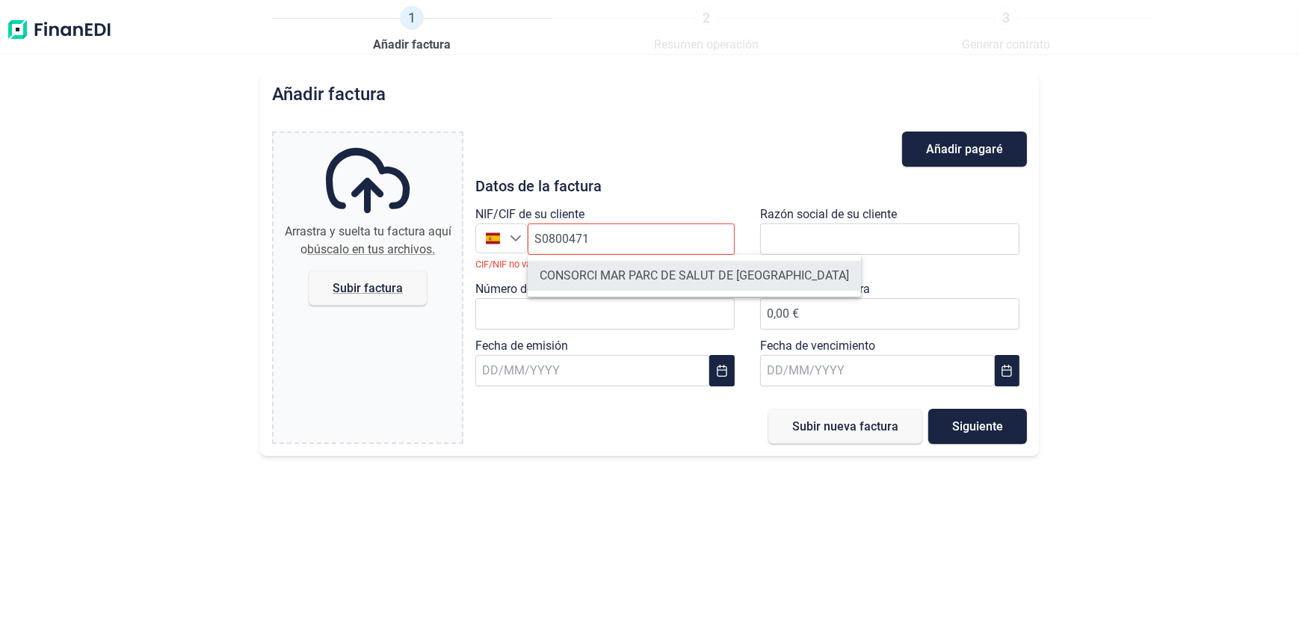
click at [583, 283] on li "CONSORCI MAR PARC DE SALUT DE [GEOGRAPHIC_DATA]" at bounding box center [694, 276] width 333 height 30
type input "S0800471E"
type input "CONSORCI MAR PARC DE SALUT DE [GEOGRAPHIC_DATA]"
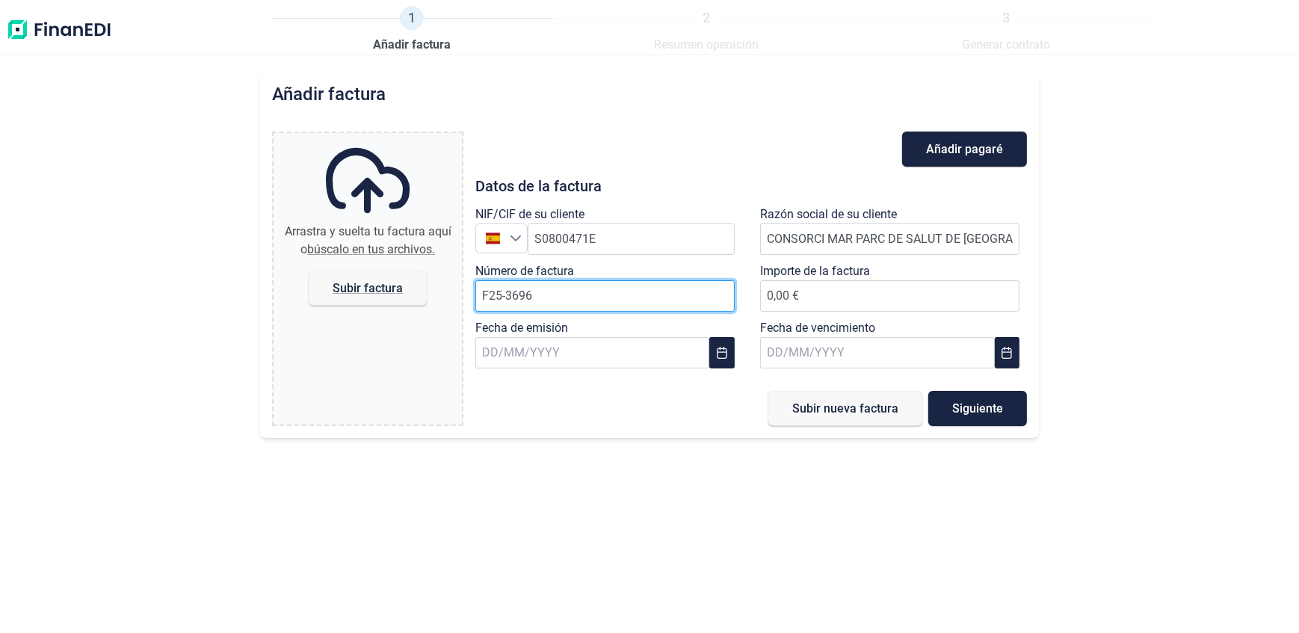
type input "F25-3696"
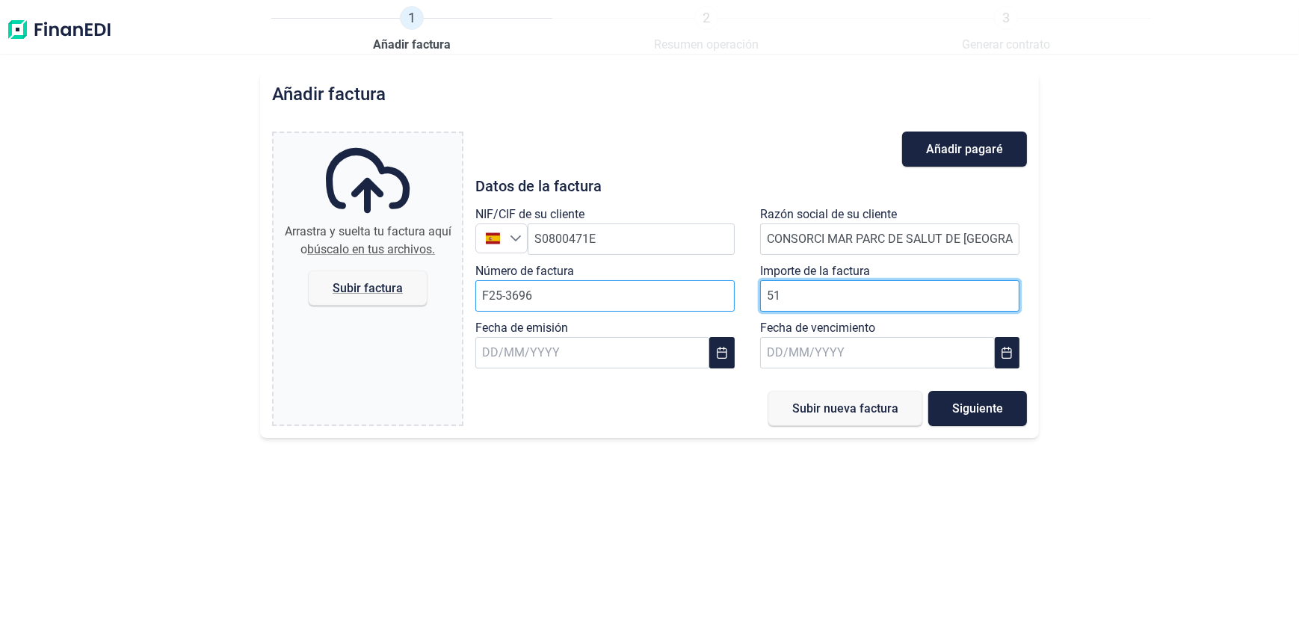
type input "512"
type input "512,30 €"
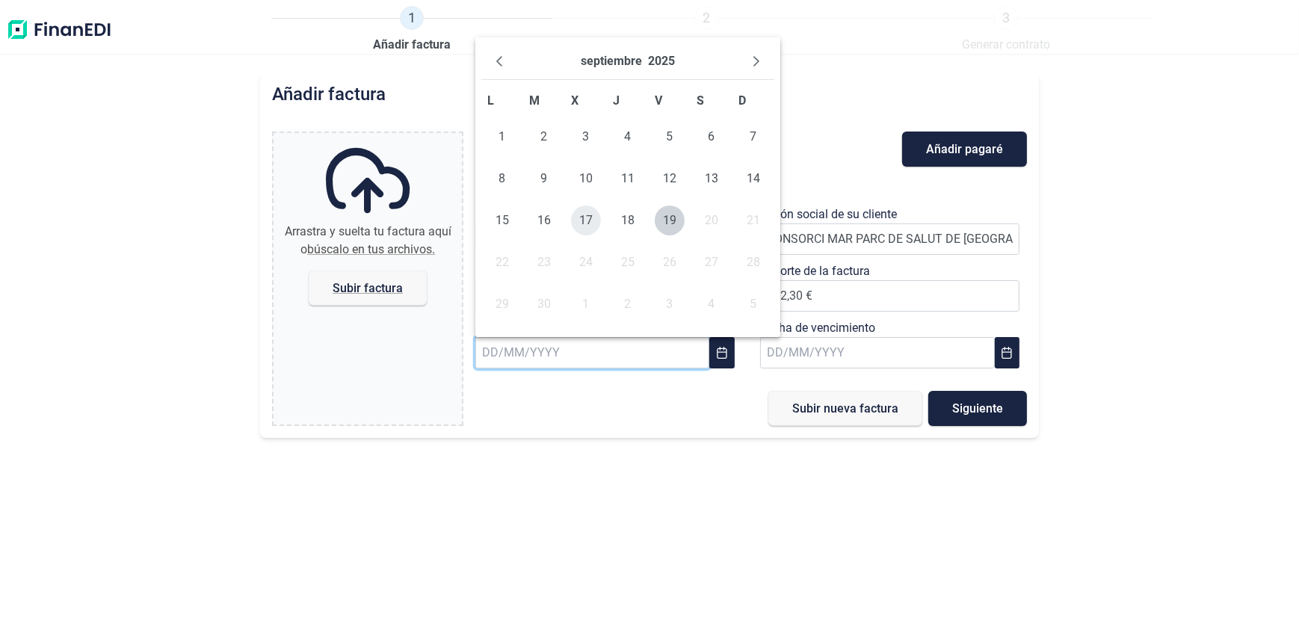
click at [593, 225] on span "17" at bounding box center [586, 221] width 30 height 30
type input "[DATE]"
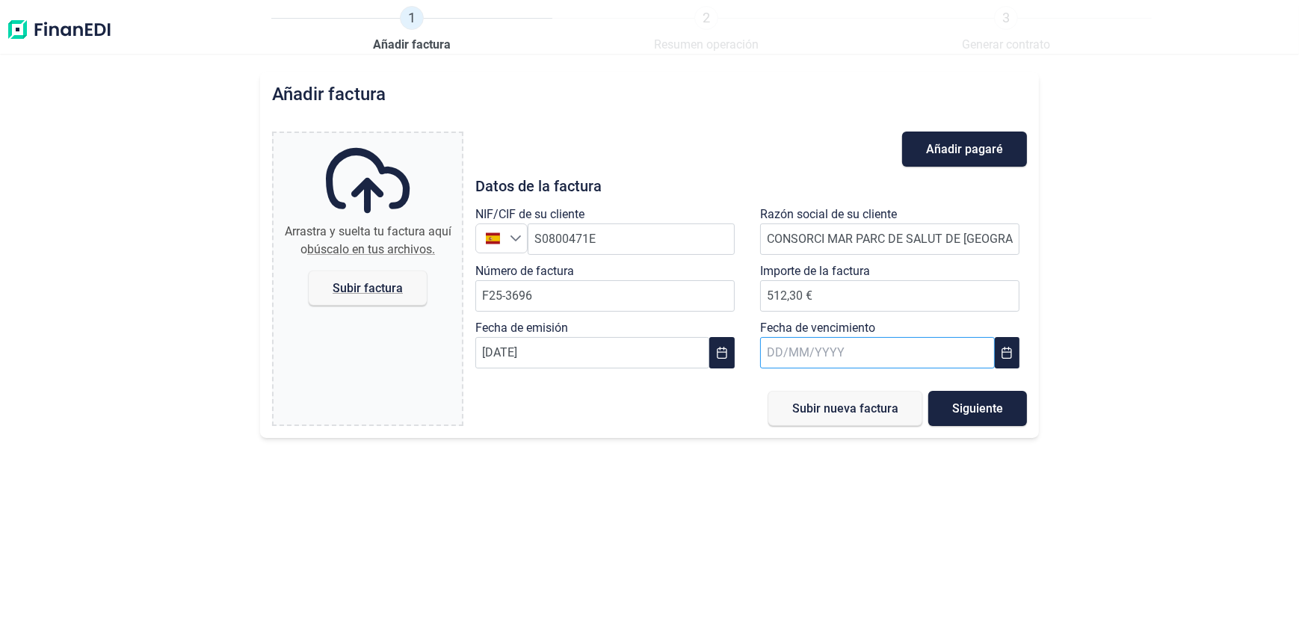
click at [816, 359] on input "text" at bounding box center [877, 352] width 235 height 31
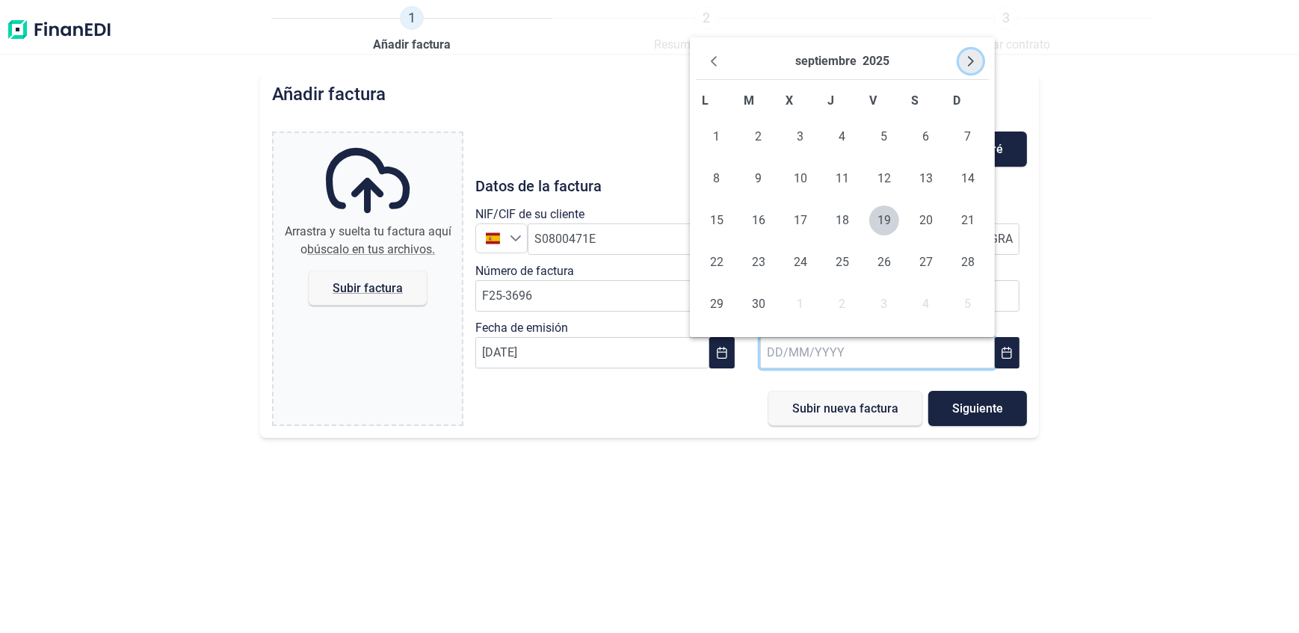
click at [969, 65] on icon "Next Month" at bounding box center [971, 61] width 6 height 10
click at [972, 64] on icon "Next Month" at bounding box center [971, 61] width 12 height 12
click at [974, 218] on span "16" at bounding box center [968, 221] width 30 height 30
type input "[DATE]"
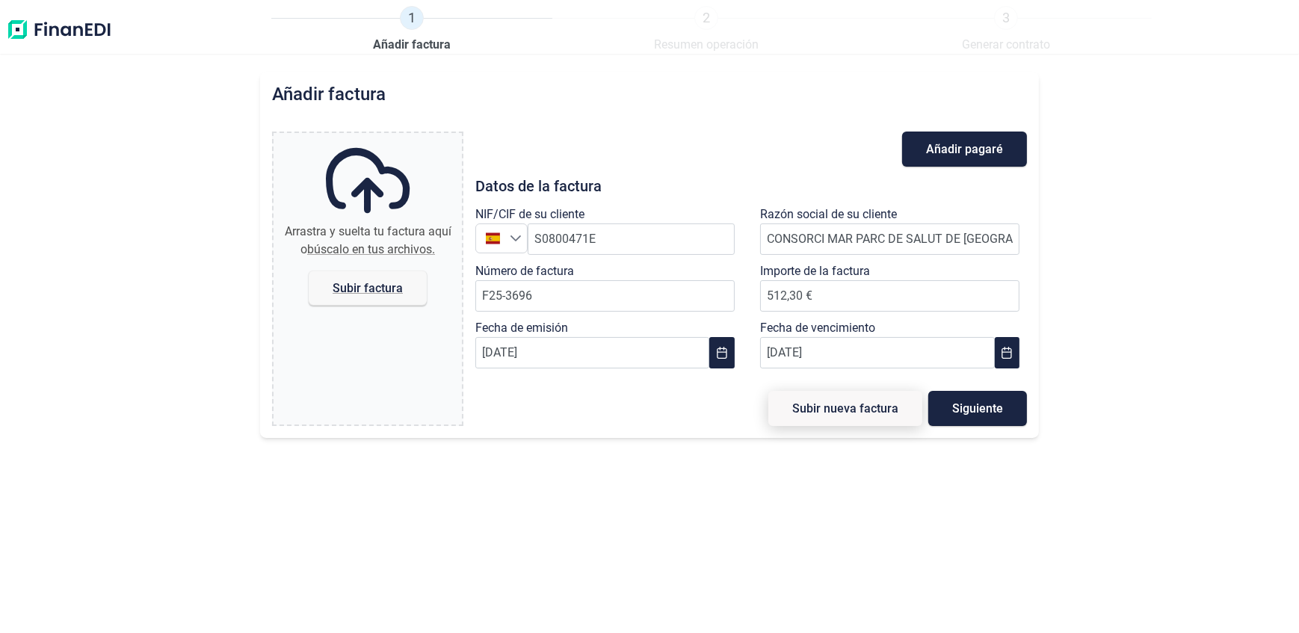
click at [889, 406] on span "Subir nueva factura" at bounding box center [845, 408] width 106 height 11
click at [371, 283] on span "Subir factura" at bounding box center [368, 287] width 70 height 11
click at [371, 138] on input "Arrastra y suelta tu factura aquí o búscalo en tus archivos. Subir factura" at bounding box center [368, 135] width 188 height 4
type input "C:\fakepath\F25-3696 PSM.pdf"
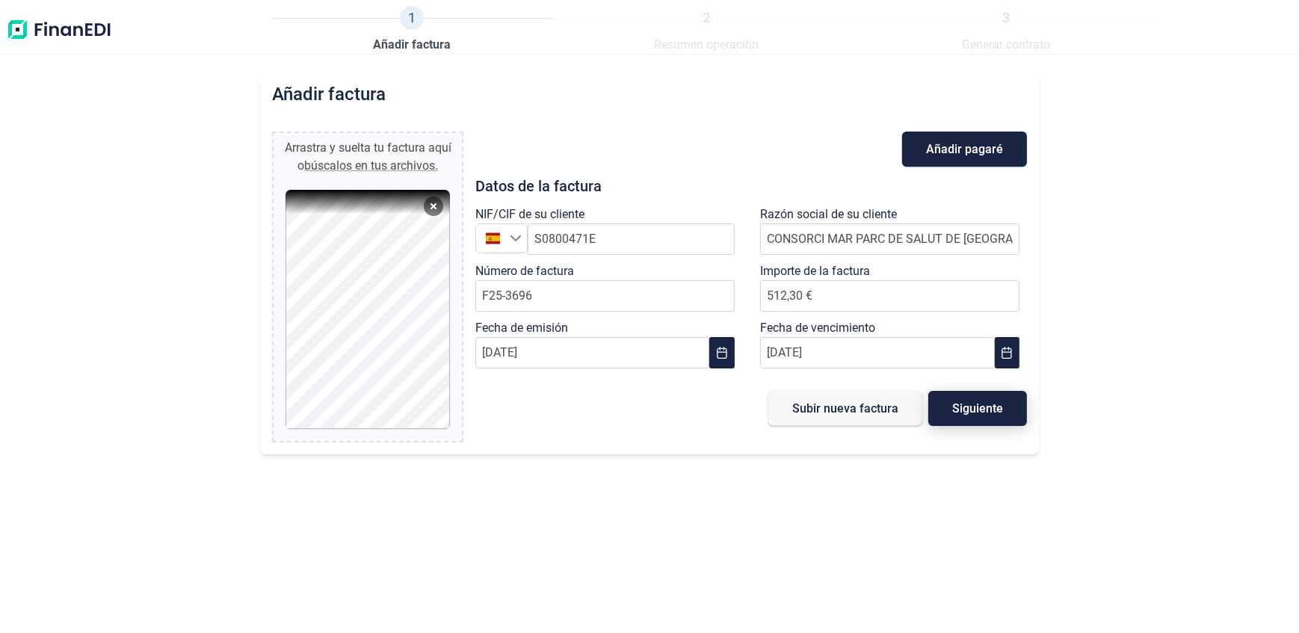
click at [962, 403] on span "Siguiente" at bounding box center [977, 408] width 51 height 11
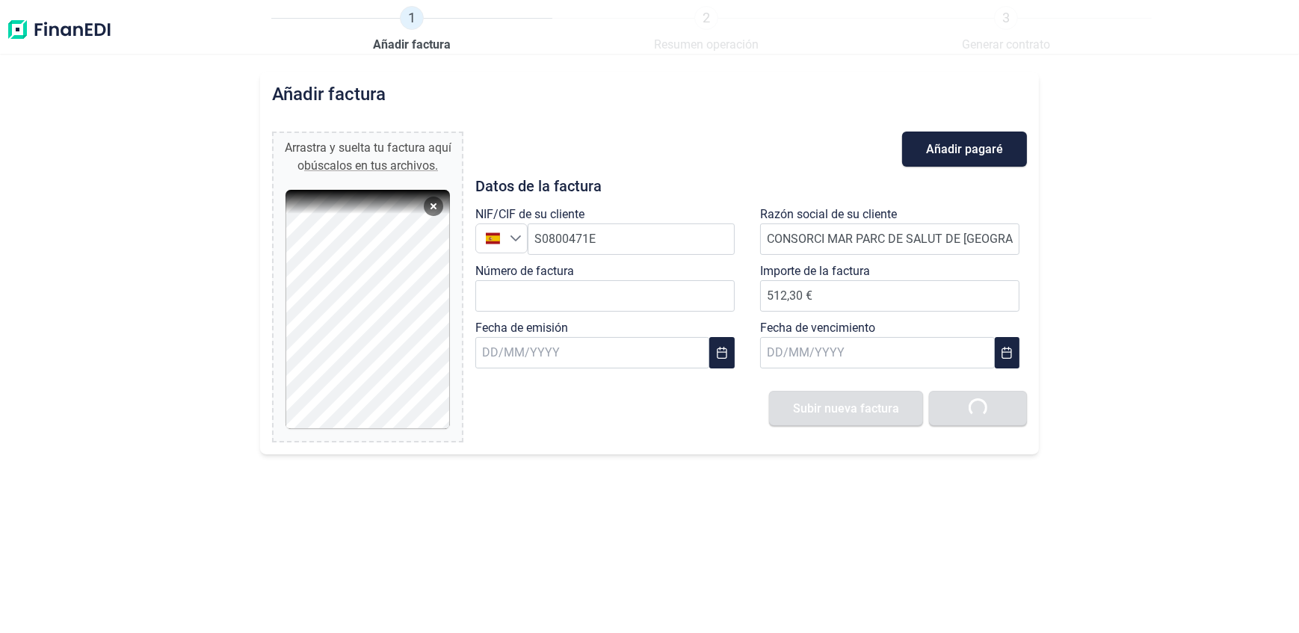
type input "0,00 €"
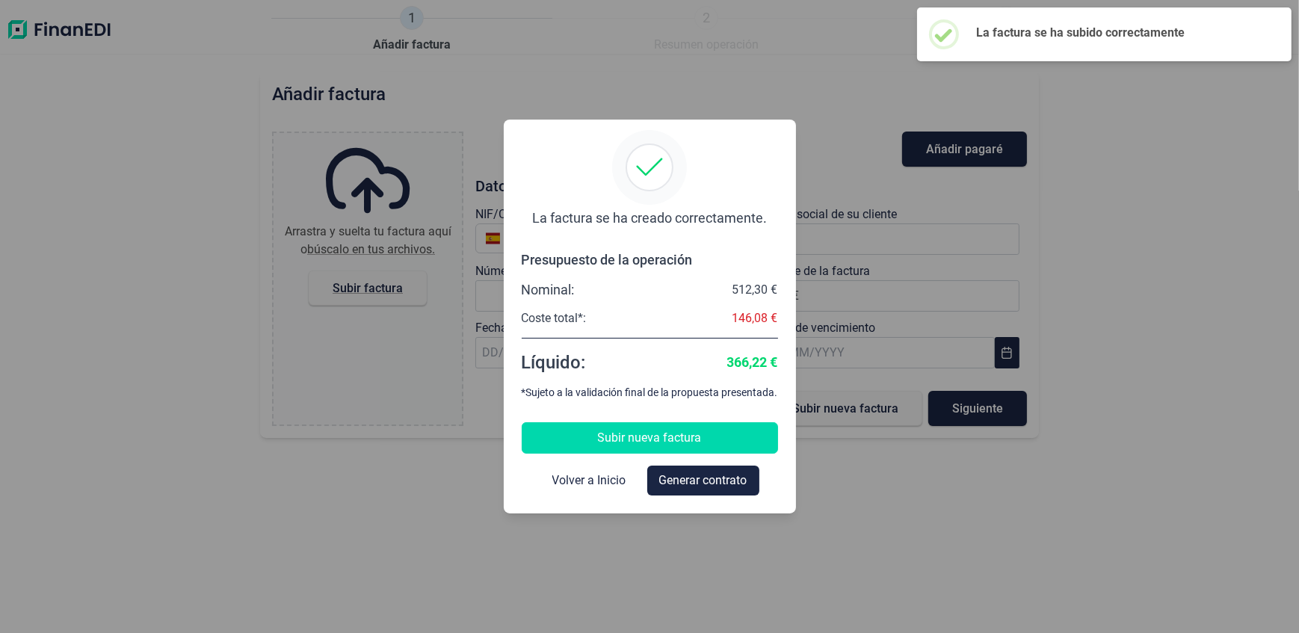
click at [637, 444] on span "Subir nueva factura" at bounding box center [650, 438] width 104 height 18
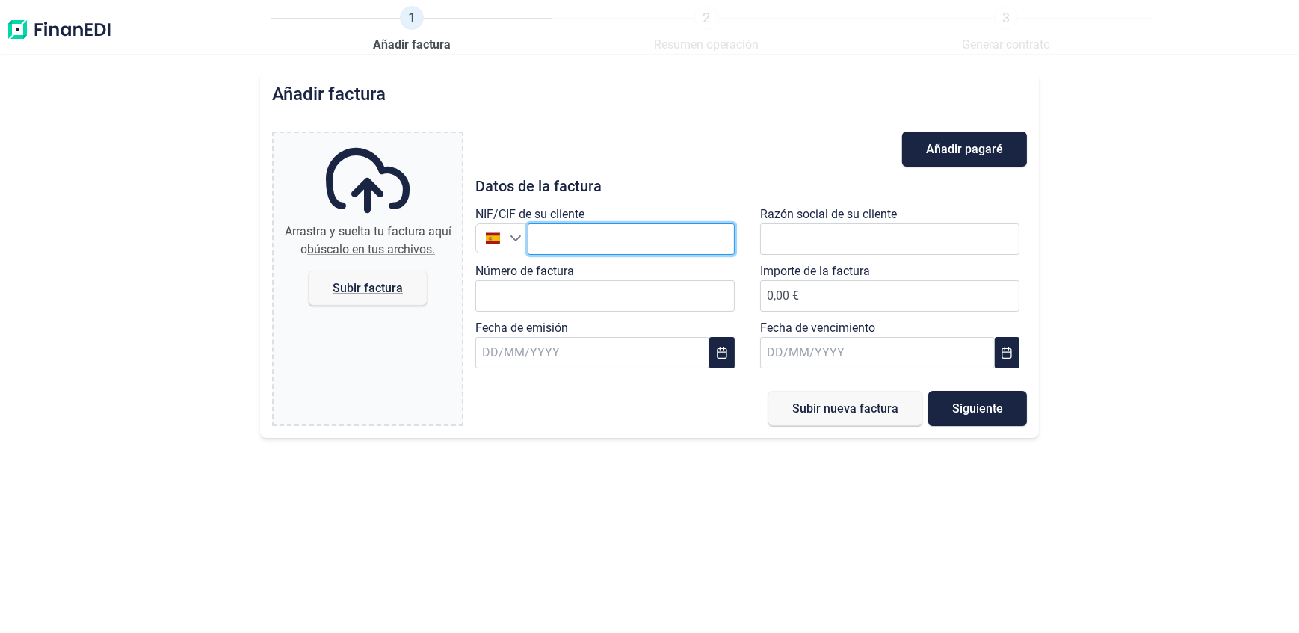
click at [574, 234] on input "text" at bounding box center [631, 238] width 207 height 31
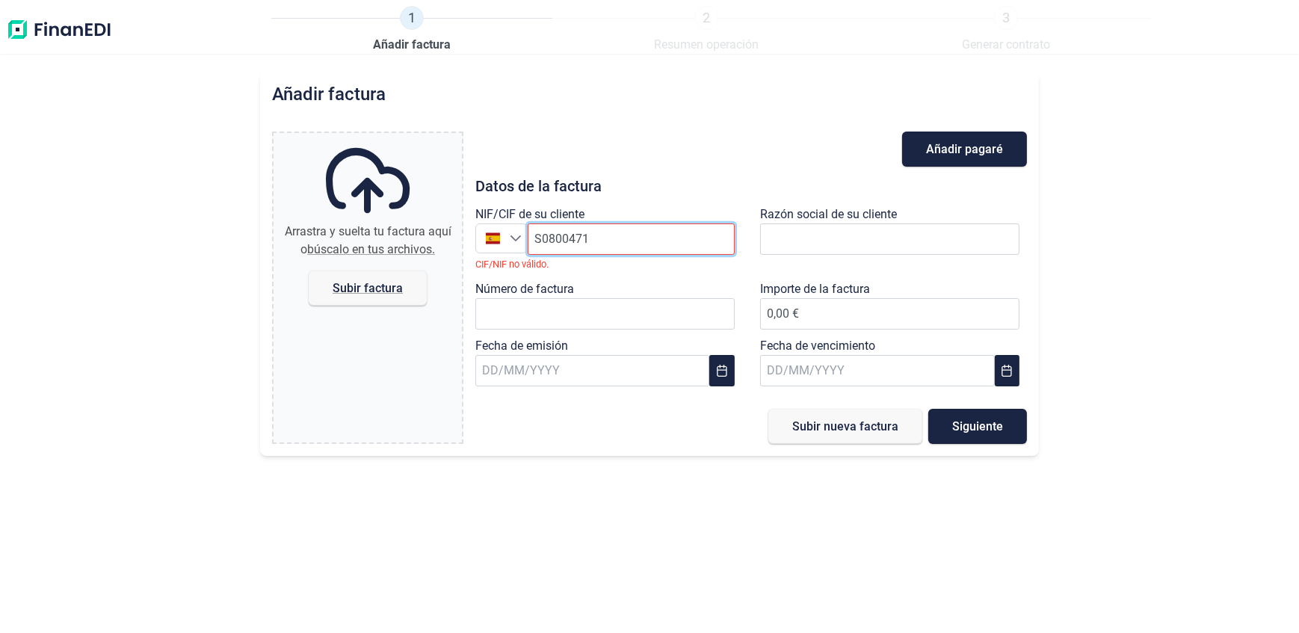
click at [568, 245] on input "S0800471" at bounding box center [631, 238] width 207 height 31
click at [617, 249] on input "S0800471" at bounding box center [631, 238] width 207 height 31
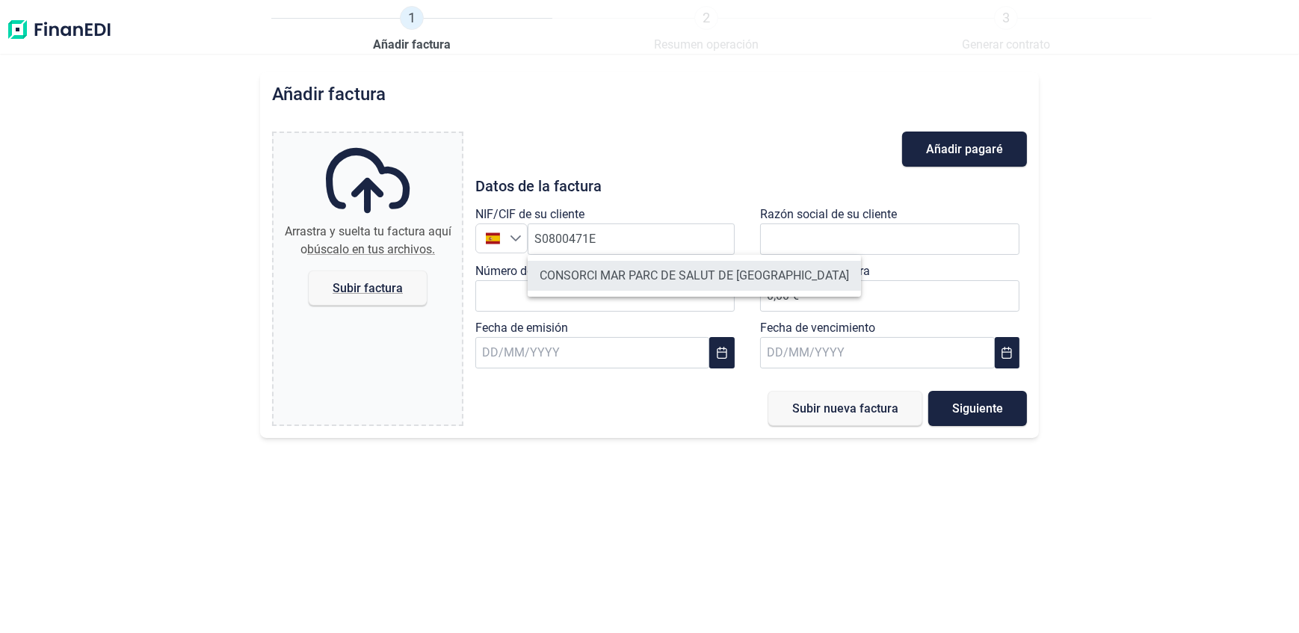
click at [618, 280] on li "CONSORCI MAR PARC DE SALUT DE [GEOGRAPHIC_DATA]" at bounding box center [694, 276] width 333 height 30
type input "S0800471E"
type input "CONSORCI MAR PARC DE SALUT DE [GEOGRAPHIC_DATA]"
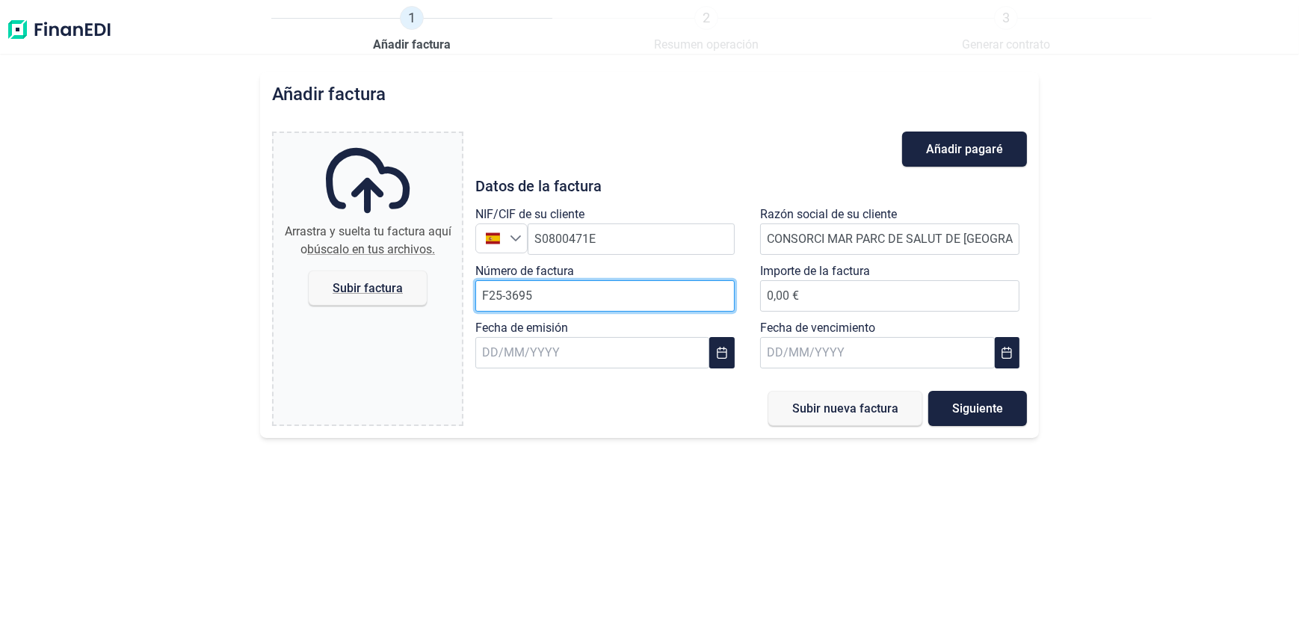
type input "F25-3695"
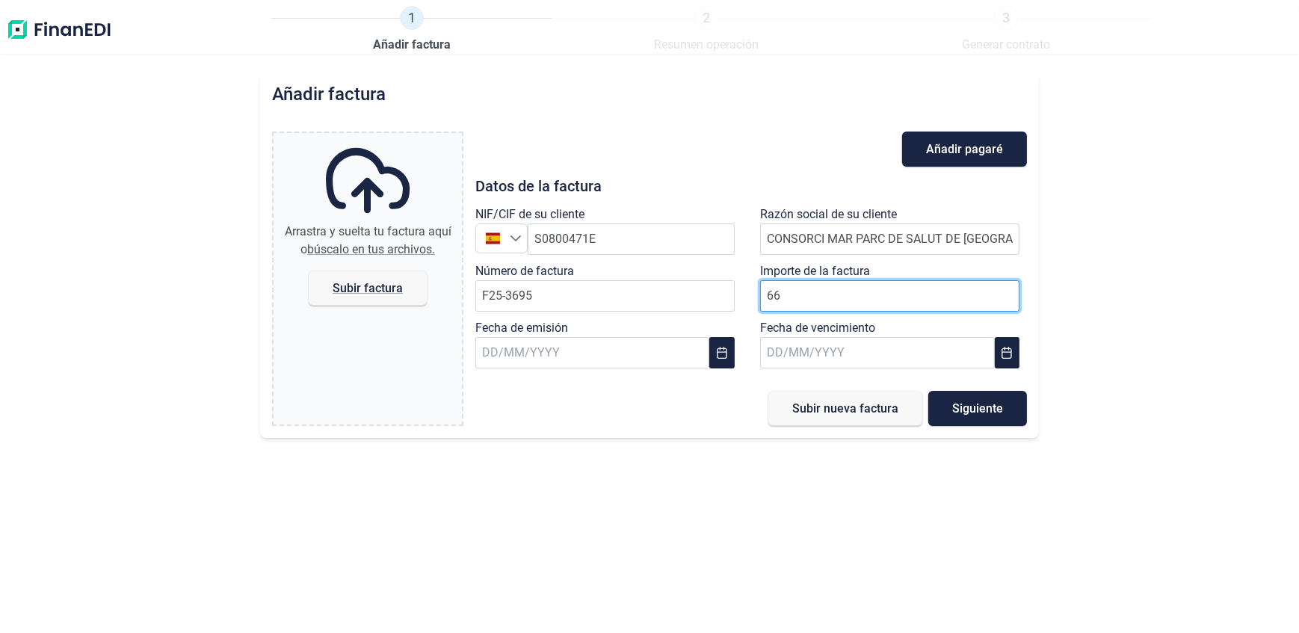
type input "665"
type input "665,81 €"
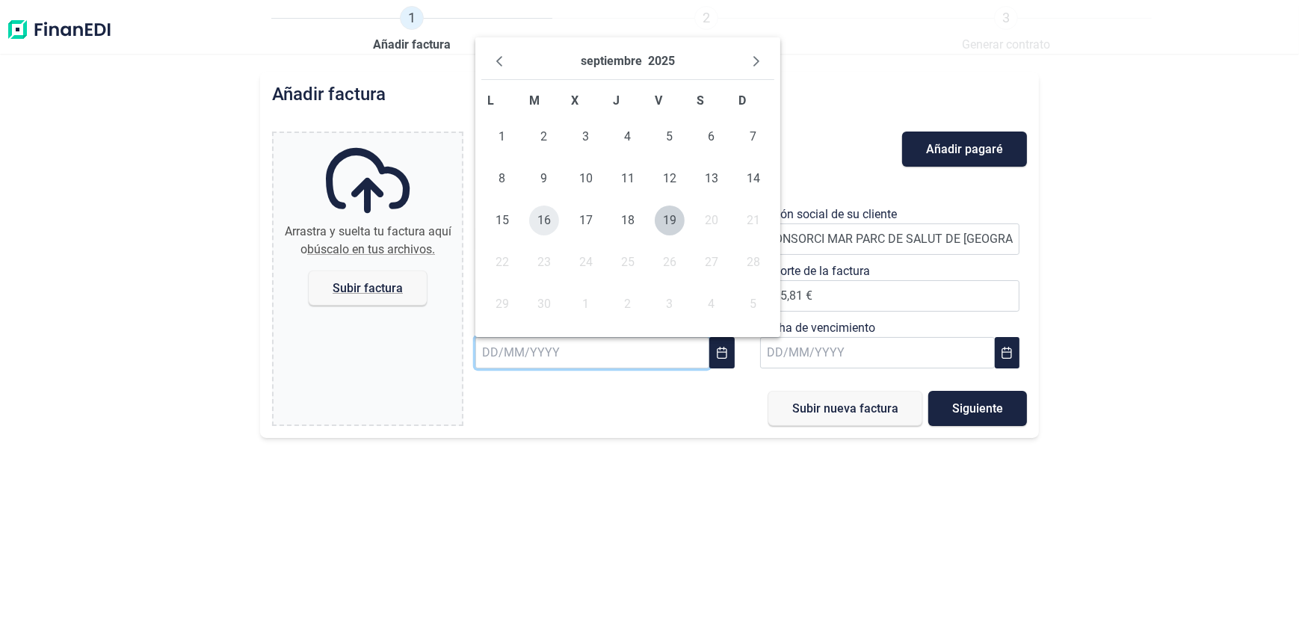
click at [540, 223] on span "16" at bounding box center [544, 221] width 30 height 30
type input "[DATE]"
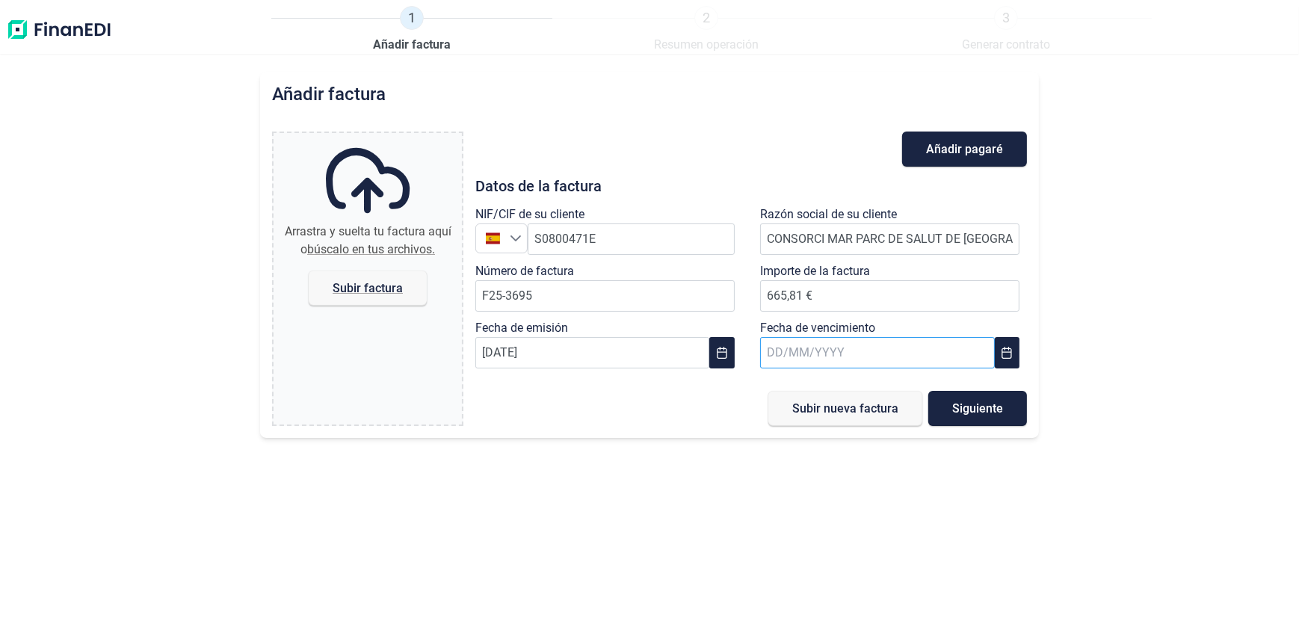
click at [849, 349] on input "text" at bounding box center [877, 352] width 235 height 31
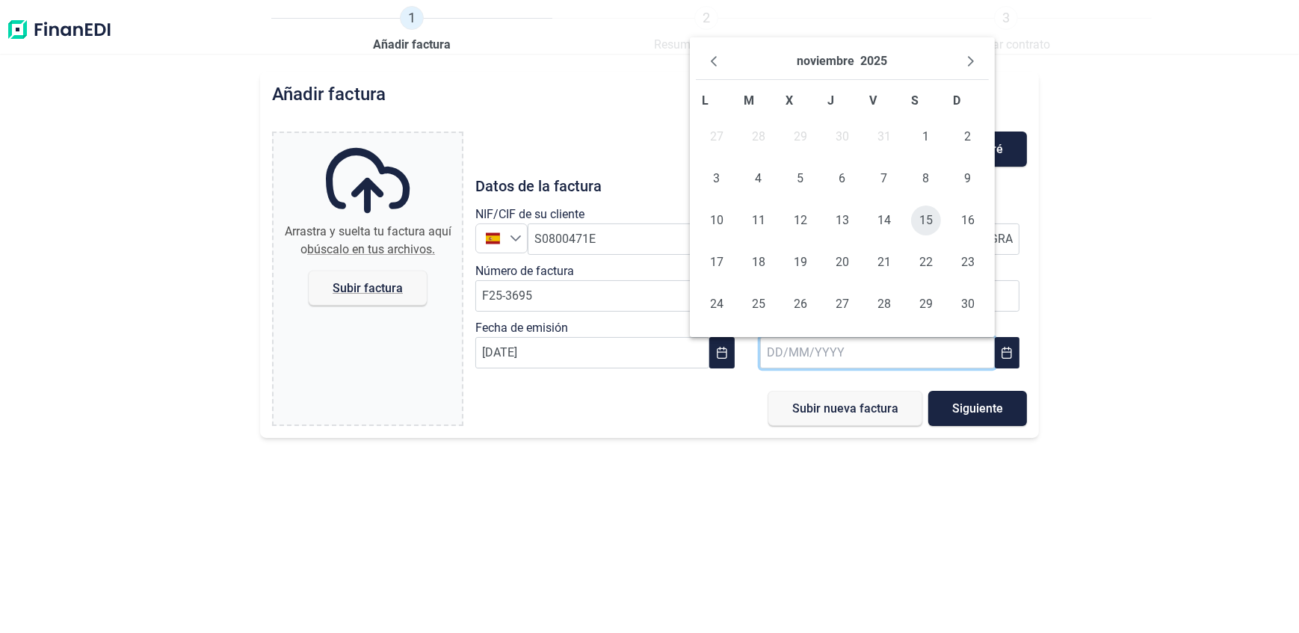
click at [930, 214] on span "15" at bounding box center [926, 221] width 30 height 30
type input "[DATE]"
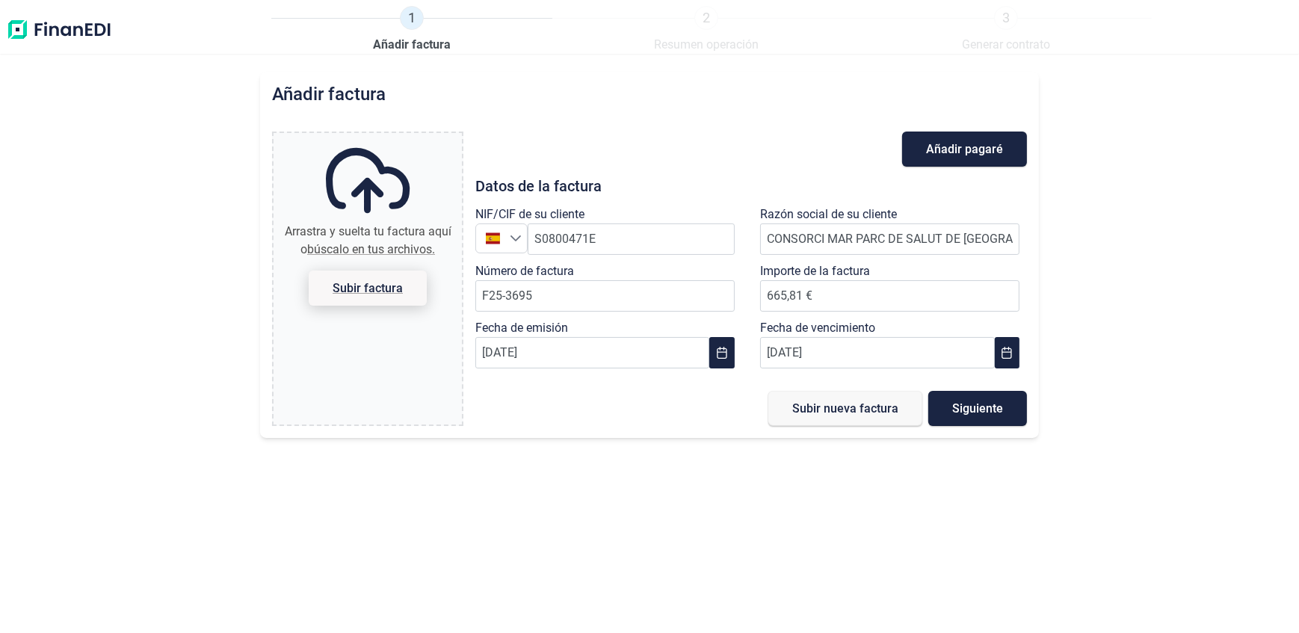
click at [377, 295] on span "Subir factura" at bounding box center [368, 288] width 118 height 35
click at [377, 138] on input "Arrastra y suelta tu factura aquí o búscalo en tus archivos. Subir factura" at bounding box center [368, 135] width 188 height 4
type input "C:\fakepath\F25-3695 PSM.pdf"
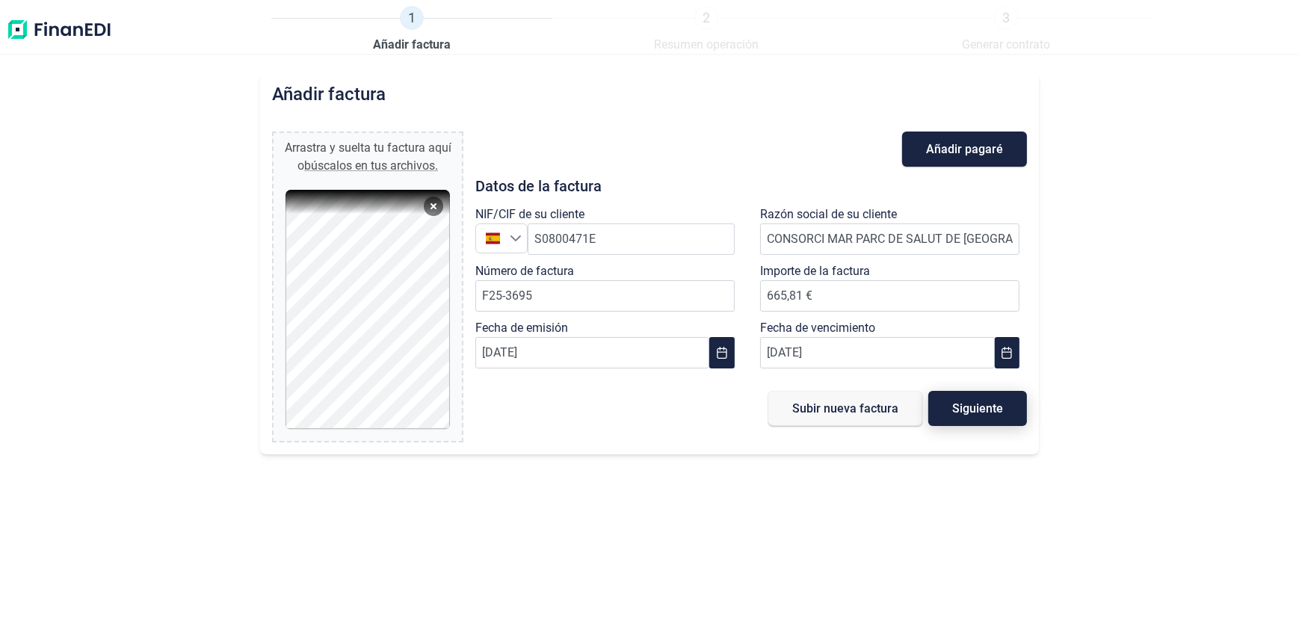
click at [972, 410] on span "Siguiente" at bounding box center [977, 408] width 51 height 11
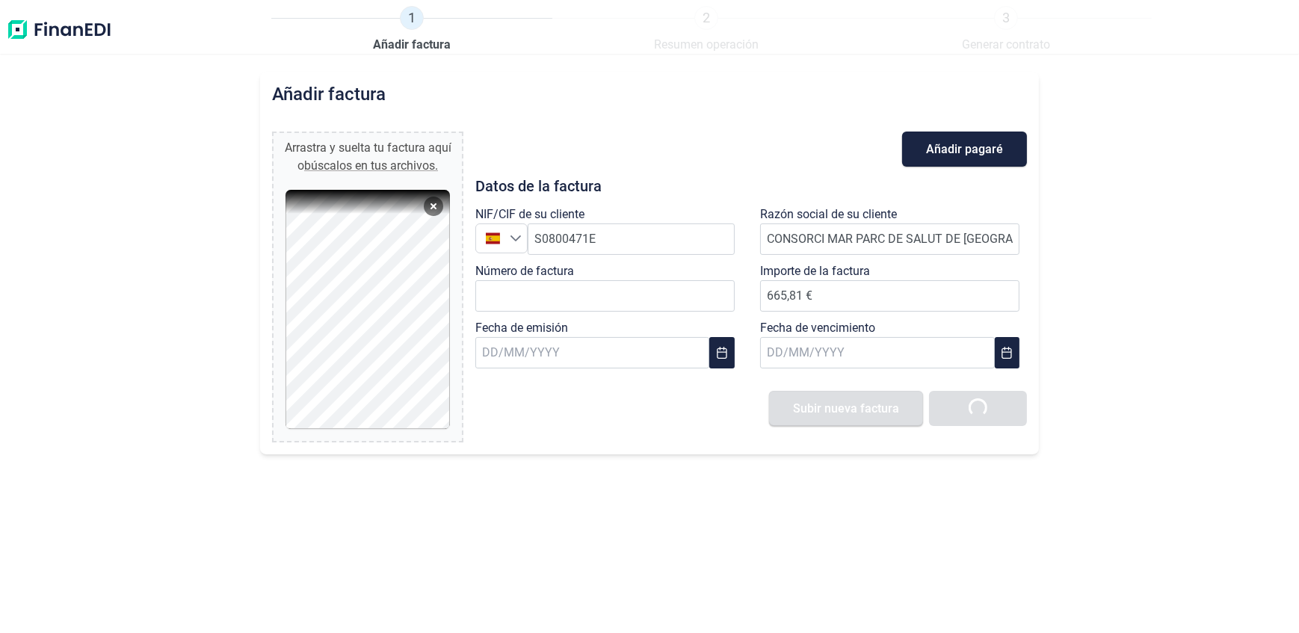
type input "0,00 €"
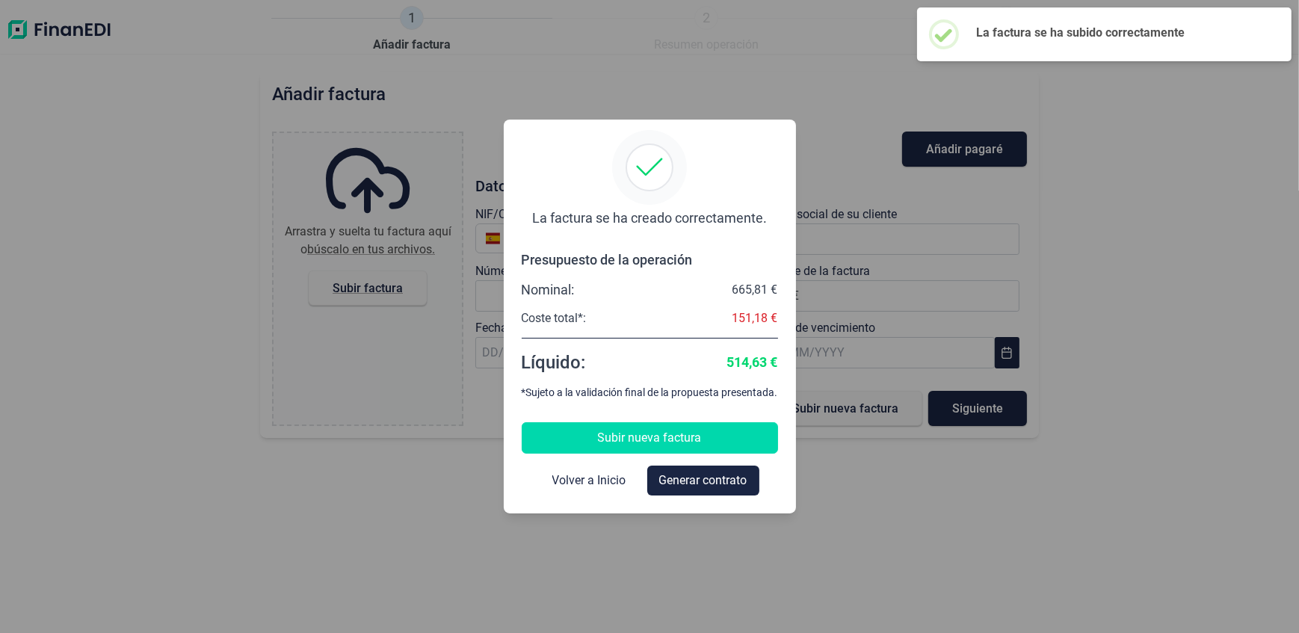
click at [626, 435] on span "Subir nueva factura" at bounding box center [650, 438] width 104 height 18
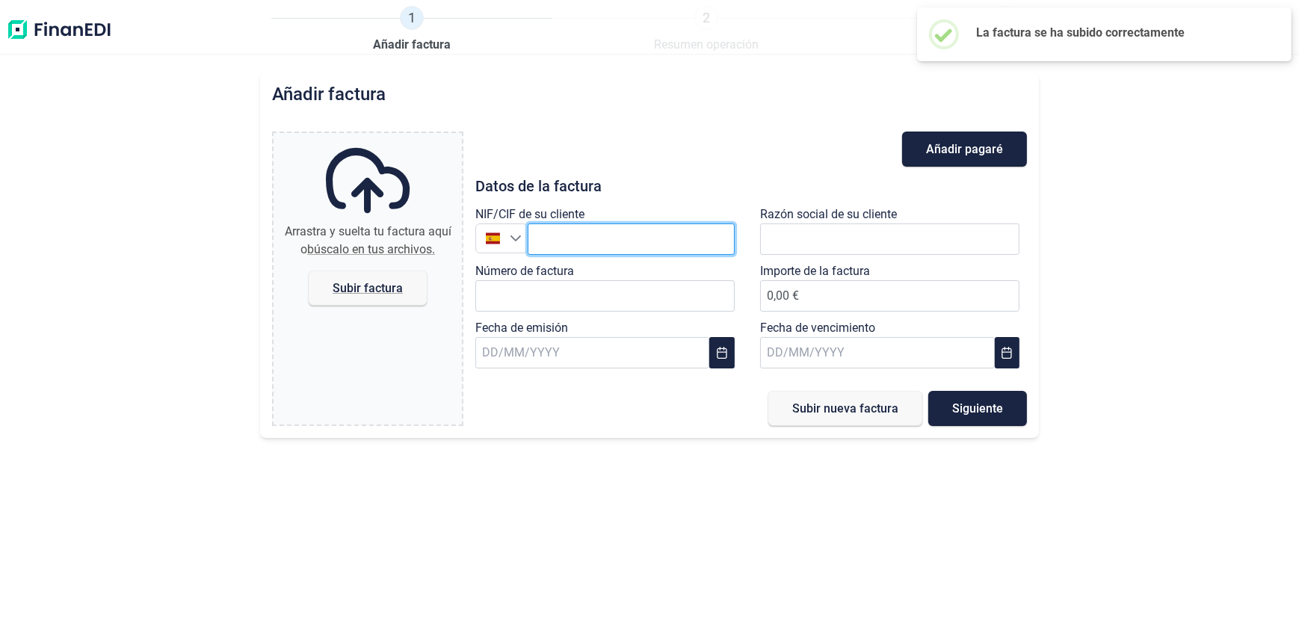
click at [543, 244] on input "text" at bounding box center [631, 238] width 207 height 31
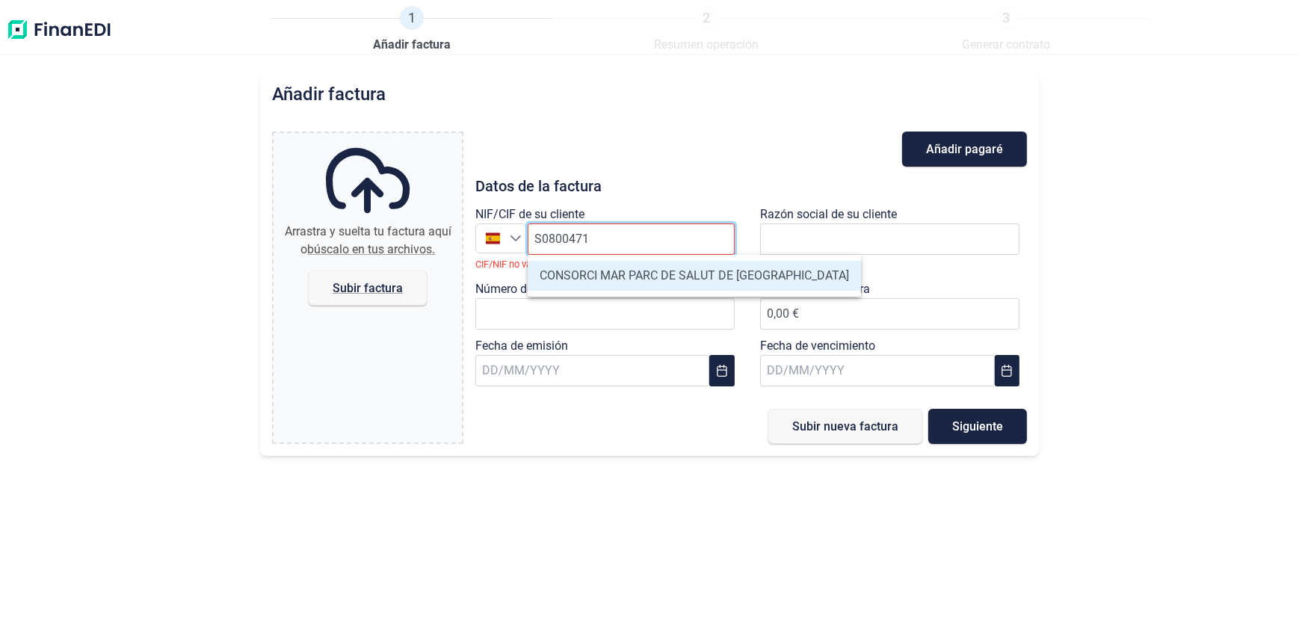
type input "S0800471E"
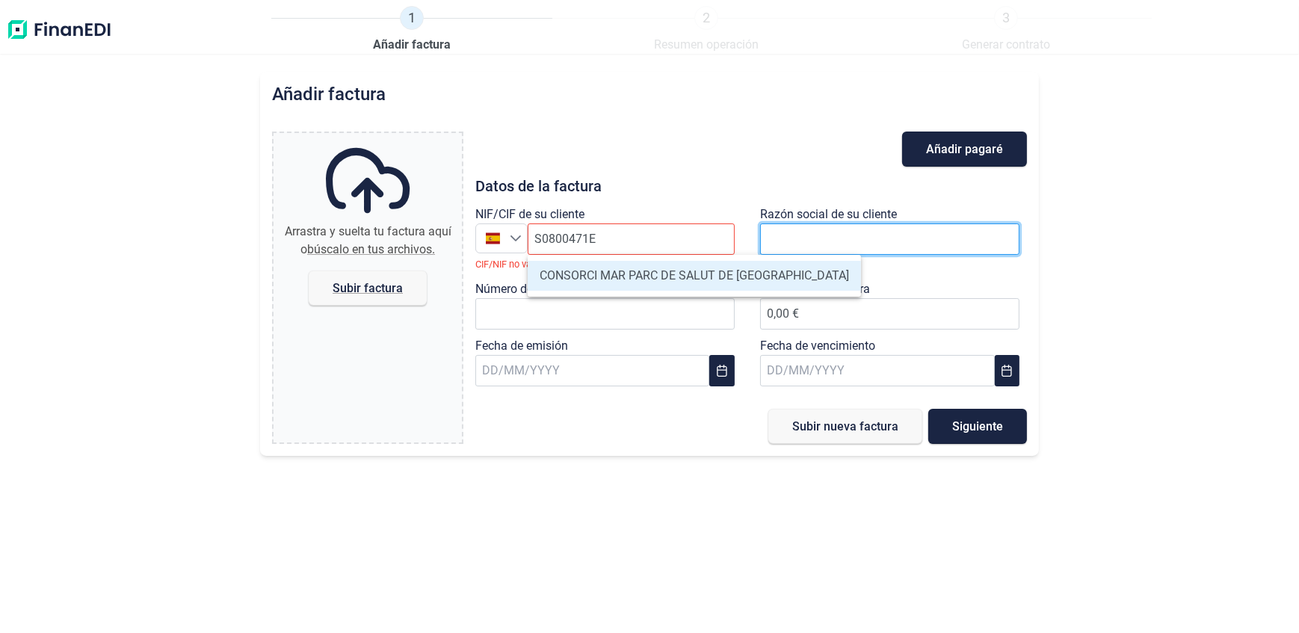
type input "CONSORCI MAR PARC DE SALUT DE [GEOGRAPHIC_DATA]"
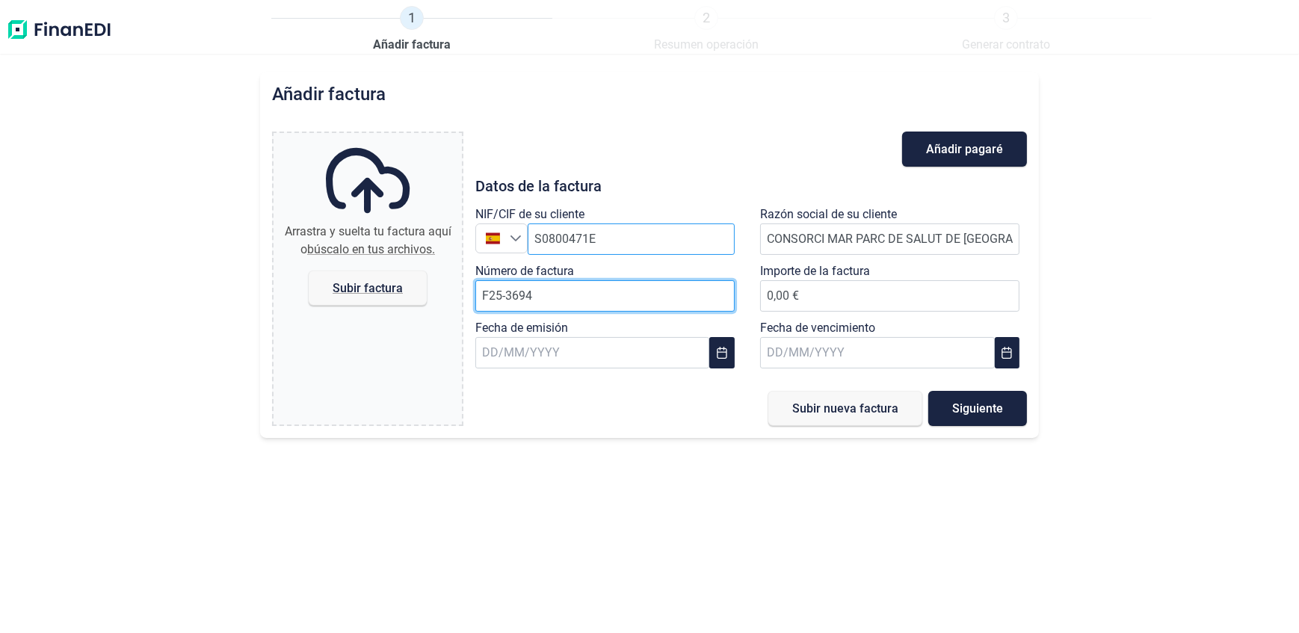
type input "F25-3694"
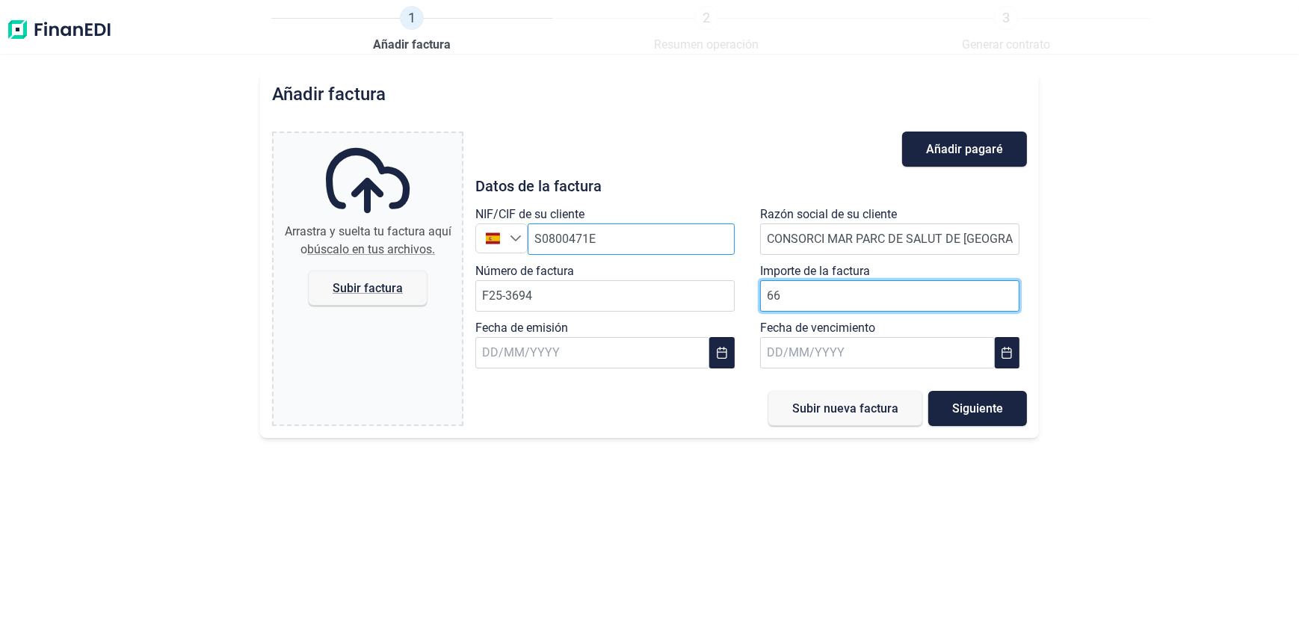
type input "665"
type input "665,81 €"
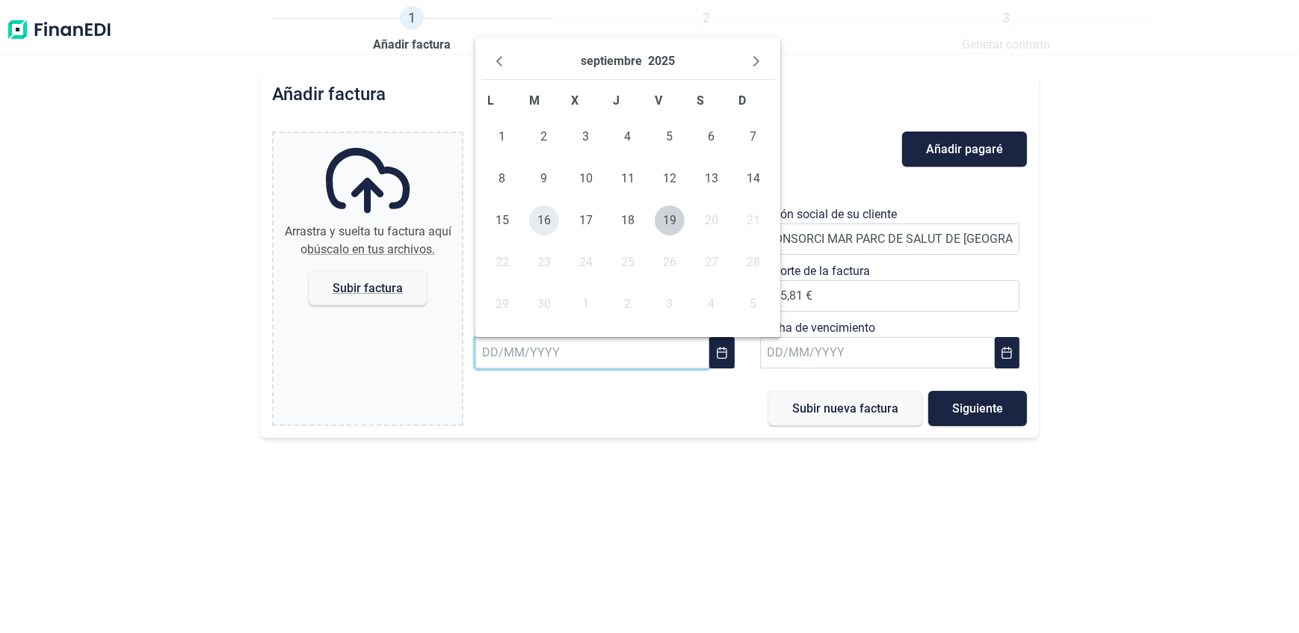
click at [544, 221] on span "16" at bounding box center [544, 221] width 30 height 30
type input "[DATE]"
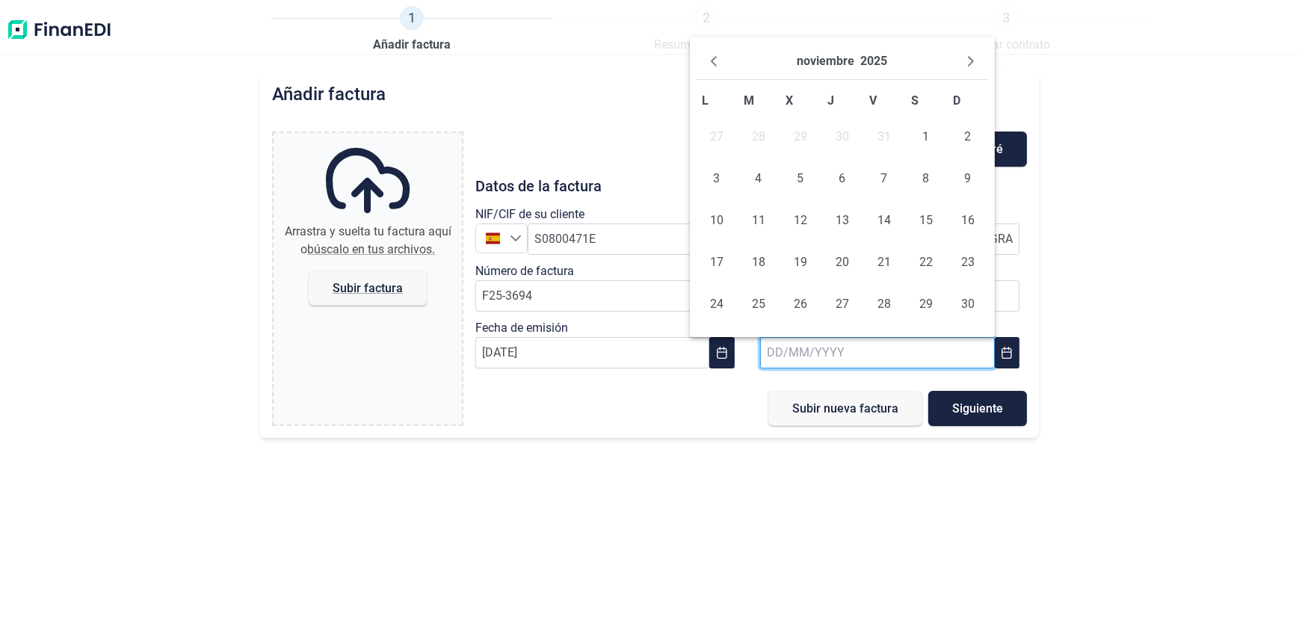
click at [893, 348] on input "text" at bounding box center [877, 352] width 235 height 31
click at [924, 224] on span "15" at bounding box center [926, 221] width 30 height 30
type input "[DATE]"
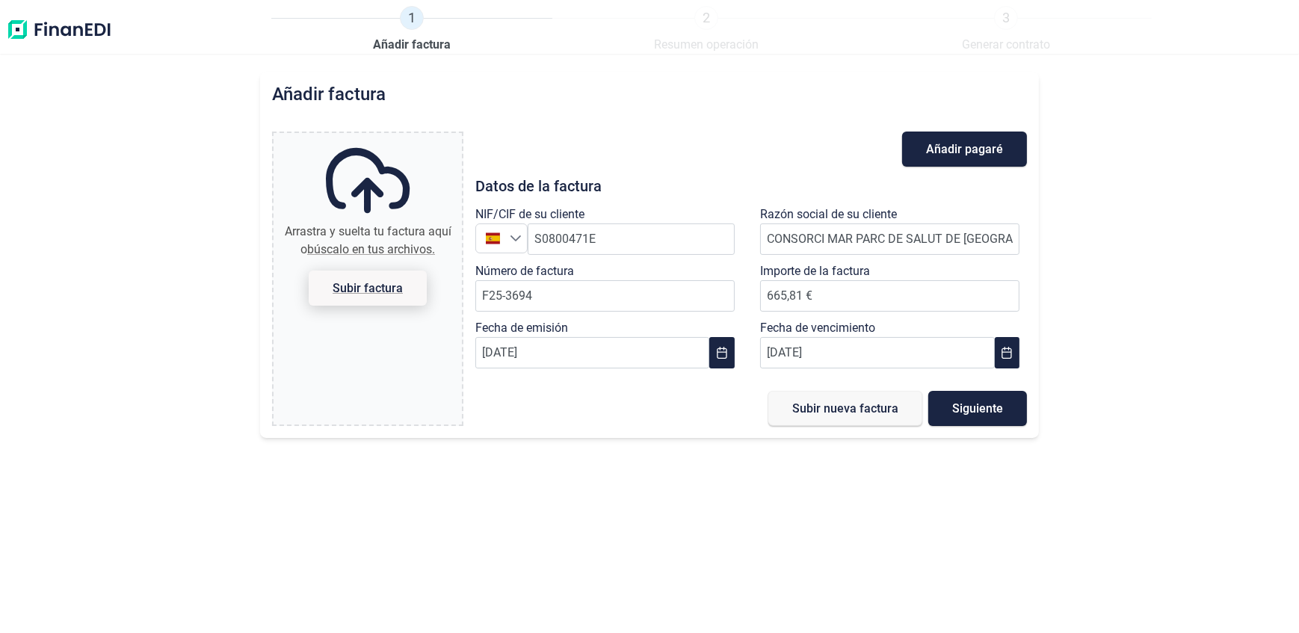
click at [397, 285] on span "Subir factura" at bounding box center [368, 287] width 70 height 11
click at [397, 138] on input "Arrastra y suelta tu factura aquí o búscalo en tus archivos. Subir factura" at bounding box center [368, 135] width 188 height 4
type input "C:\fakepath\F25-3694 PSM.pdf"
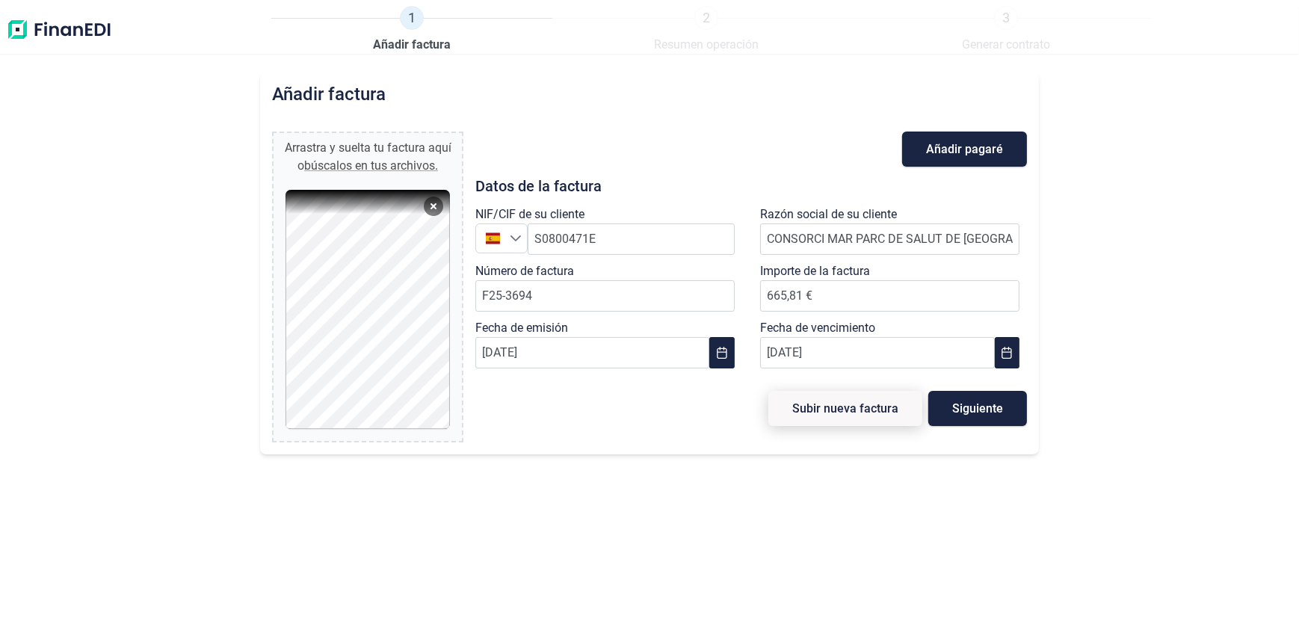
click at [837, 411] on span "Subir nueva factura" at bounding box center [845, 408] width 106 height 11
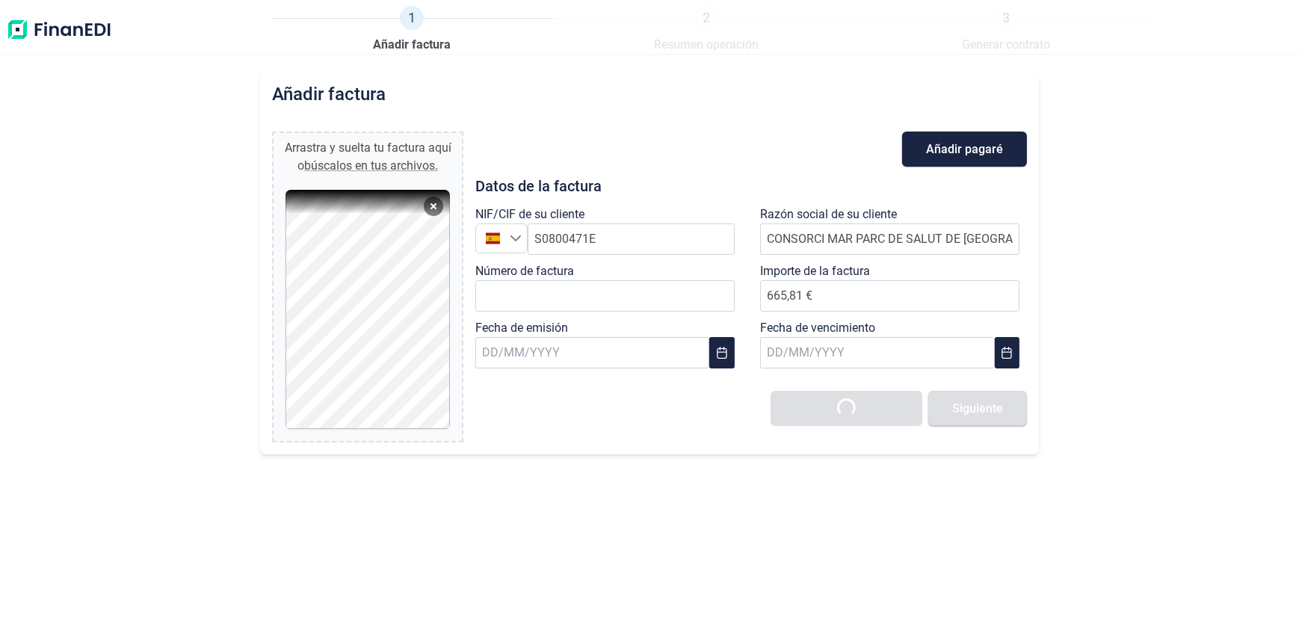
type input "0,00 €"
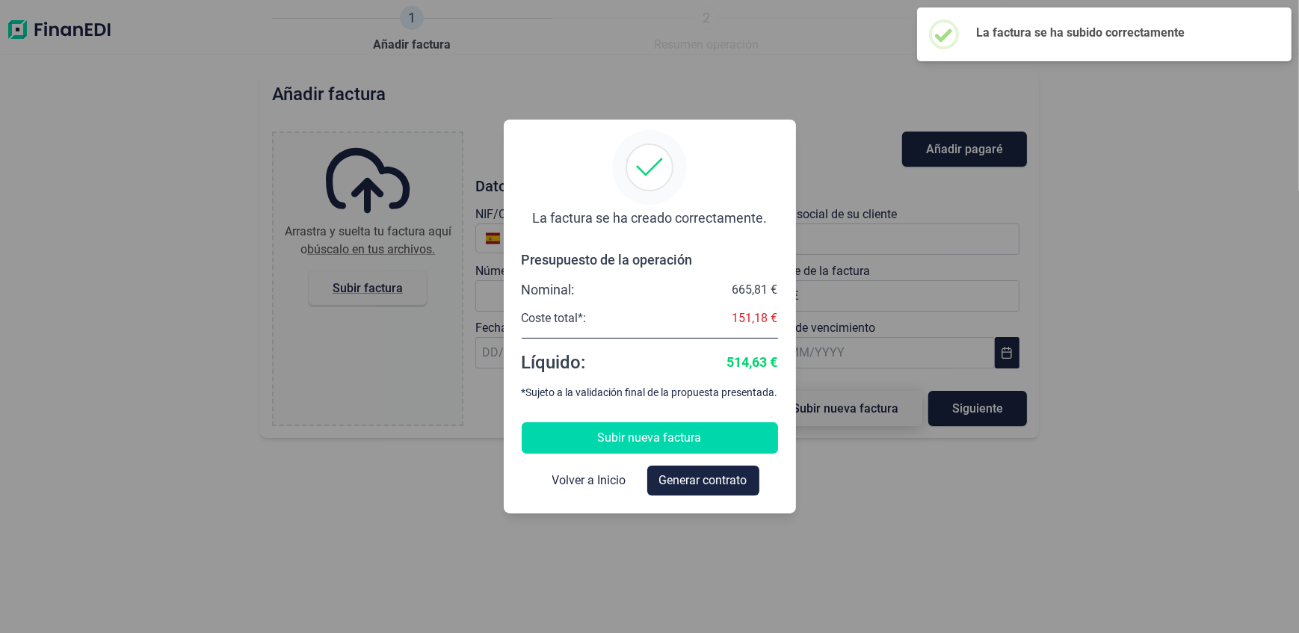
click at [658, 433] on span "Subir nueva factura" at bounding box center [650, 438] width 104 height 18
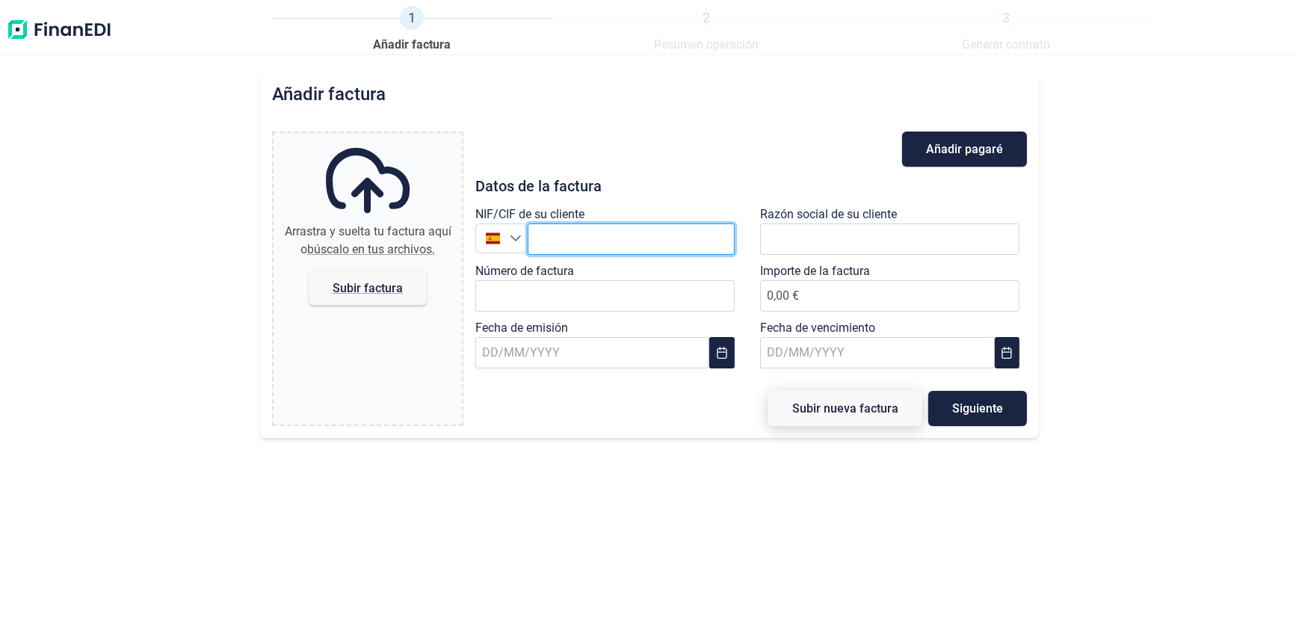
click at [567, 229] on input "text" at bounding box center [631, 238] width 207 height 31
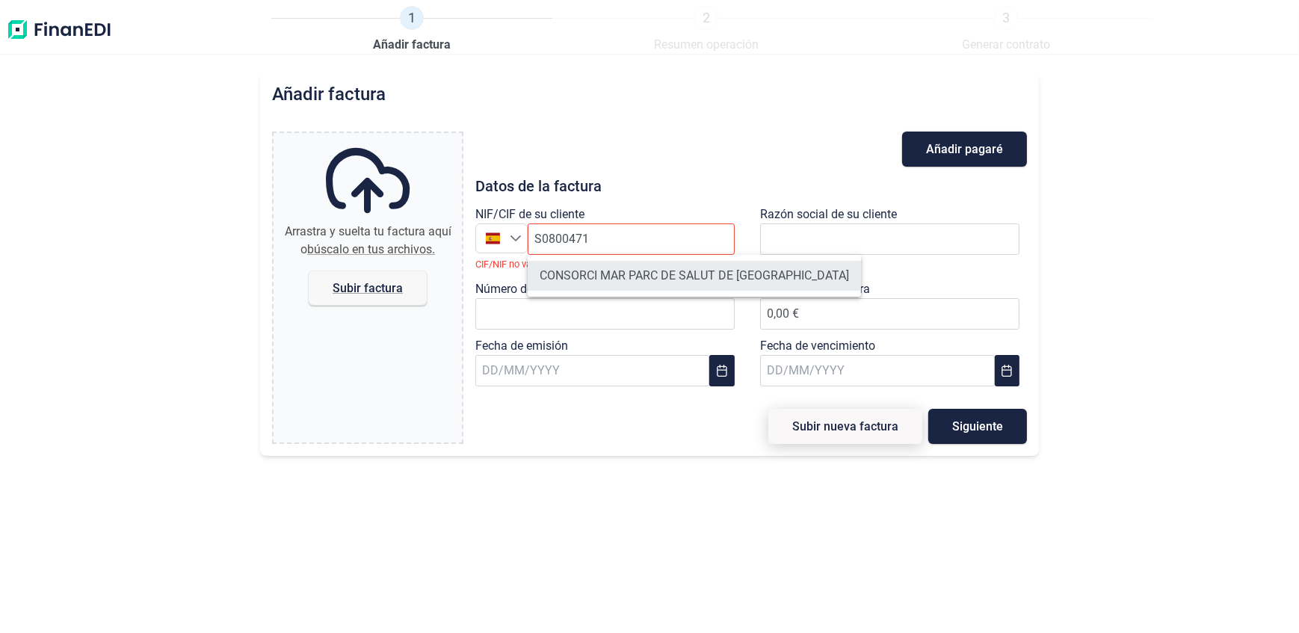
click at [632, 275] on li "CONSORCI MAR PARC DE SALUT DE [GEOGRAPHIC_DATA]" at bounding box center [694, 276] width 333 height 30
type input "S0800471E"
type input "CONSORCI MAR PARC DE SALUT DE [GEOGRAPHIC_DATA]"
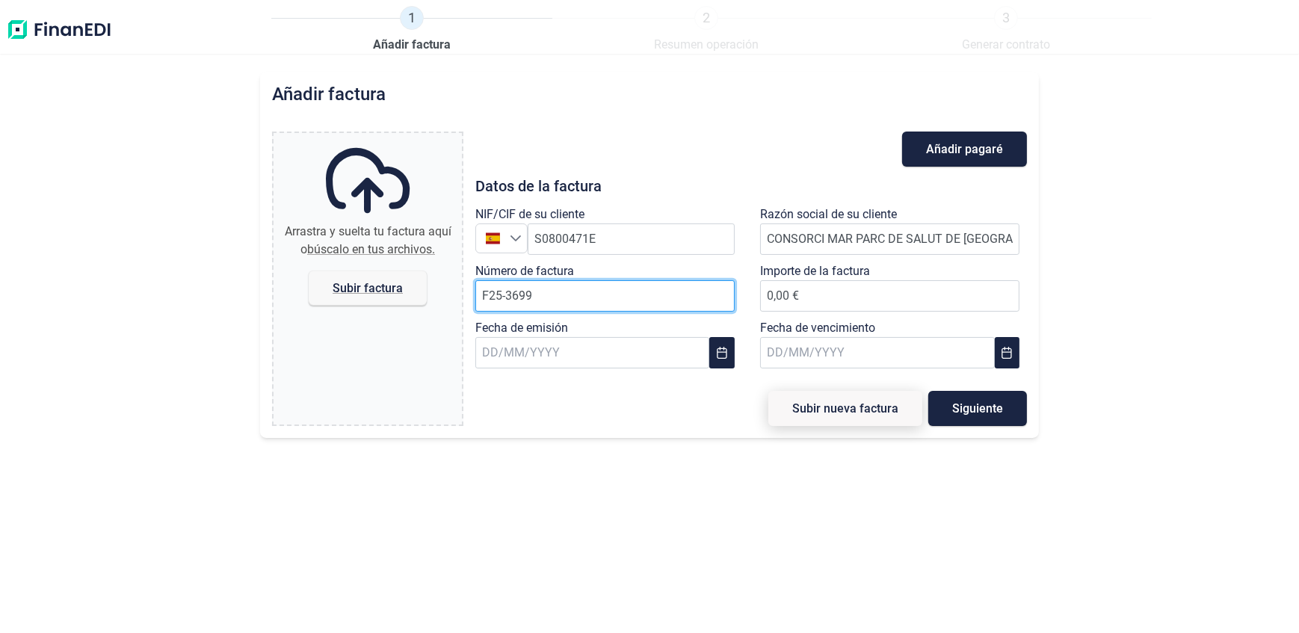
type input "F25-3699"
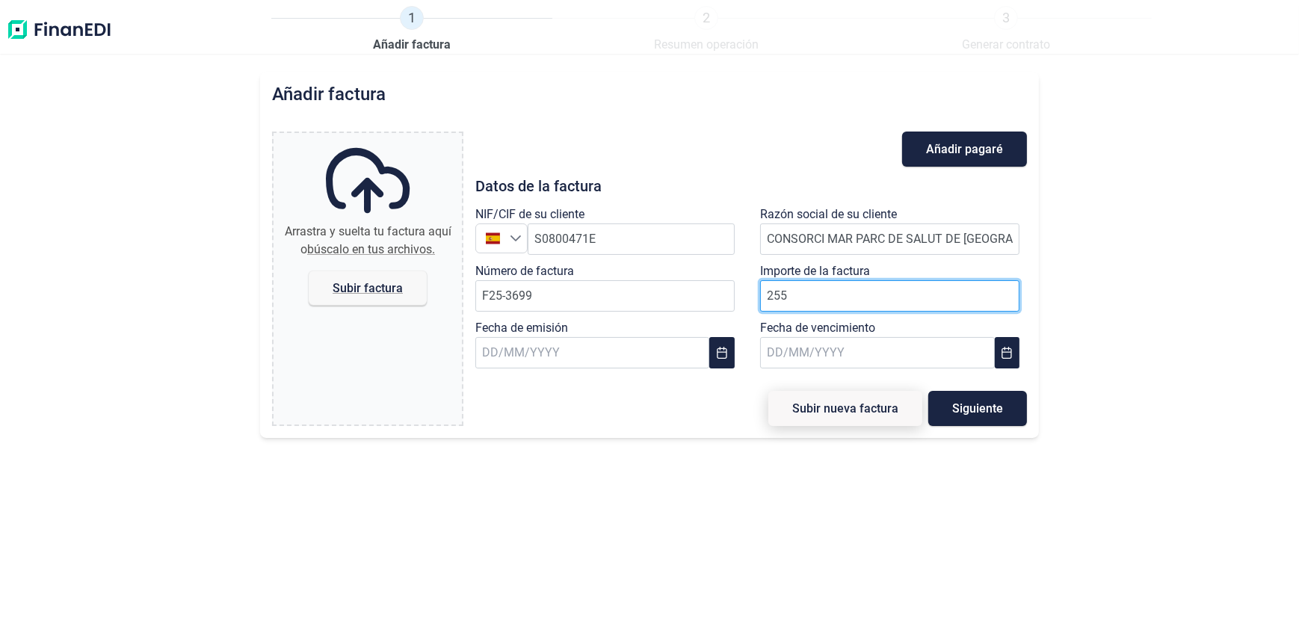
type input "2559"
type input "2.559,59 €"
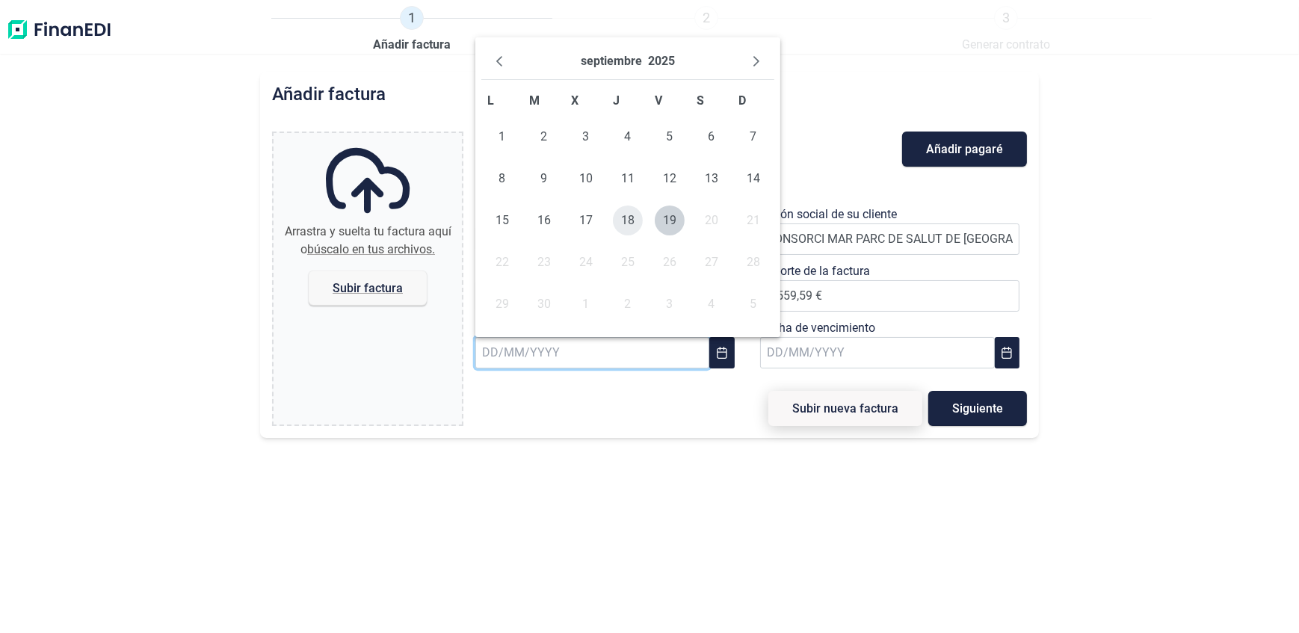
click at [626, 228] on span "18" at bounding box center [628, 221] width 30 height 30
type input "[DATE]"
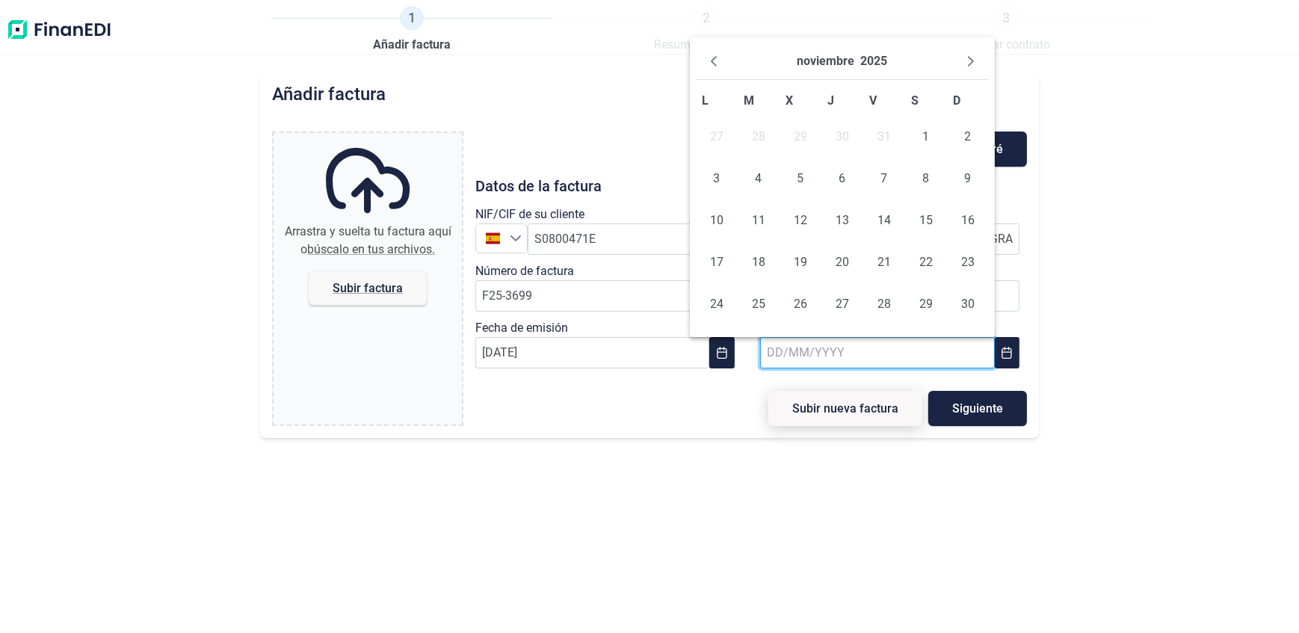
click at [858, 348] on input "text" at bounding box center [877, 352] width 235 height 31
click at [720, 267] on span "17" at bounding box center [717, 262] width 30 height 30
type input "[DATE]"
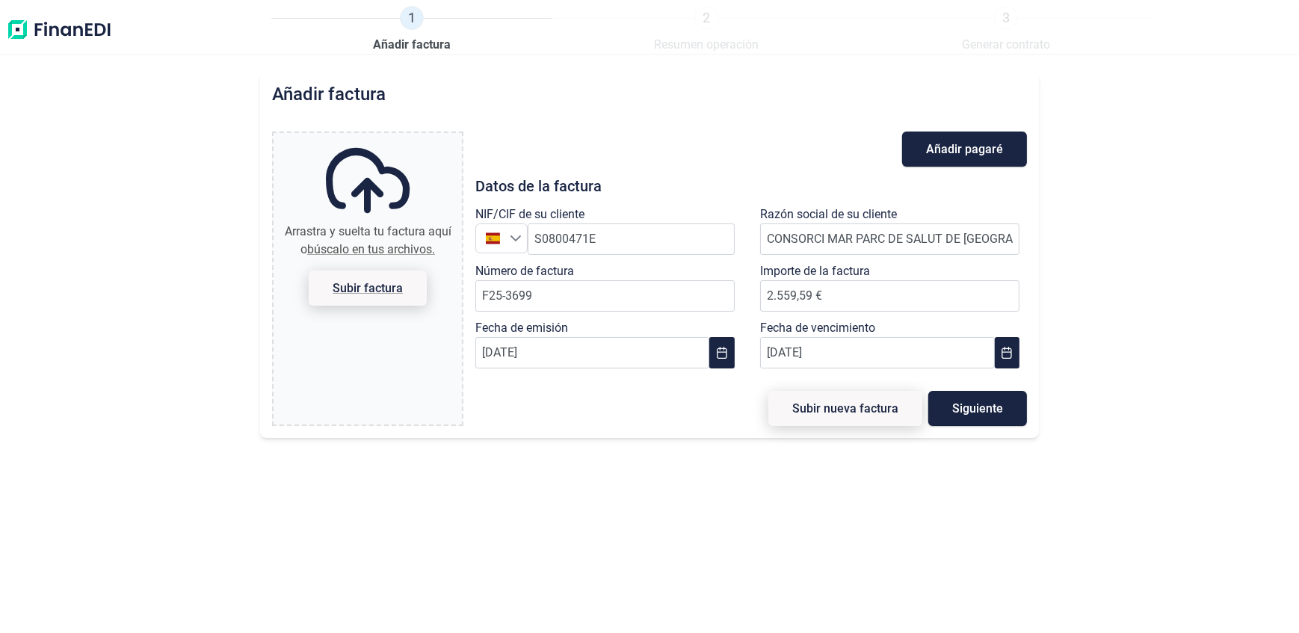
click at [363, 290] on span "Subir factura" at bounding box center [368, 287] width 70 height 11
click at [363, 138] on input "Arrastra y suelta tu factura aquí o búscalo en tus archivos. Subir factura" at bounding box center [368, 135] width 188 height 4
type input "C:\fakepath\F25-3699 PSM.pdf"
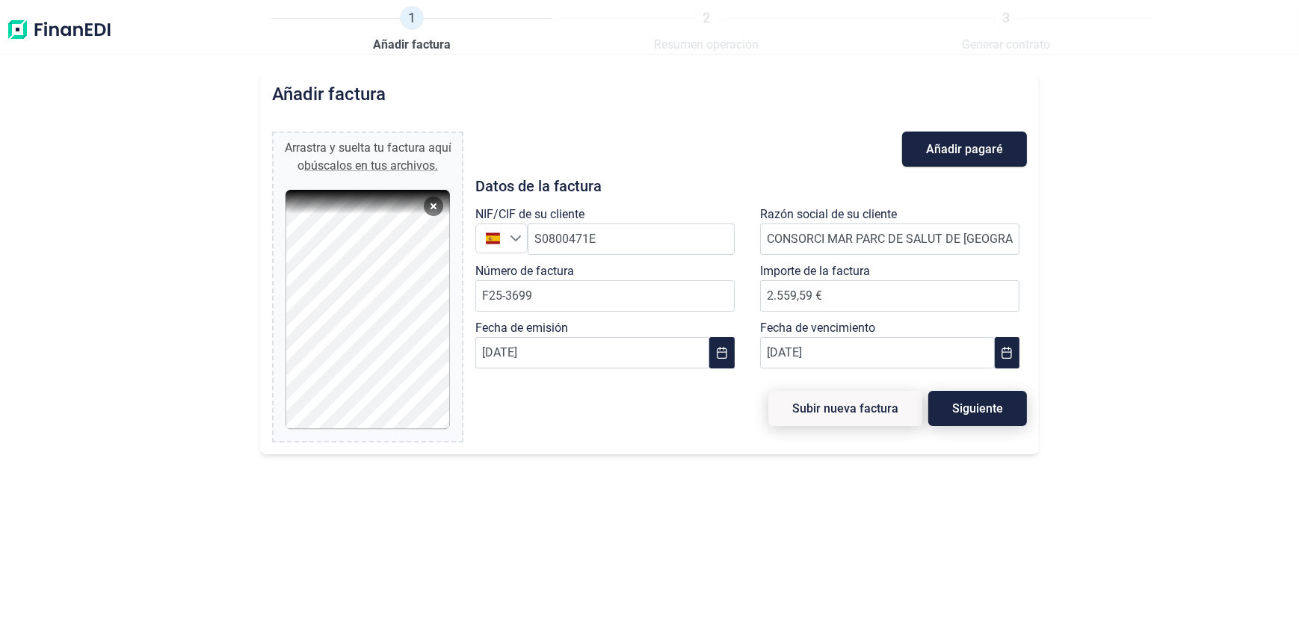
click at [997, 413] on span "Siguiente" at bounding box center [977, 408] width 51 height 11
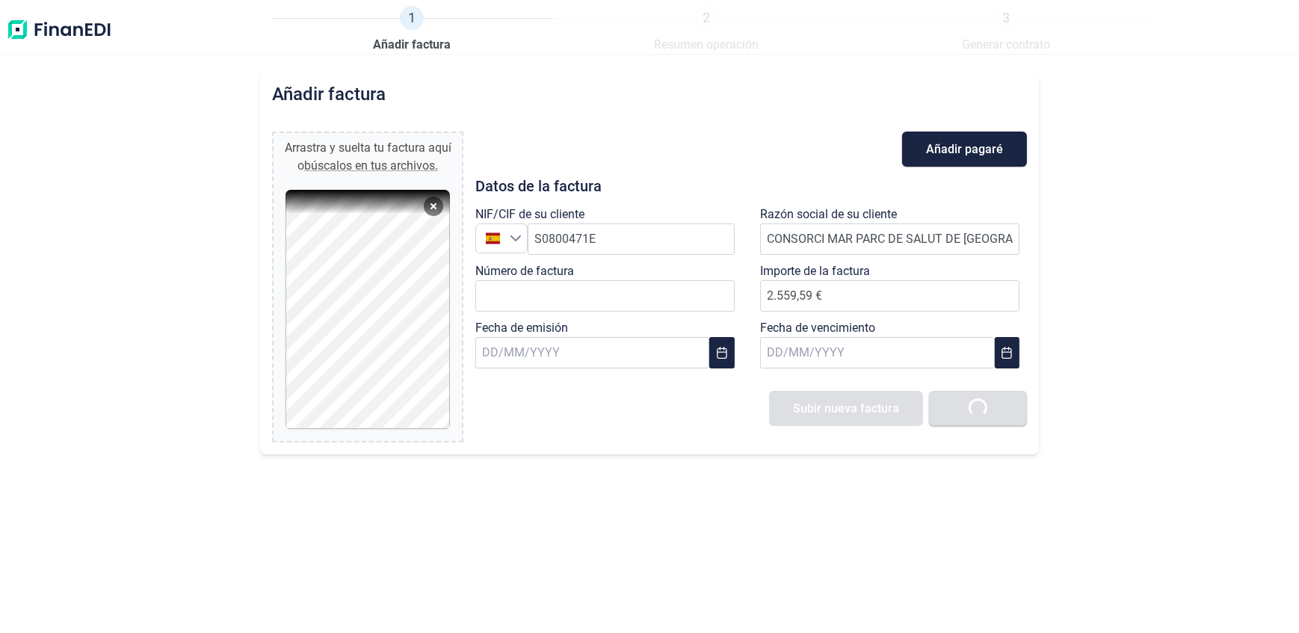
type input "0,00 €"
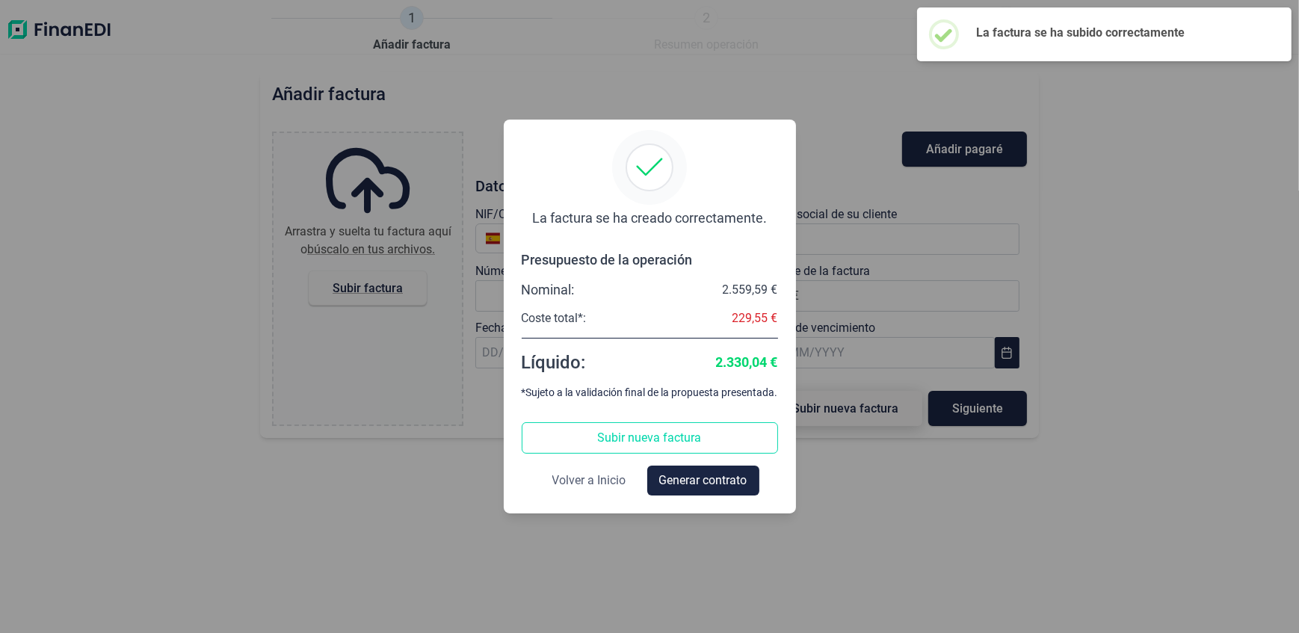
click at [607, 480] on span "Volver a Inicio" at bounding box center [589, 481] width 74 height 18
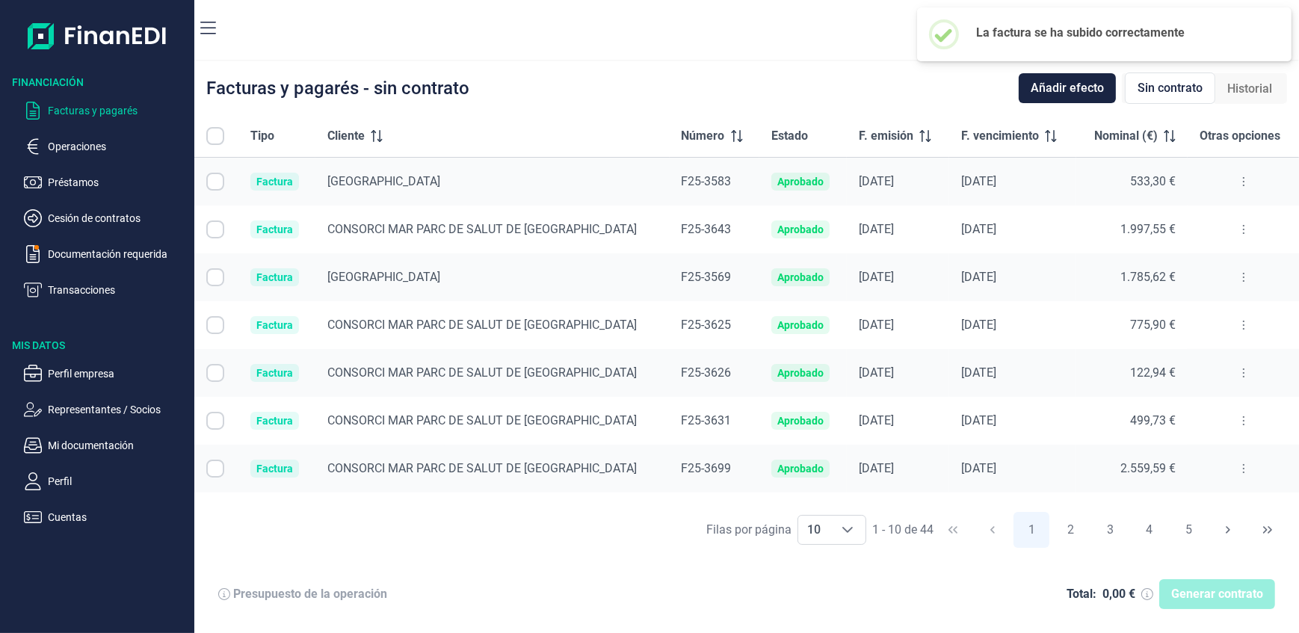
checkbox input "true"
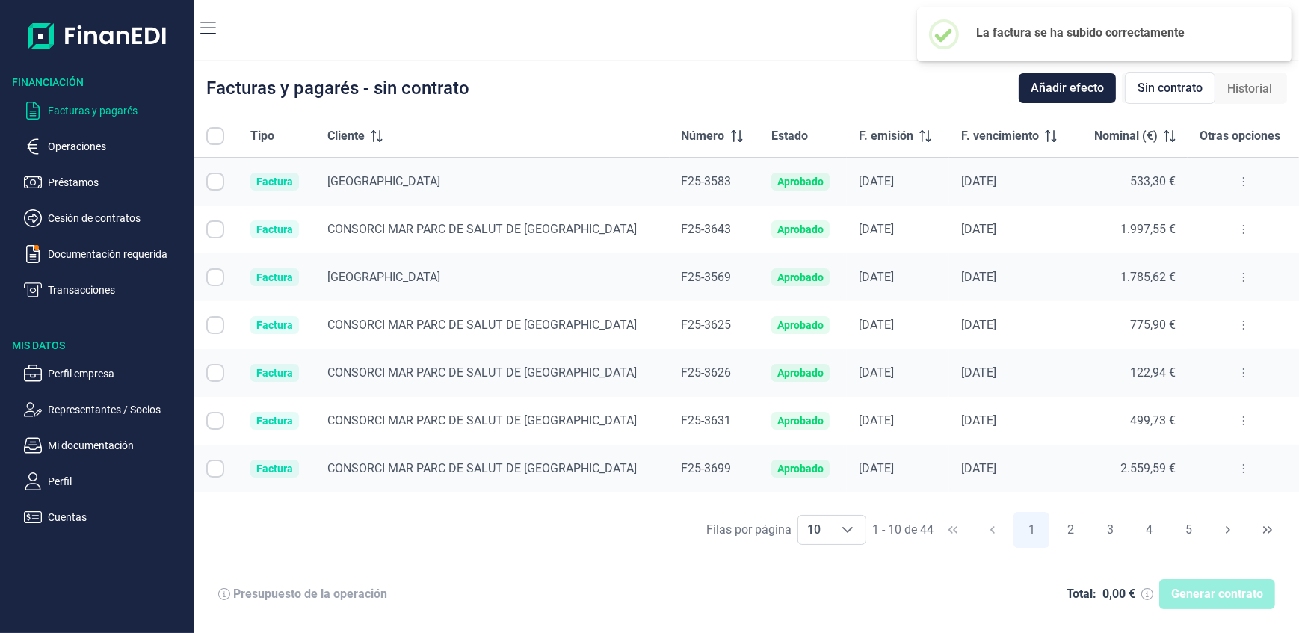
checkbox input "true"
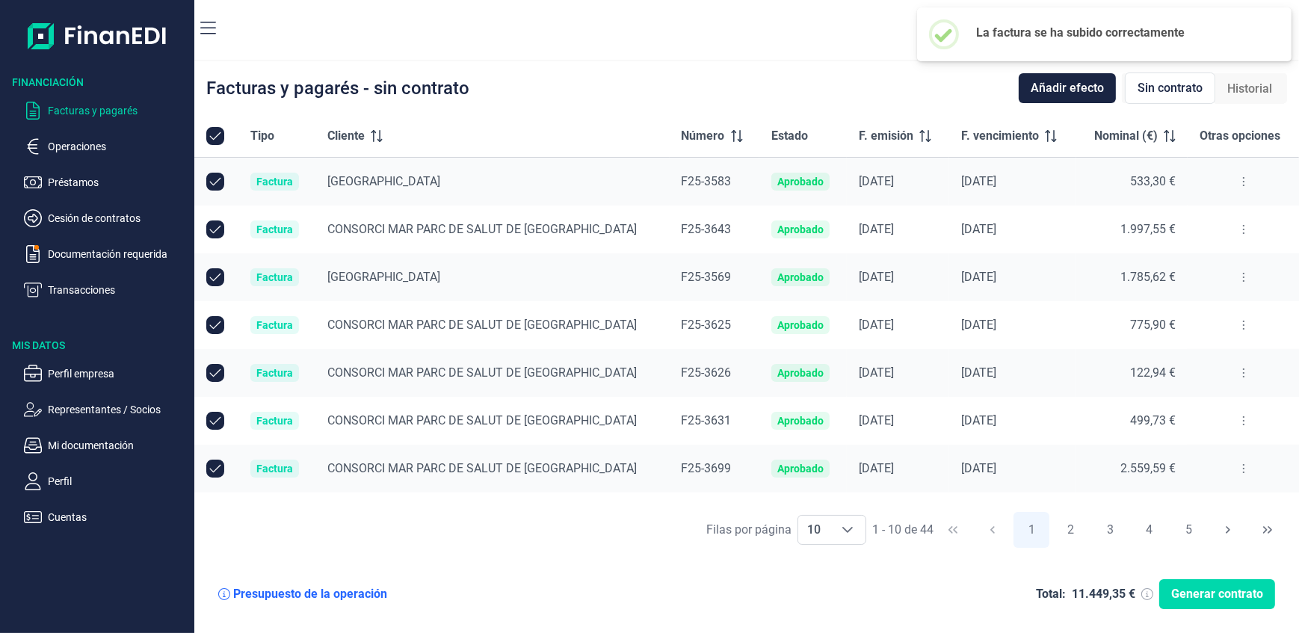
checkbox input "true"
